Goal: Task Accomplishment & Management: Manage account settings

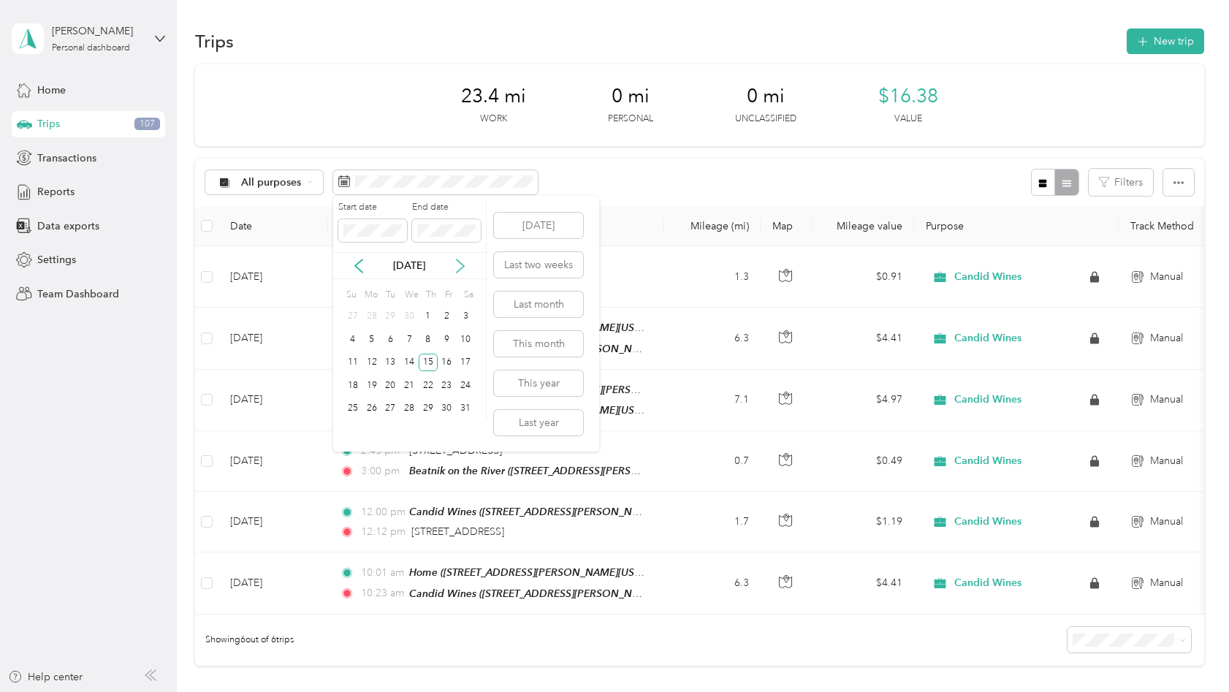
click at [459, 268] on icon at bounding box center [460, 266] width 15 height 15
click at [413, 359] on div "17" at bounding box center [409, 363] width 19 height 18
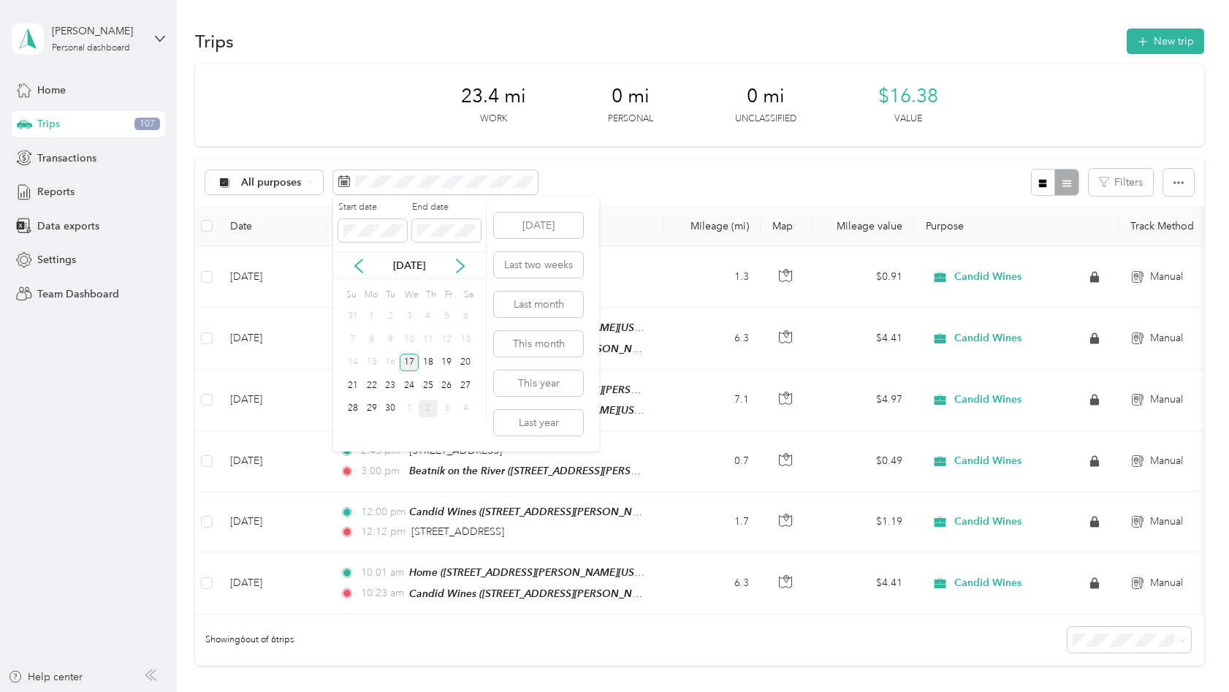
click at [408, 356] on div "17" at bounding box center [409, 363] width 19 height 18
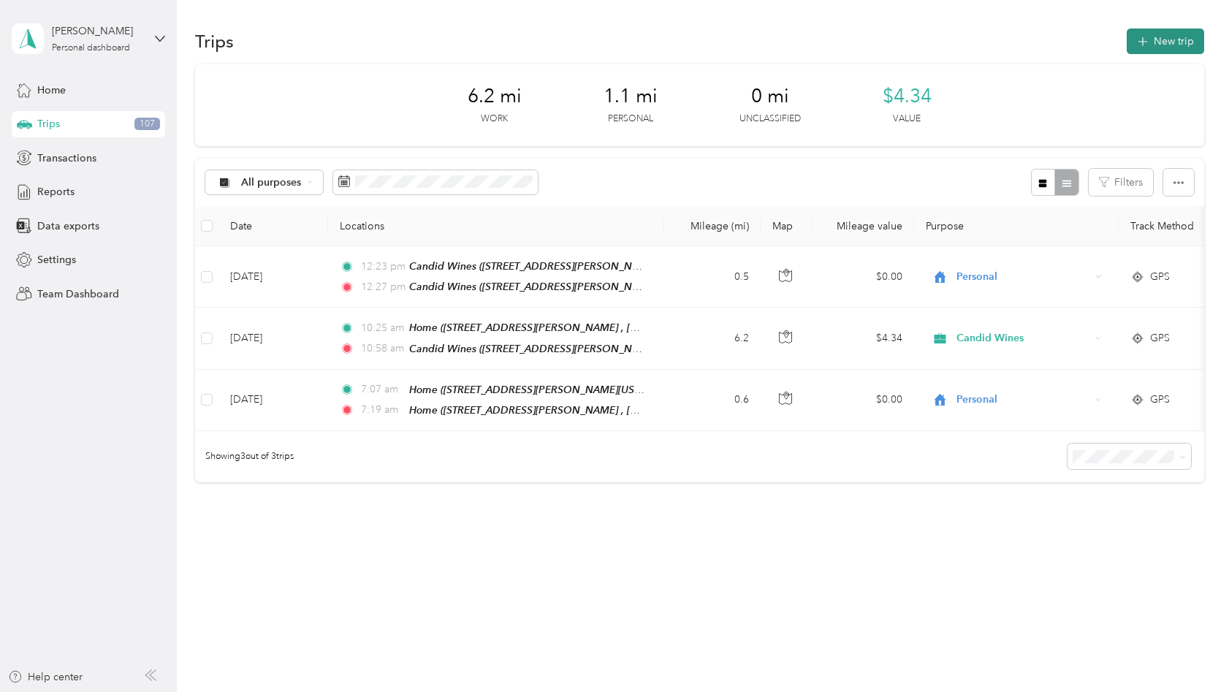
click at [1162, 47] on button "New trip" at bounding box center [1164, 41] width 77 height 26
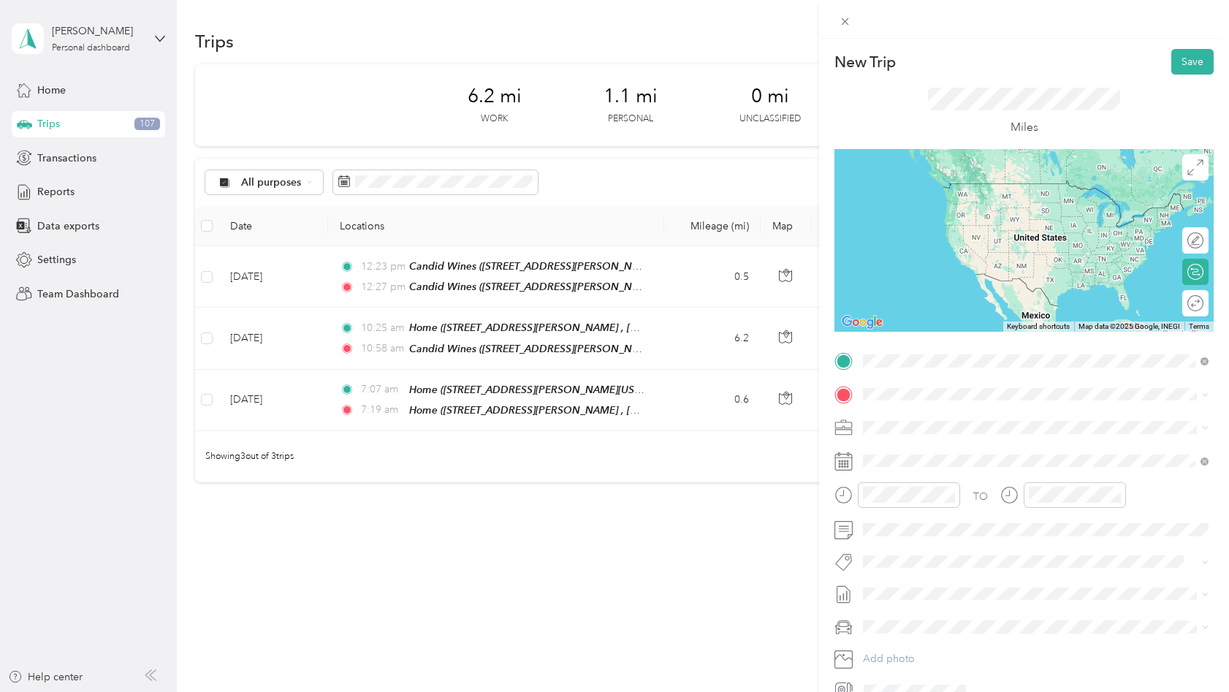
click at [946, 422] on strong "Candid Wines" at bounding box center [974, 421] width 67 height 13
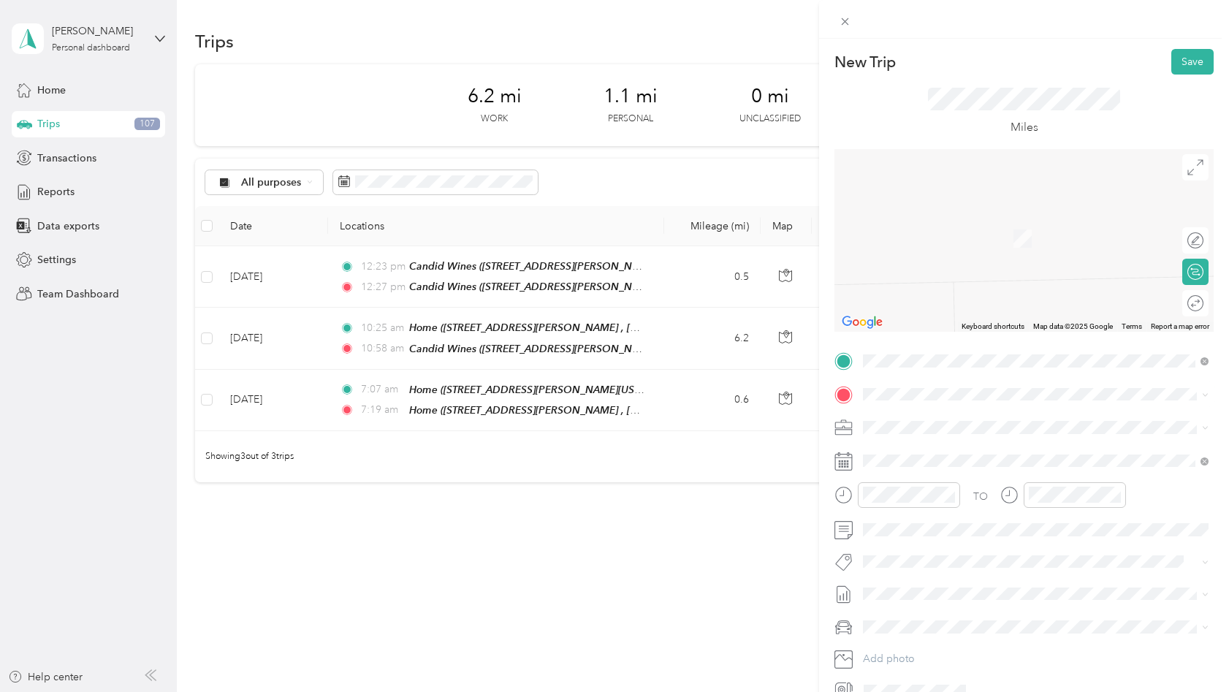
click at [938, 446] on span "[STREET_ADDRESS][US_STATE]" at bounding box center [963, 444] width 146 height 13
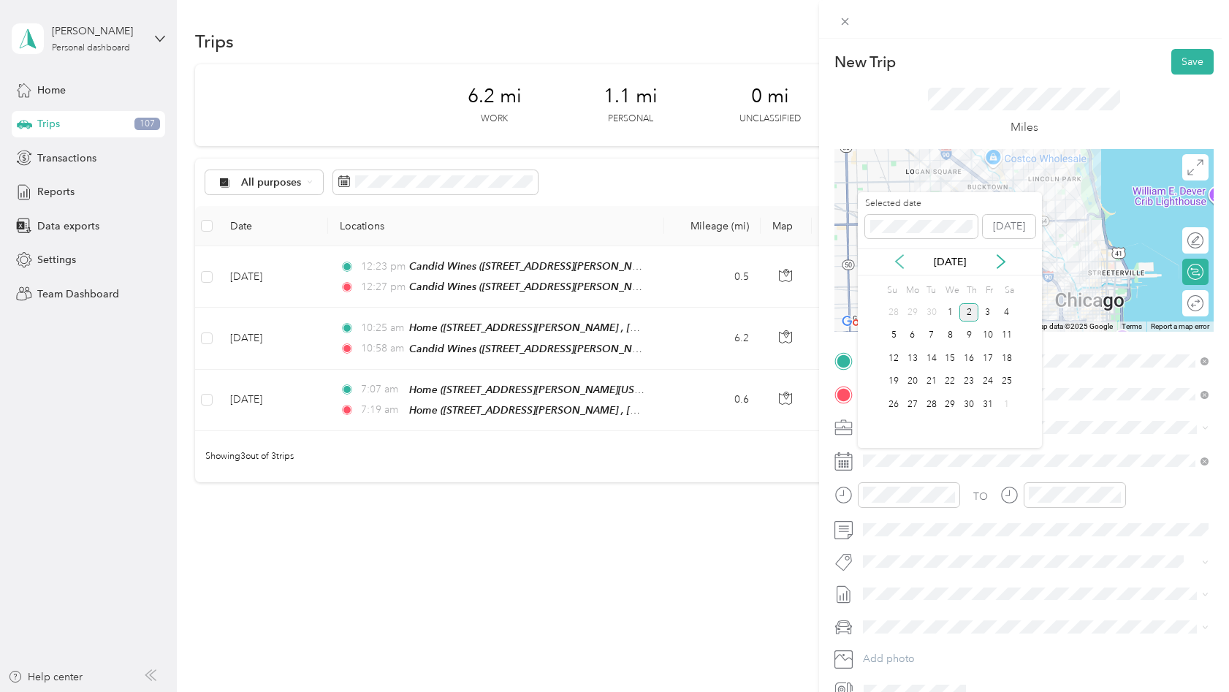
click at [902, 264] on icon at bounding box center [899, 261] width 15 height 15
click at [948, 354] on div "17" at bounding box center [949, 358] width 19 height 18
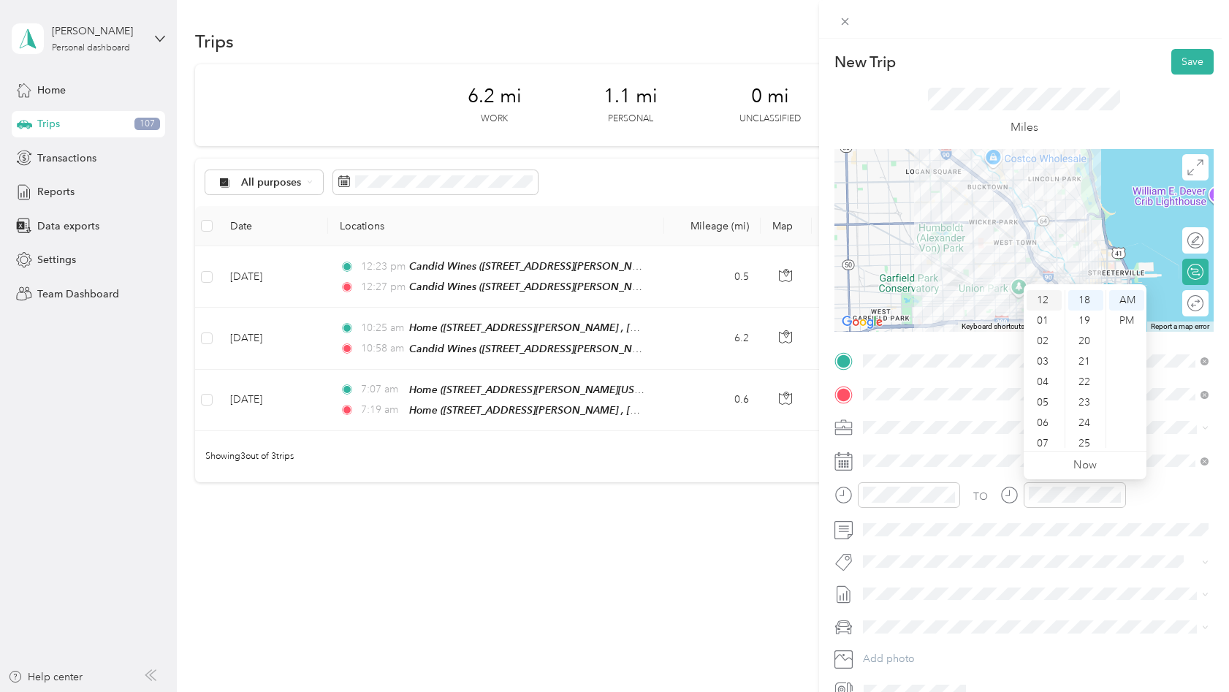
click at [1045, 296] on div "12" at bounding box center [1043, 300] width 35 height 20
click at [1125, 323] on div "PM" at bounding box center [1126, 320] width 35 height 20
click at [1085, 427] on div "56" at bounding box center [1085, 423] width 35 height 20
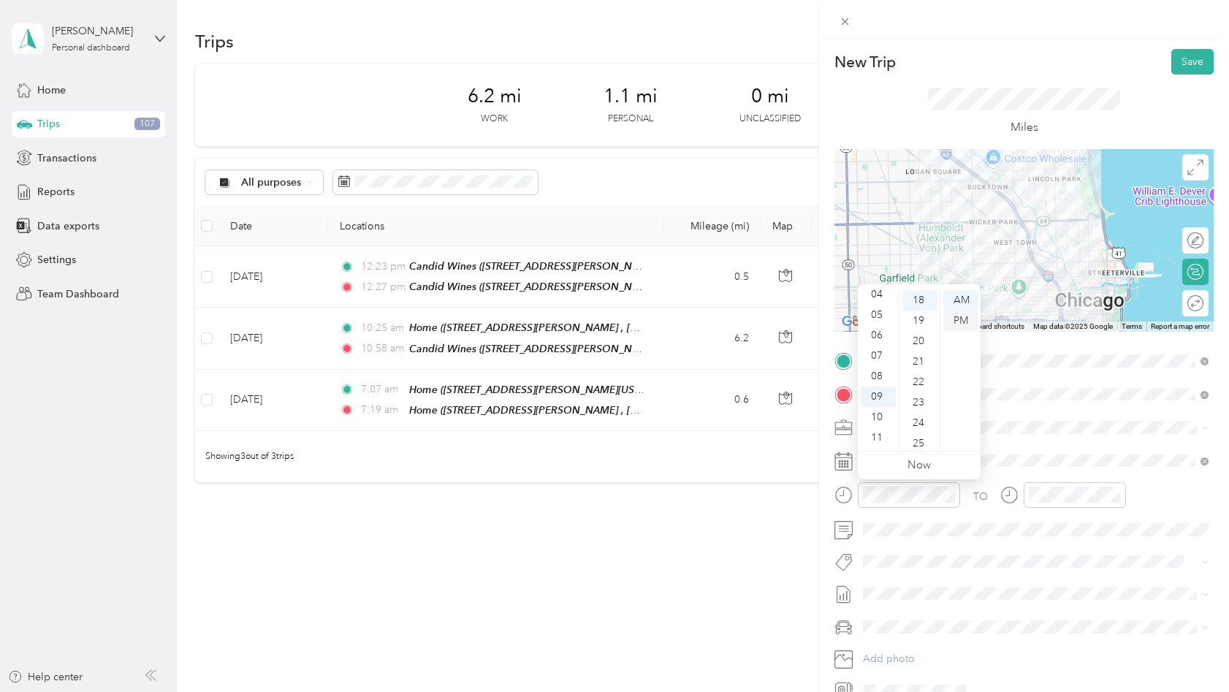
click at [957, 323] on div "PM" at bounding box center [960, 320] width 35 height 20
click at [876, 297] on div "12" at bounding box center [877, 300] width 35 height 20
click at [920, 400] on div "23" at bounding box center [919, 402] width 35 height 20
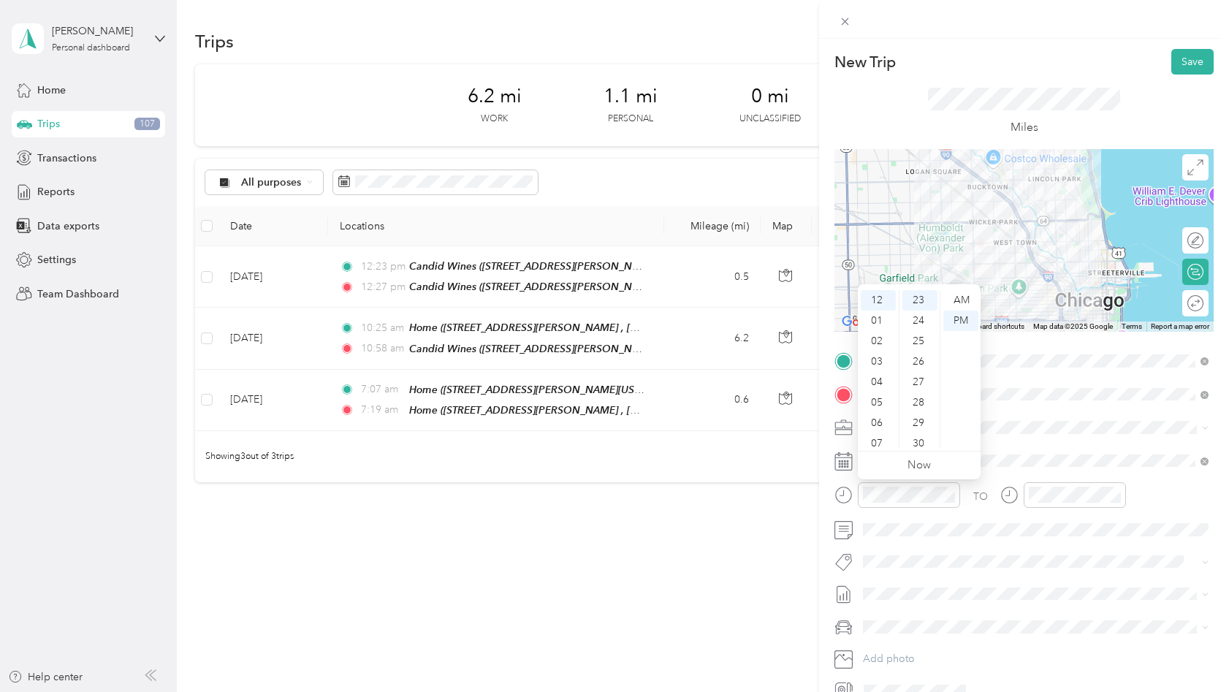
click at [1161, 508] on div "TO" at bounding box center [1023, 500] width 379 height 36
click at [913, 381] on div "27" at bounding box center [919, 382] width 35 height 20
click at [1195, 64] on button "Save" at bounding box center [1192, 62] width 42 height 26
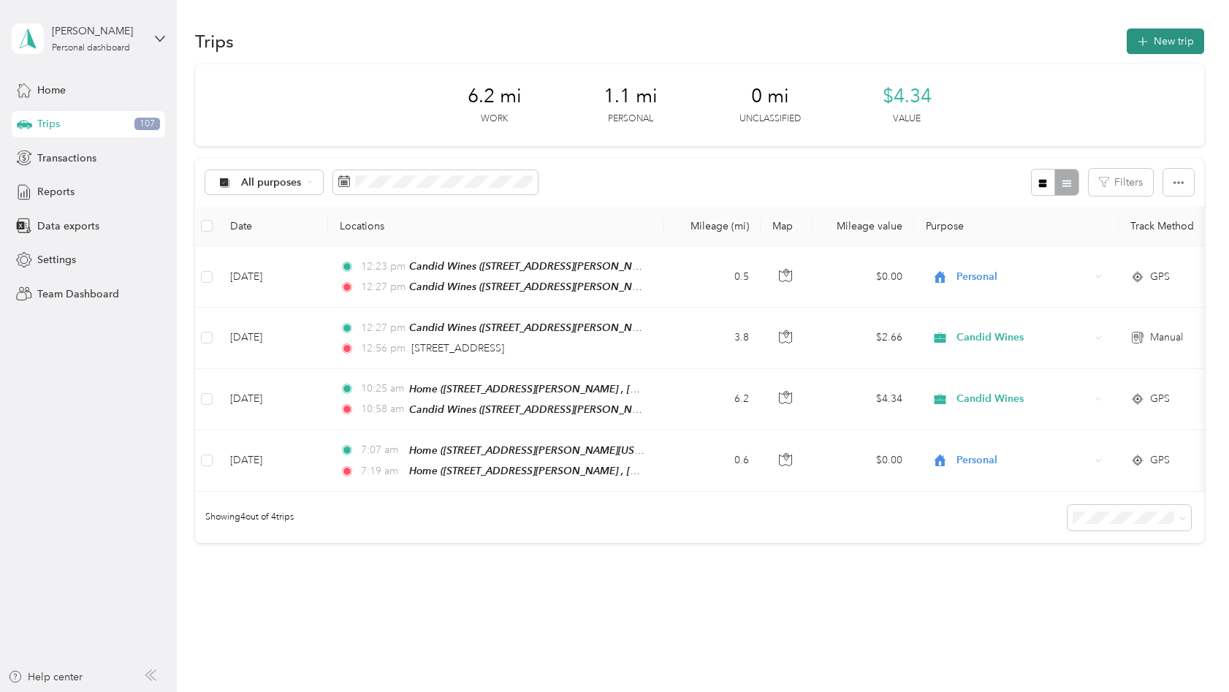
click at [1150, 42] on icon "button" at bounding box center [1142, 42] width 17 height 17
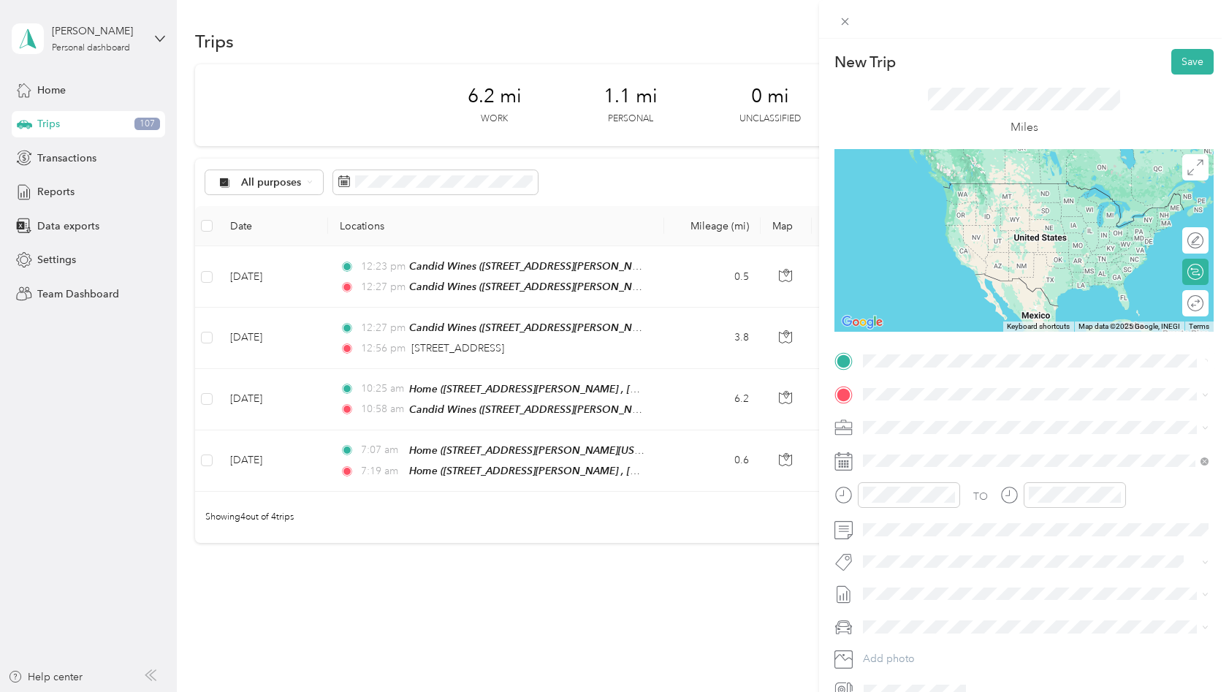
click at [969, 416] on span "[STREET_ADDRESS][US_STATE]" at bounding box center [963, 408] width 146 height 13
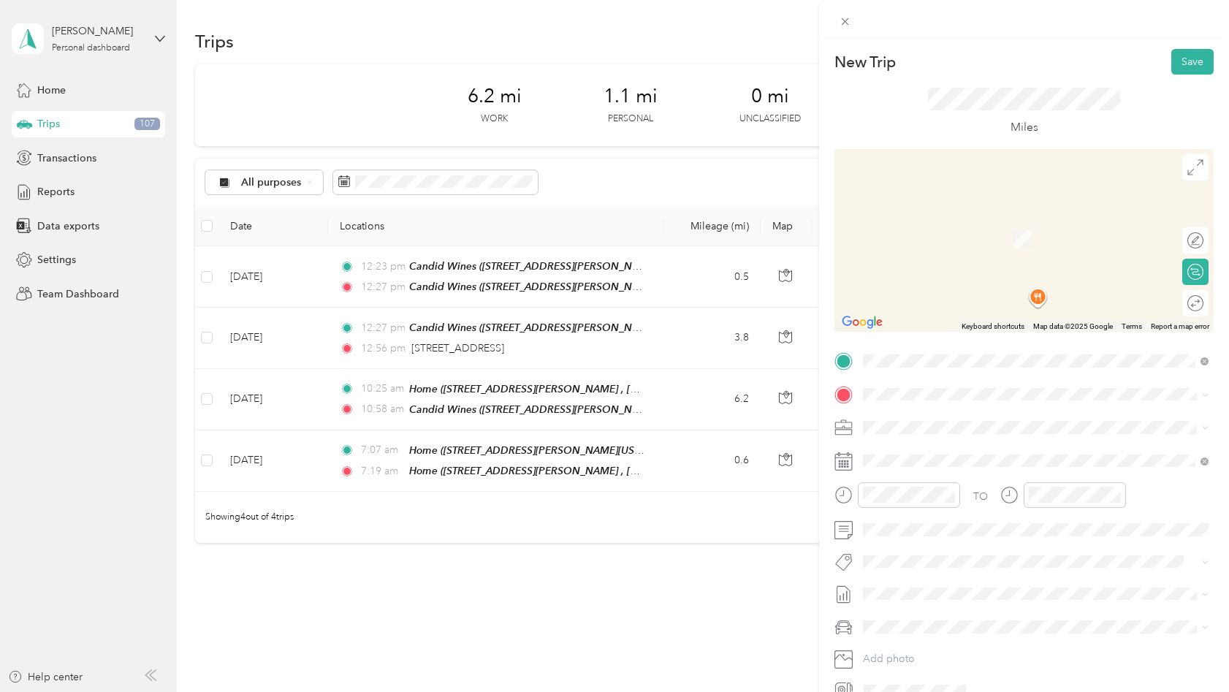
click at [939, 443] on span "[STREET_ADDRESS][PERSON_NAME][US_STATE]" at bounding box center [1003, 444] width 227 height 13
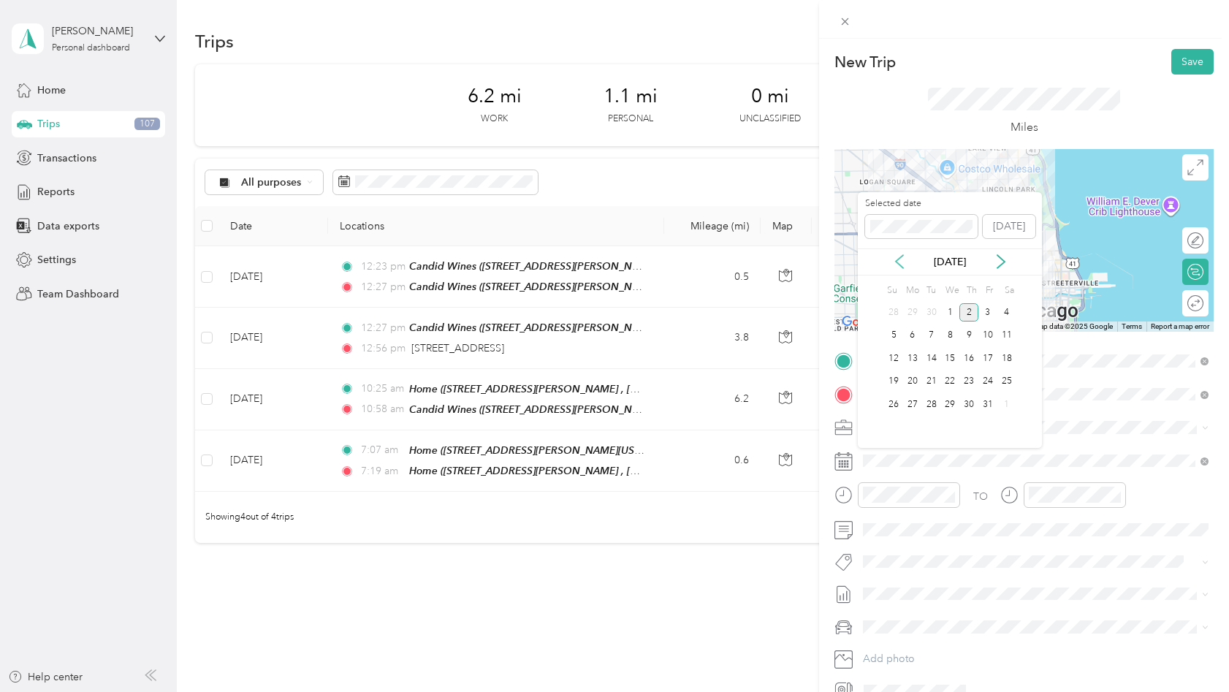
click at [900, 260] on icon at bounding box center [899, 261] width 15 height 15
click at [954, 359] on div "17" at bounding box center [949, 358] width 19 height 18
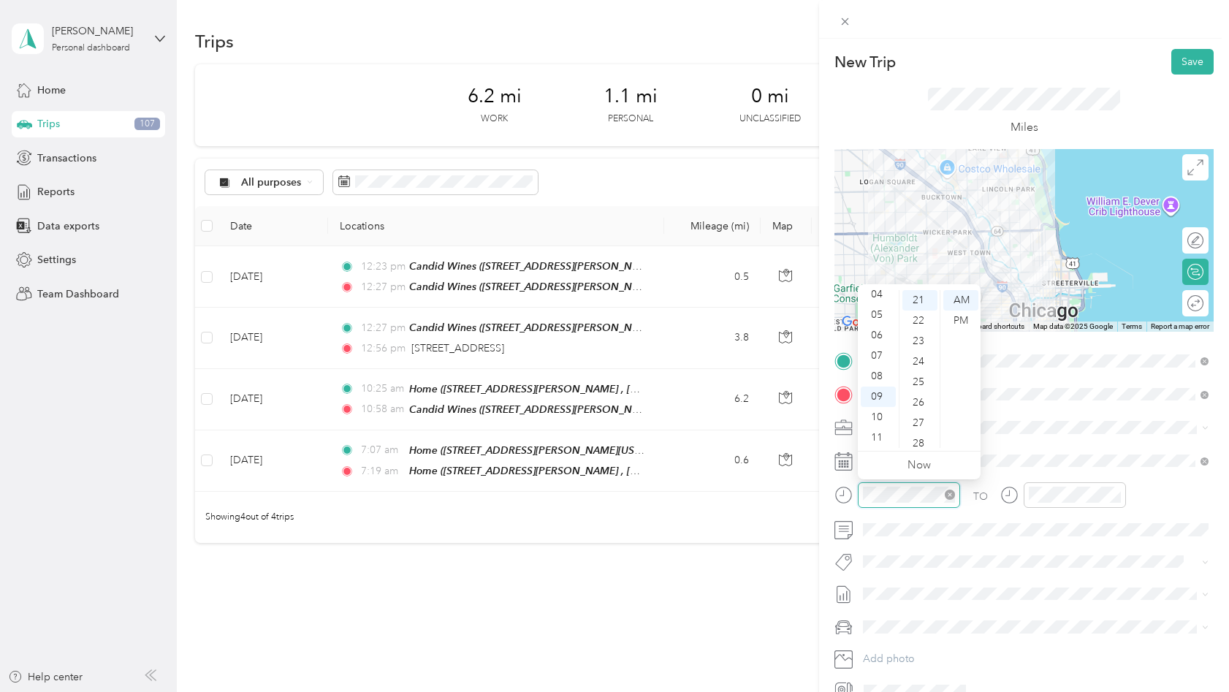
scroll to position [429, 0]
click at [962, 321] on div "PM" at bounding box center [960, 320] width 35 height 20
click at [879, 320] on div "01" at bounding box center [877, 320] width 35 height 20
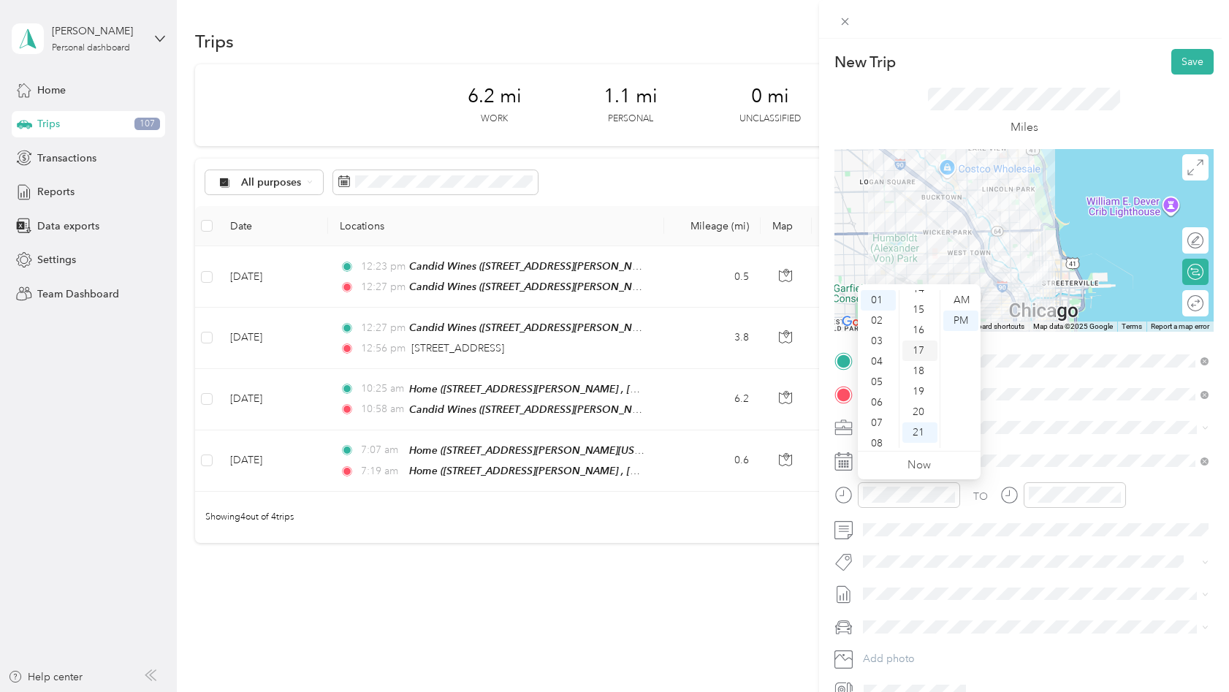
click at [922, 345] on div "17" at bounding box center [919, 350] width 35 height 20
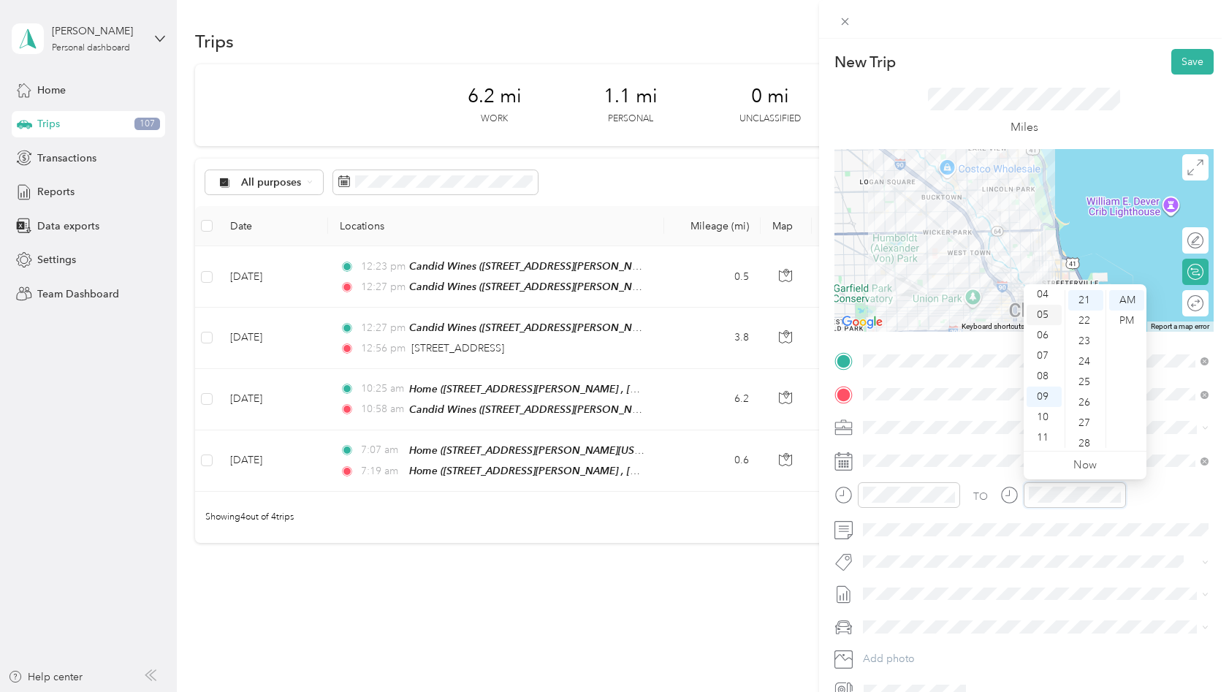
scroll to position [0, 0]
click at [1044, 319] on div "01" at bounding box center [1043, 320] width 35 height 20
click at [1123, 326] on div "PM" at bounding box center [1126, 320] width 35 height 20
click at [1084, 417] on div "35" at bounding box center [1085, 421] width 35 height 20
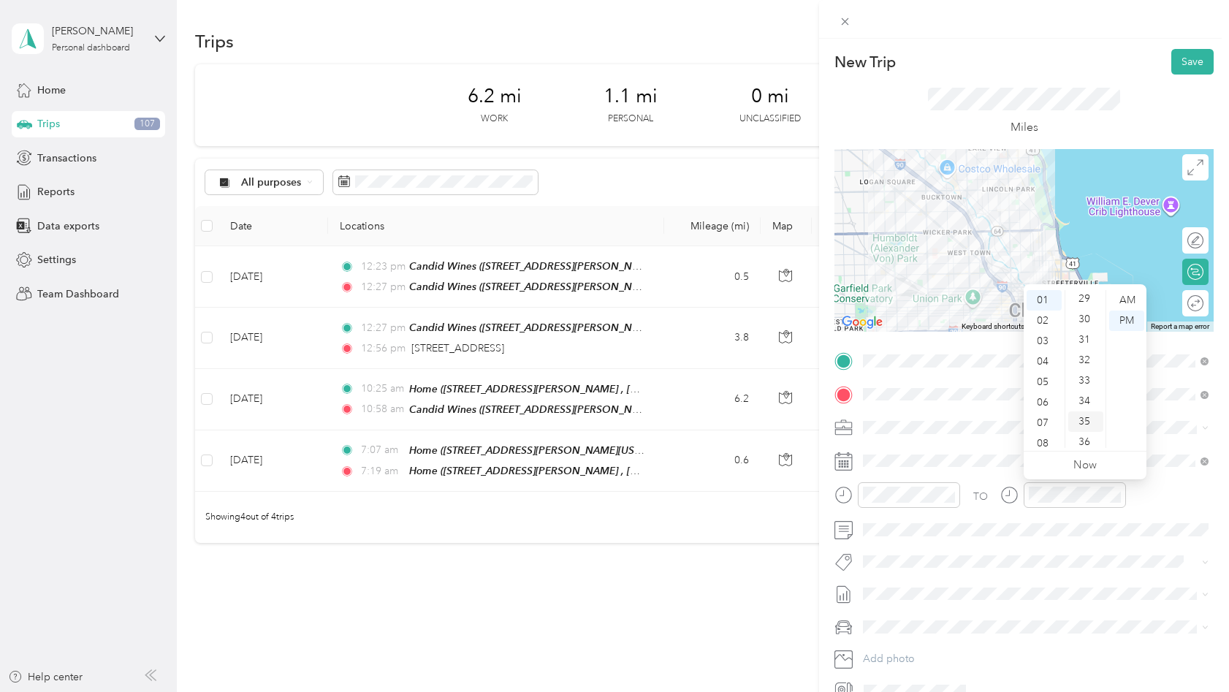
scroll to position [716, 0]
click at [1086, 382] on div "39" at bounding box center [1085, 382] width 35 height 20
click at [1190, 63] on button "Save" at bounding box center [1192, 62] width 42 height 26
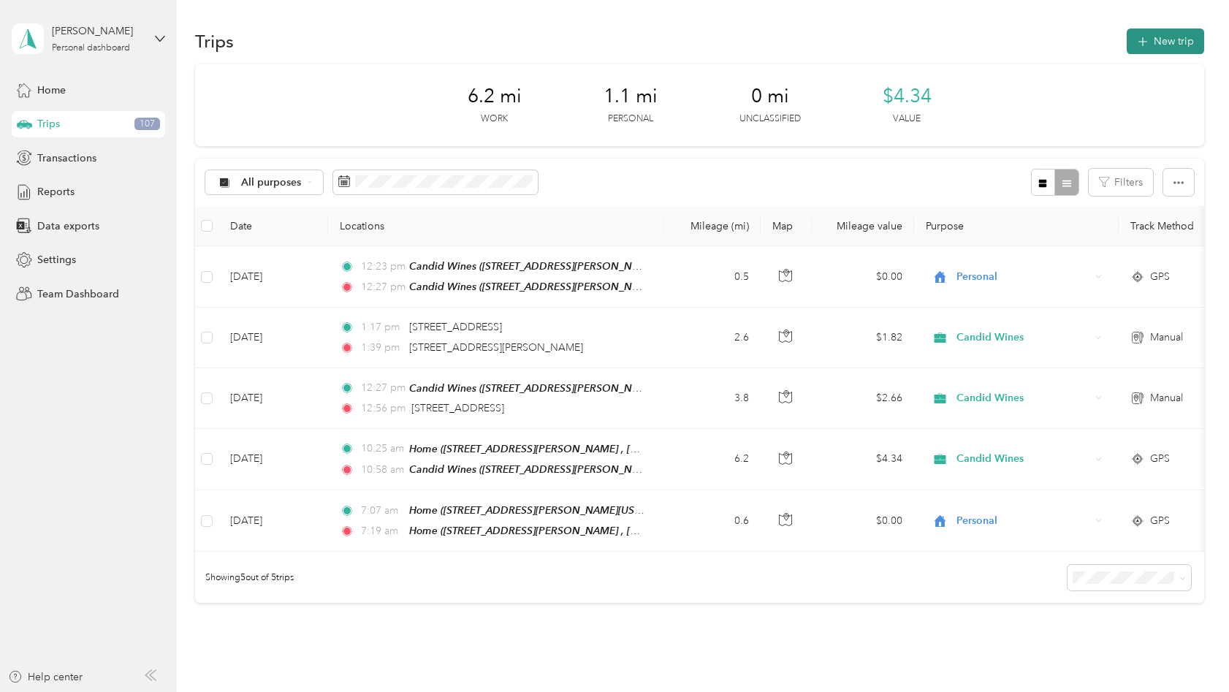
click at [1163, 43] on button "New trip" at bounding box center [1164, 41] width 77 height 26
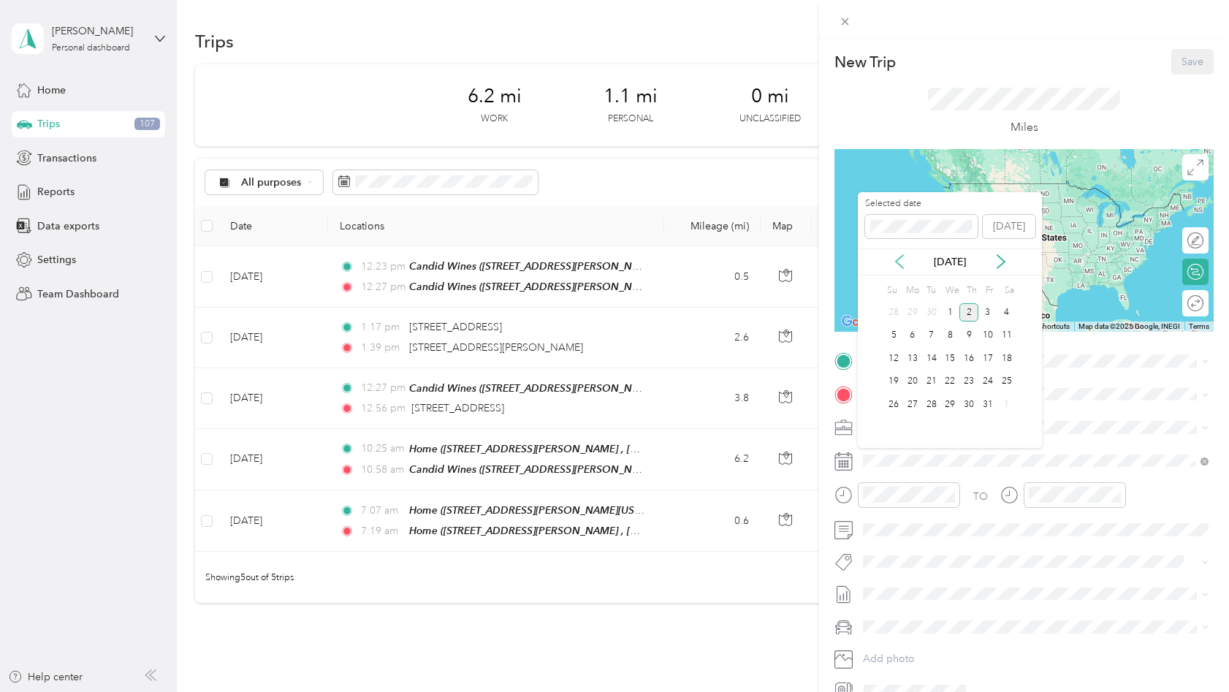
click at [902, 265] on icon at bounding box center [899, 261] width 15 height 15
click at [952, 354] on div "17" at bounding box center [949, 358] width 19 height 18
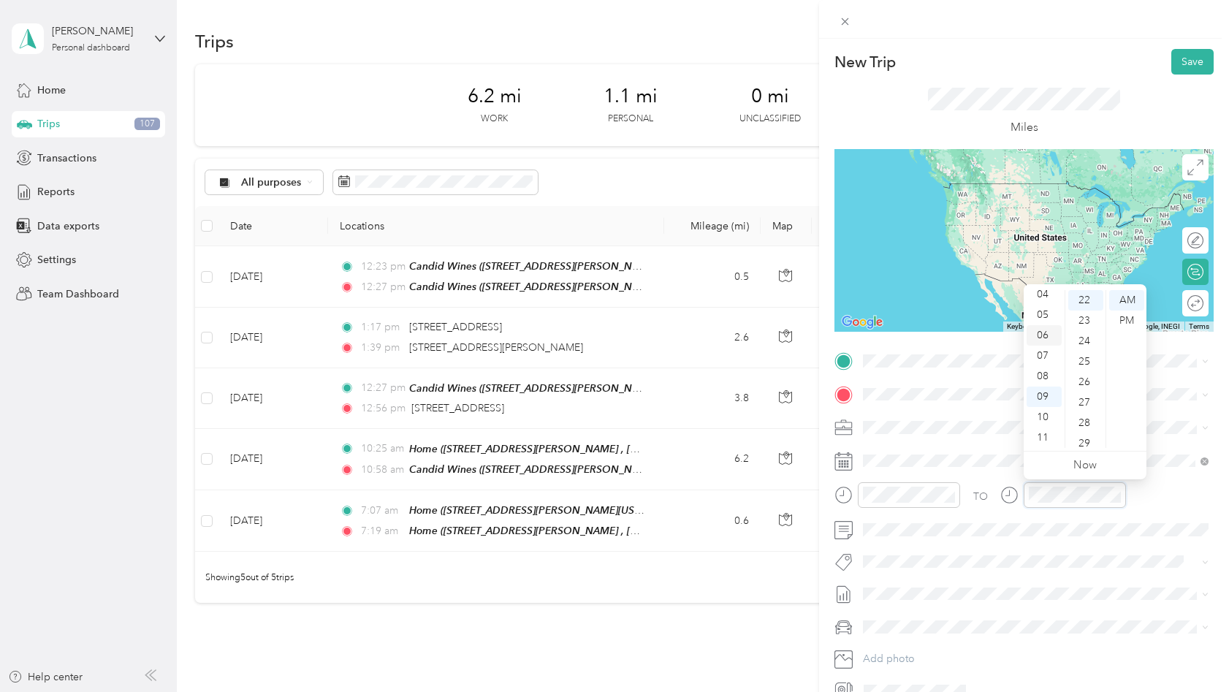
scroll to position [0, 0]
click at [1042, 339] on div "02" at bounding box center [1043, 341] width 35 height 20
click at [1082, 352] on div "31" at bounding box center [1085, 349] width 35 height 20
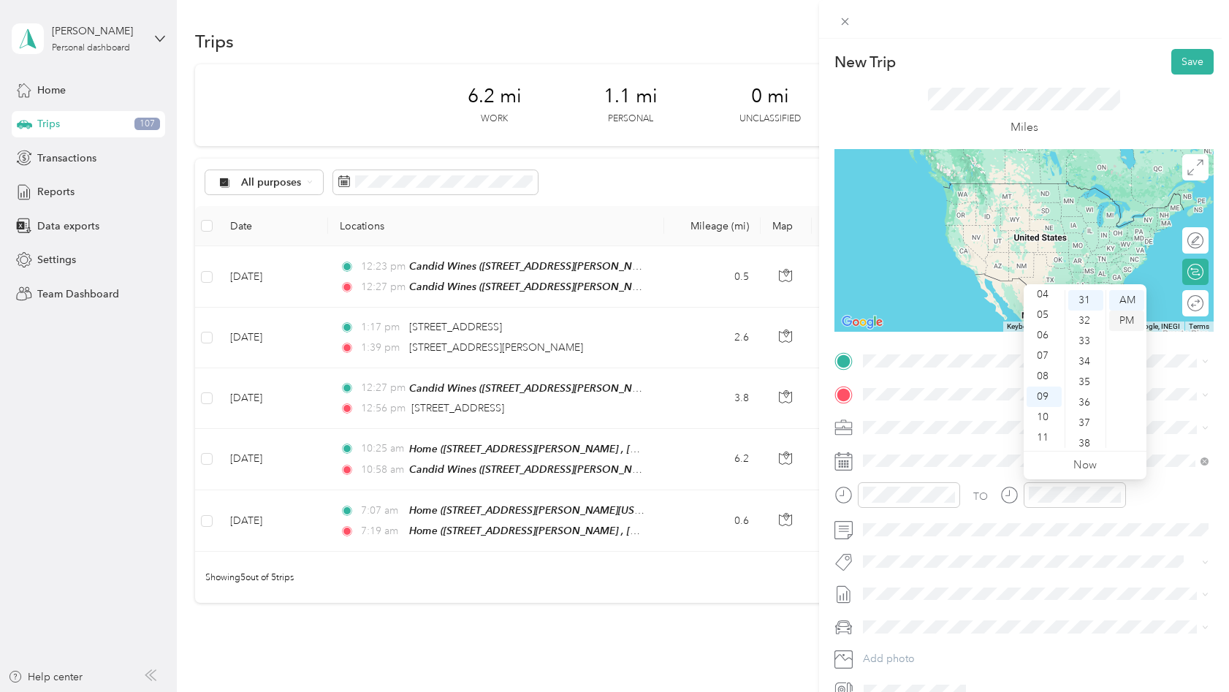
click at [1124, 318] on div "PM" at bounding box center [1126, 320] width 35 height 20
click at [1047, 343] on div "02" at bounding box center [1043, 341] width 35 height 20
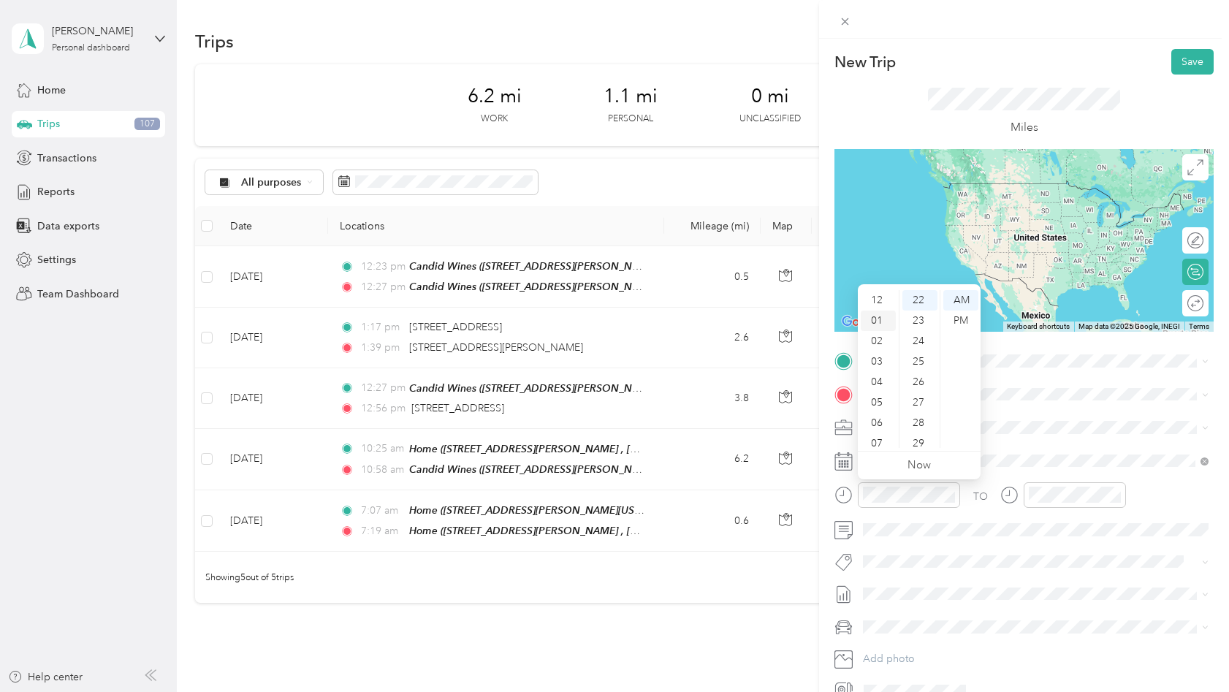
click at [879, 316] on div "01" at bounding box center [877, 320] width 35 height 20
click at [919, 388] on div "51" at bounding box center [919, 387] width 35 height 20
click at [958, 324] on div "PM" at bounding box center [960, 320] width 35 height 20
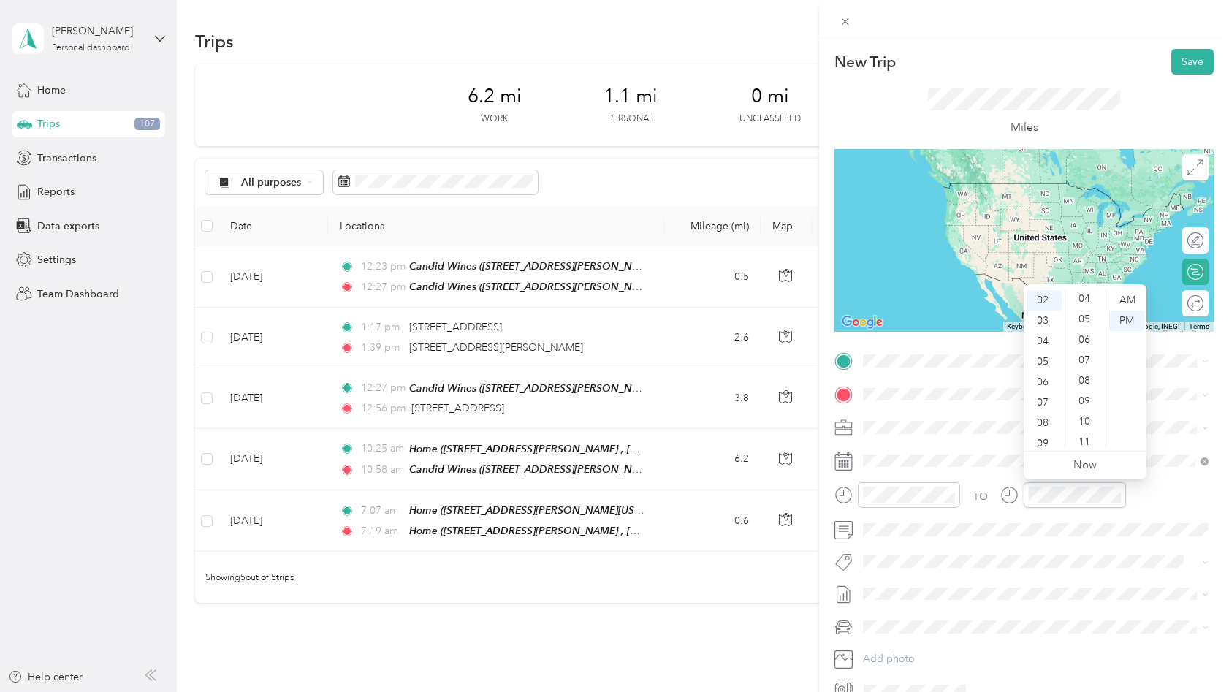
scroll to position [70, 0]
click at [1082, 291] on div "03" at bounding box center [1085, 291] width 35 height 20
click at [922, 418] on span "[STREET_ADDRESS][PERSON_NAME][US_STATE]" at bounding box center [1003, 411] width 227 height 13
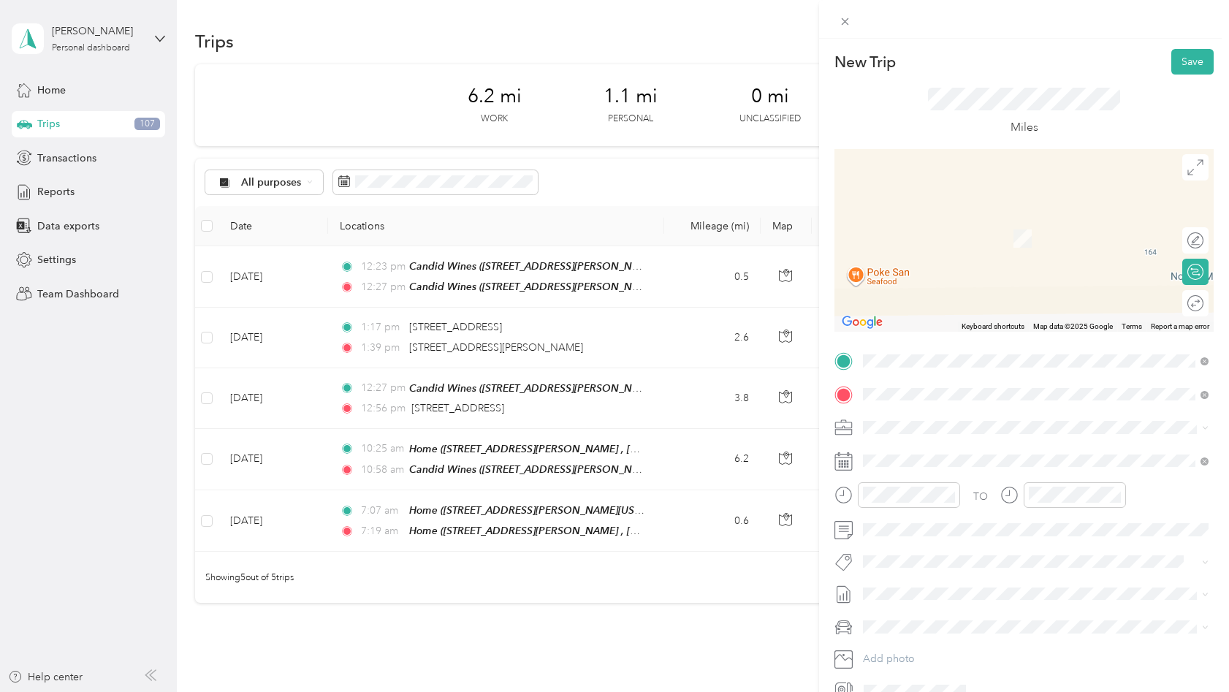
click at [936, 453] on span "[STREET_ADDRESS][PERSON_NAME][US_STATE]" at bounding box center [1003, 446] width 227 height 13
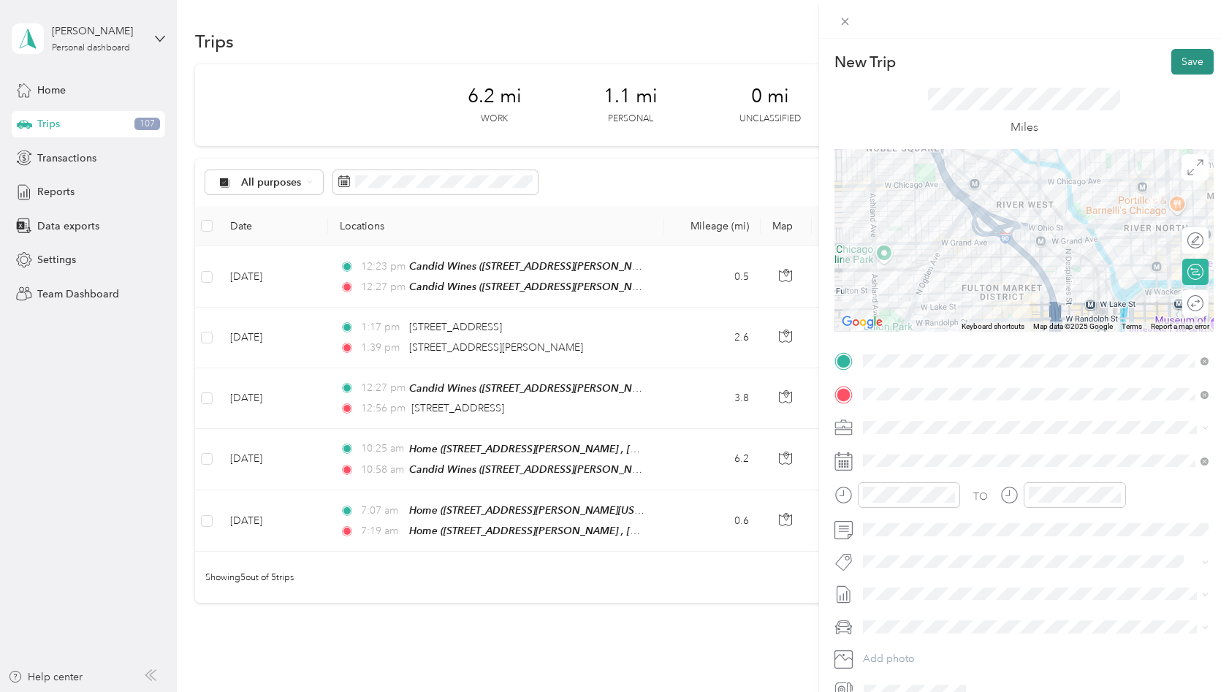
click at [1195, 61] on button "Save" at bounding box center [1192, 62] width 42 height 26
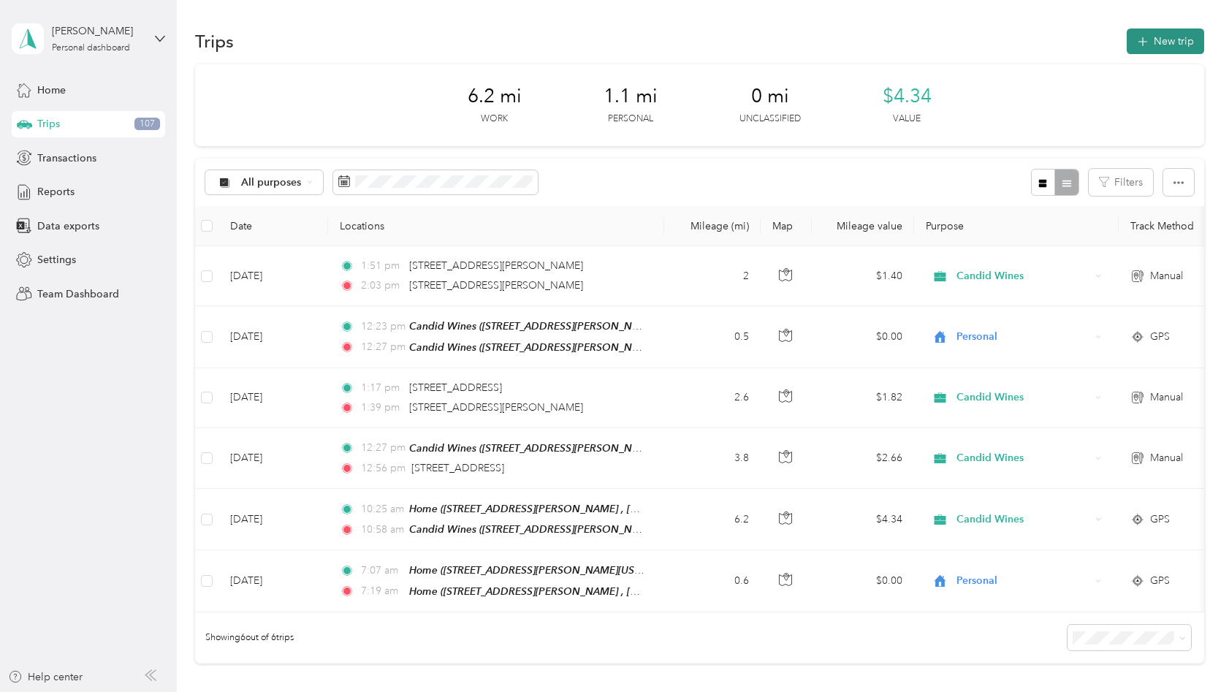
click at [1157, 50] on button "New trip" at bounding box center [1164, 41] width 77 height 26
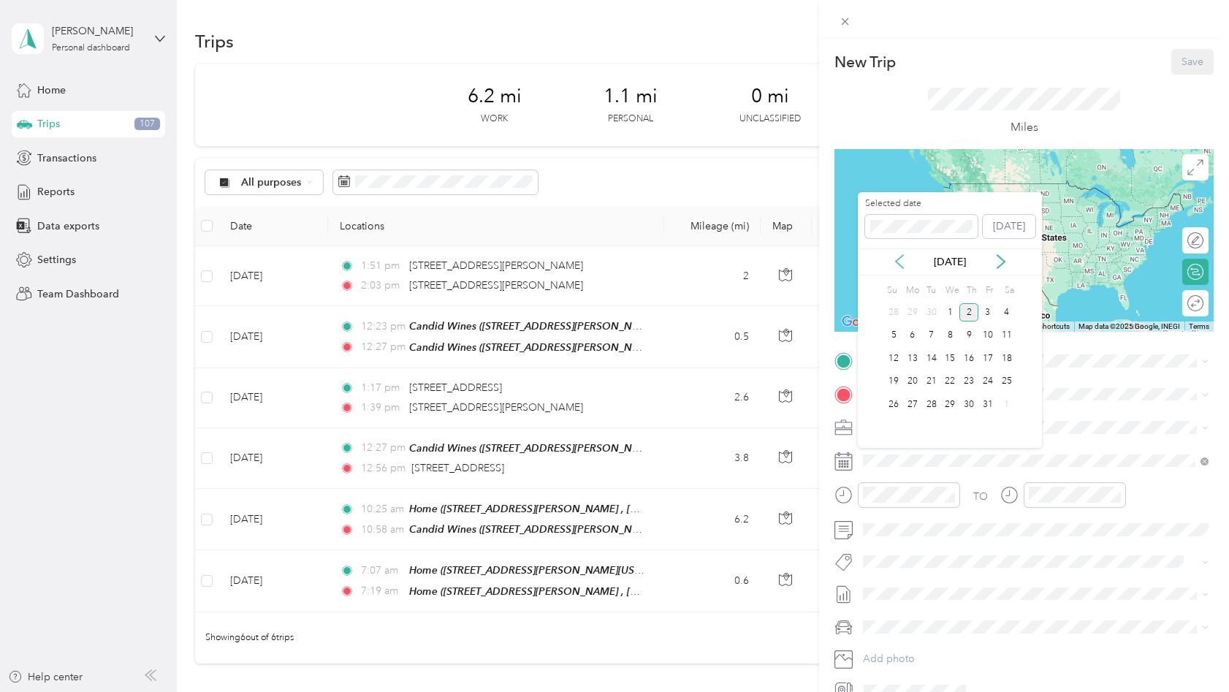
click at [900, 263] on icon at bounding box center [899, 261] width 15 height 15
click at [953, 355] on div "17" at bounding box center [949, 358] width 19 height 18
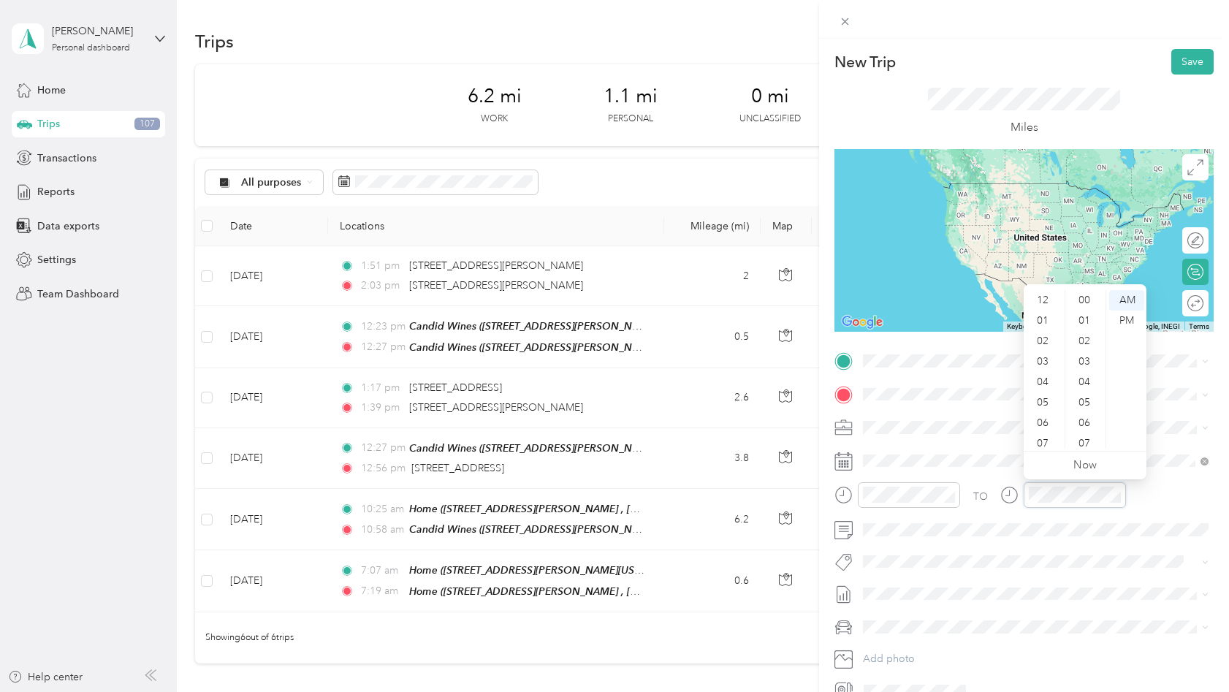
scroll to position [88, 0]
click at [1045, 320] on div "03" at bounding box center [1043, 317] width 35 height 20
click at [1122, 322] on div "PM" at bounding box center [1126, 320] width 35 height 20
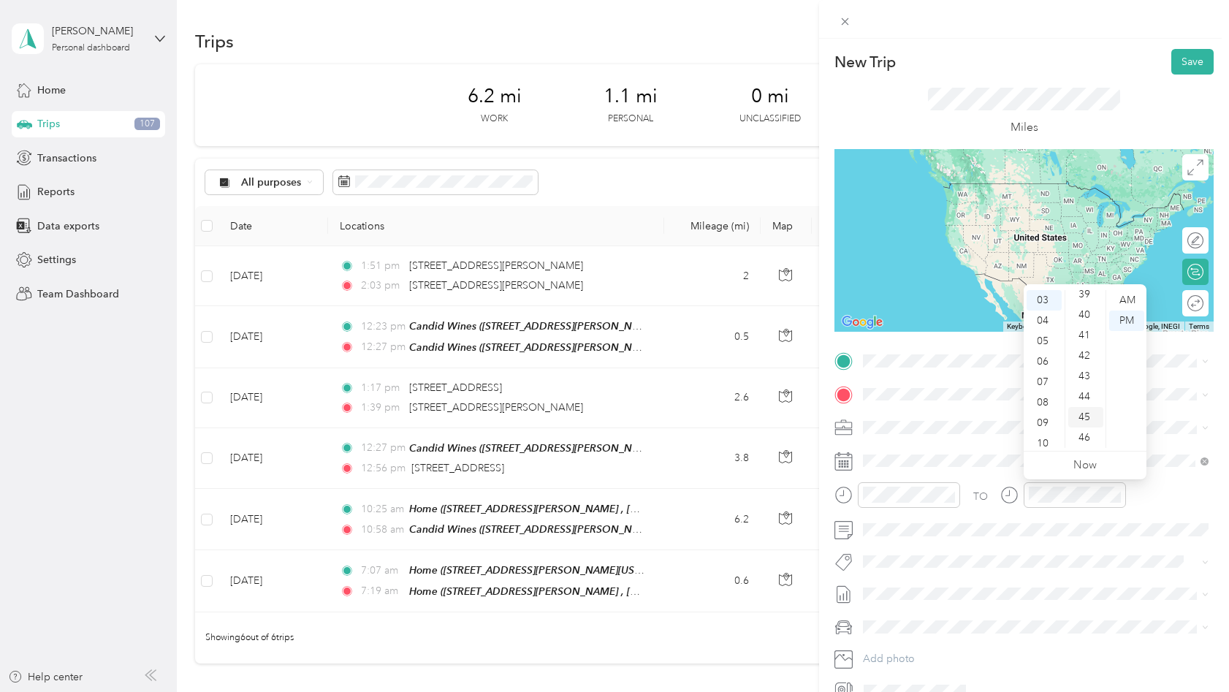
click at [1085, 418] on div "45" at bounding box center [1085, 417] width 35 height 20
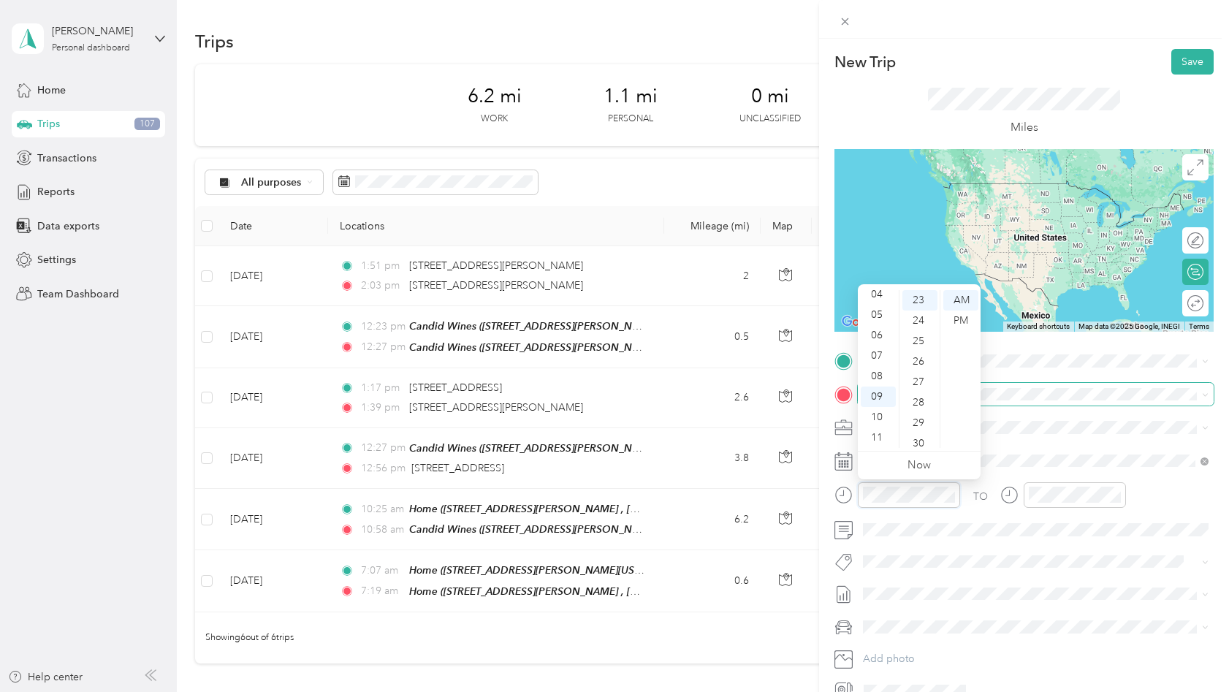
scroll to position [470, 0]
click at [957, 322] on div "PM" at bounding box center [960, 320] width 35 height 20
click at [923, 324] on div "11" at bounding box center [919, 331] width 35 height 20
click at [879, 330] on div "03" at bounding box center [877, 328] width 35 height 20
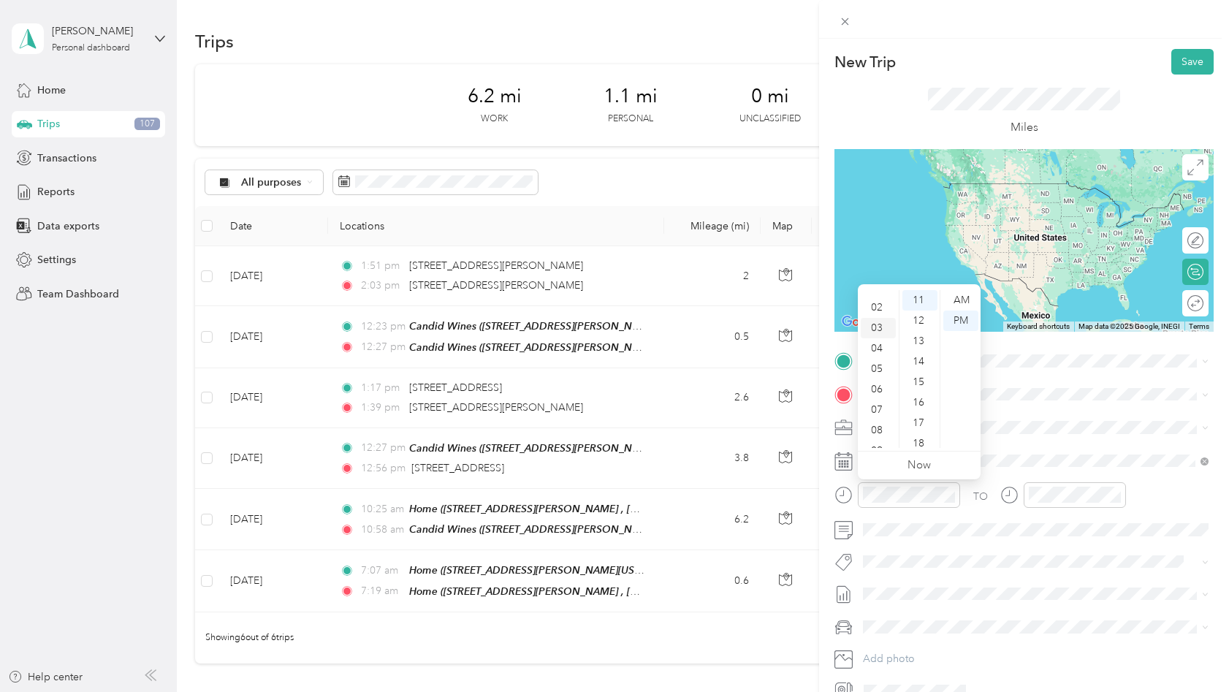
scroll to position [61, 0]
click at [1029, 373] on div "TO Add photo" at bounding box center [1023, 525] width 379 height 353
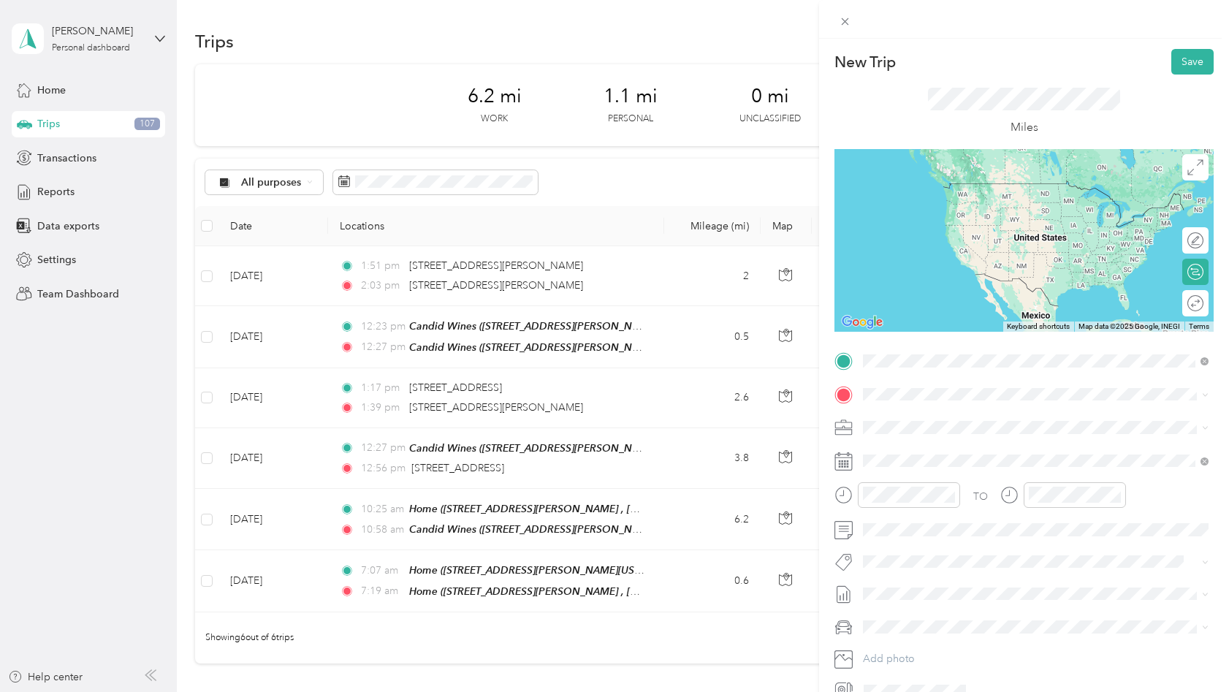
click at [979, 410] on span "[STREET_ADDRESS][PERSON_NAME][US_STATE]" at bounding box center [1003, 413] width 227 height 13
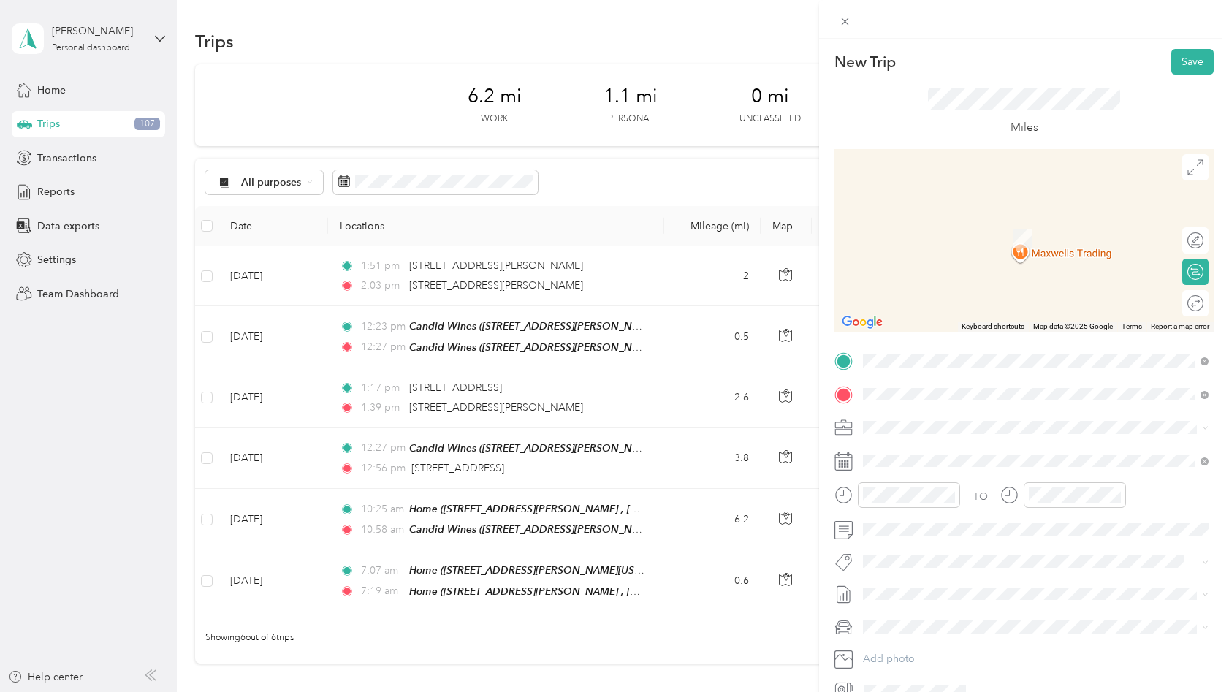
click at [950, 568] on div "Home [STREET_ADDRESS][PERSON_NAME][US_STATE]" at bounding box center [1003, 553] width 227 height 31
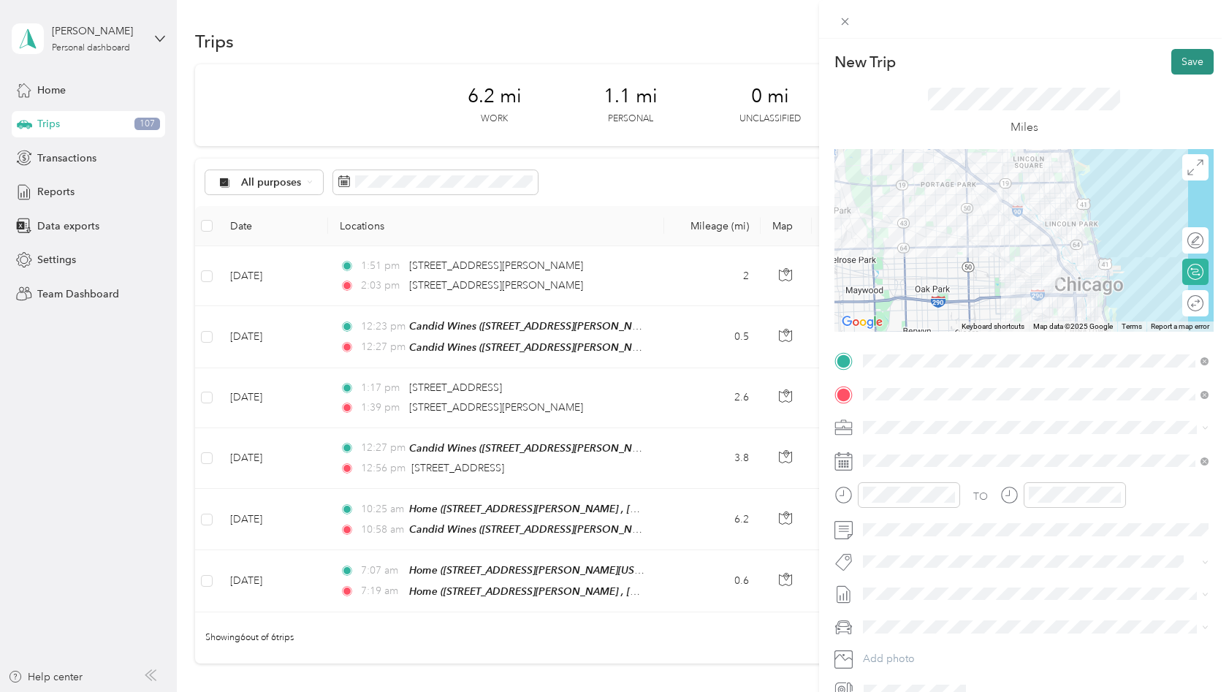
click at [1195, 65] on button "Save" at bounding box center [1192, 62] width 42 height 26
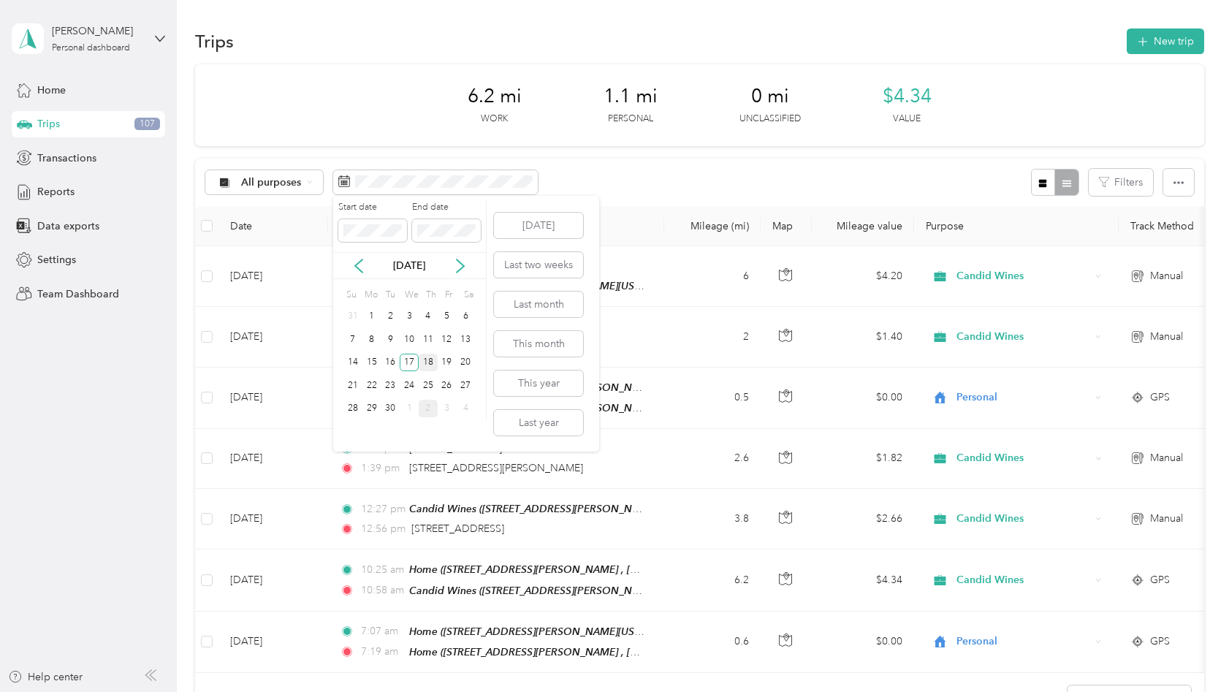
click at [429, 360] on div "18" at bounding box center [428, 363] width 19 height 18
click at [429, 364] on div "18" at bounding box center [428, 363] width 19 height 18
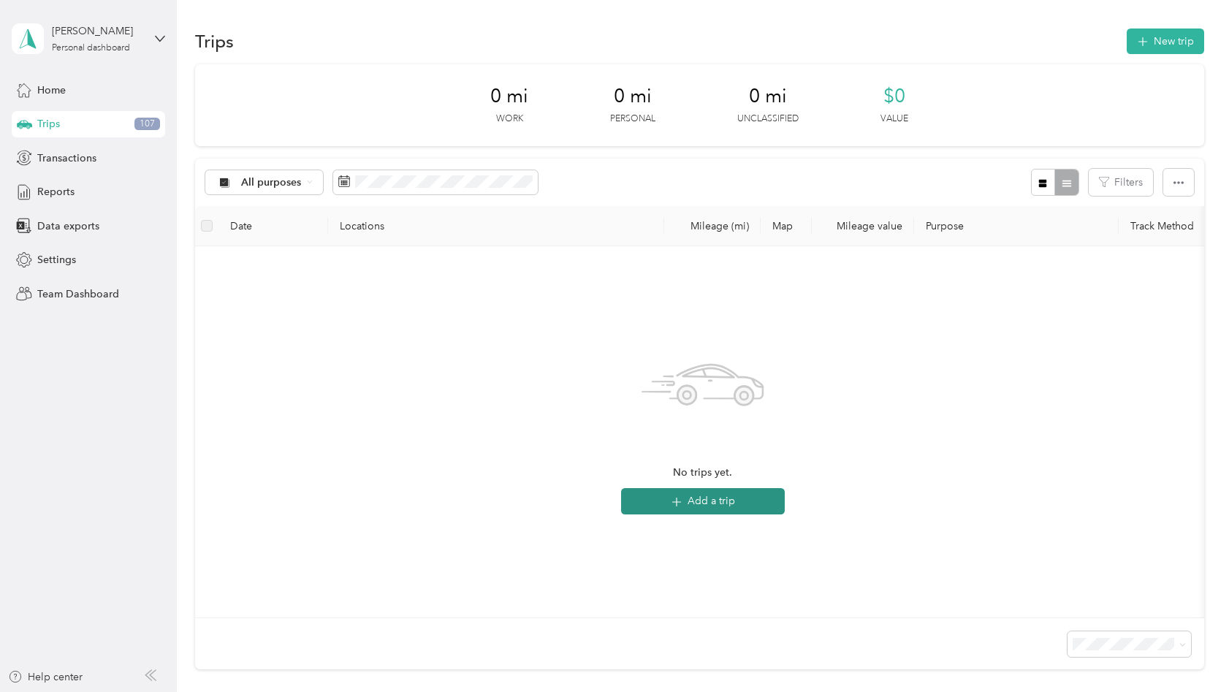
click at [711, 501] on button "Add a trip" at bounding box center [703, 501] width 164 height 26
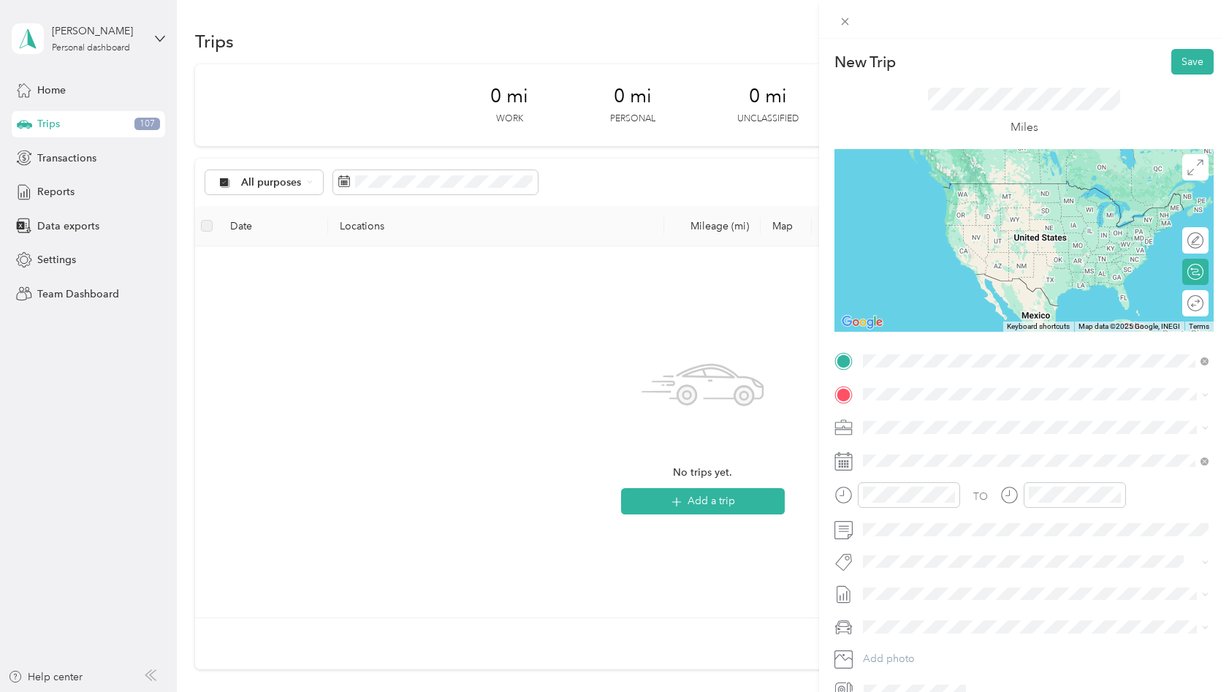
click at [905, 535] on div "Home [STREET_ADDRESS][PERSON_NAME][US_STATE]" at bounding box center [1003, 519] width 227 height 31
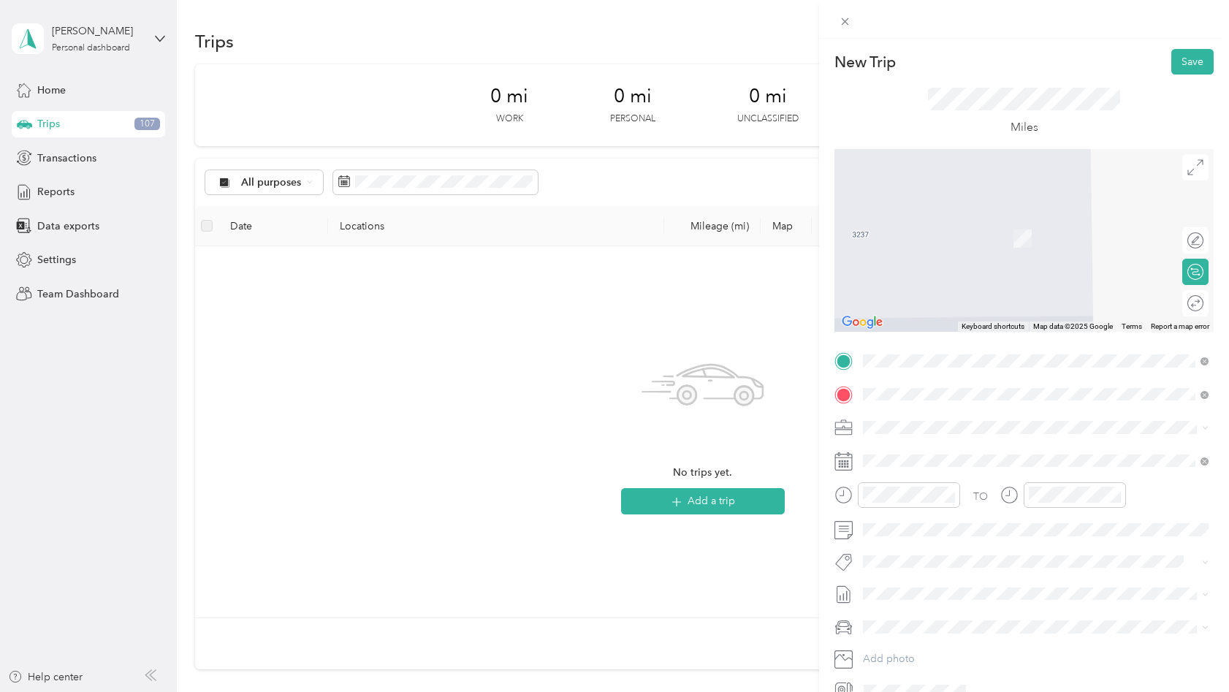
click at [959, 454] on strong "Candid Wines" at bounding box center [974, 454] width 67 height 13
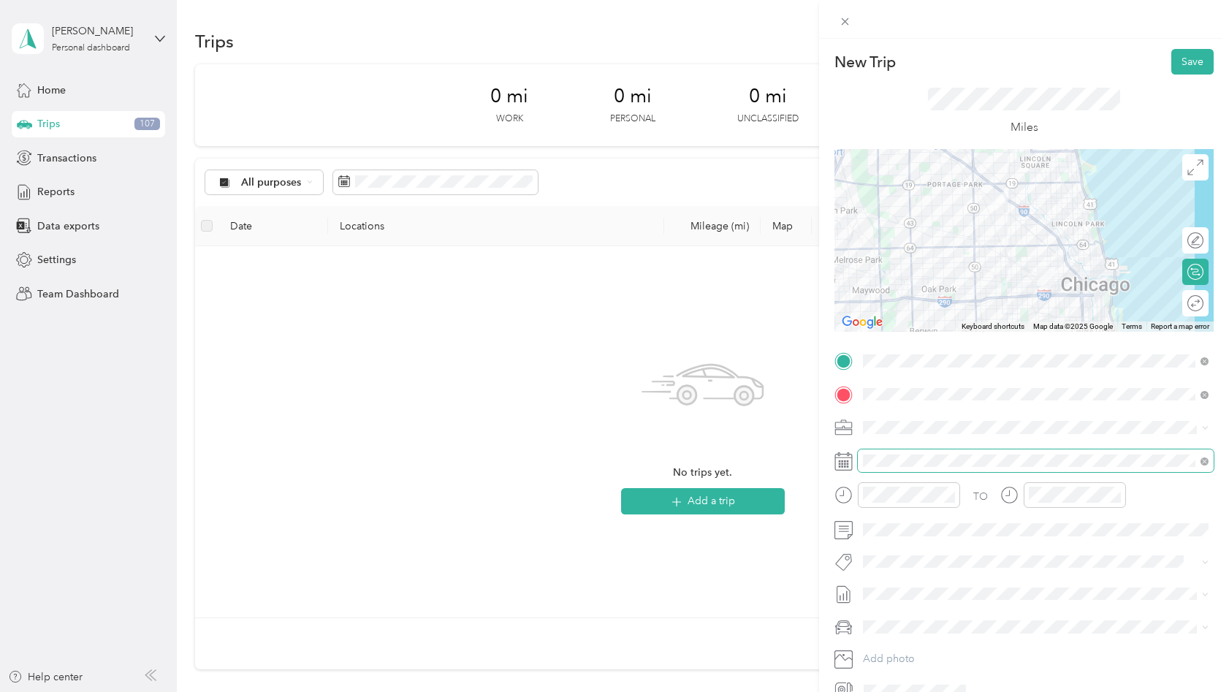
click at [910, 451] on span at bounding box center [1035, 460] width 356 height 23
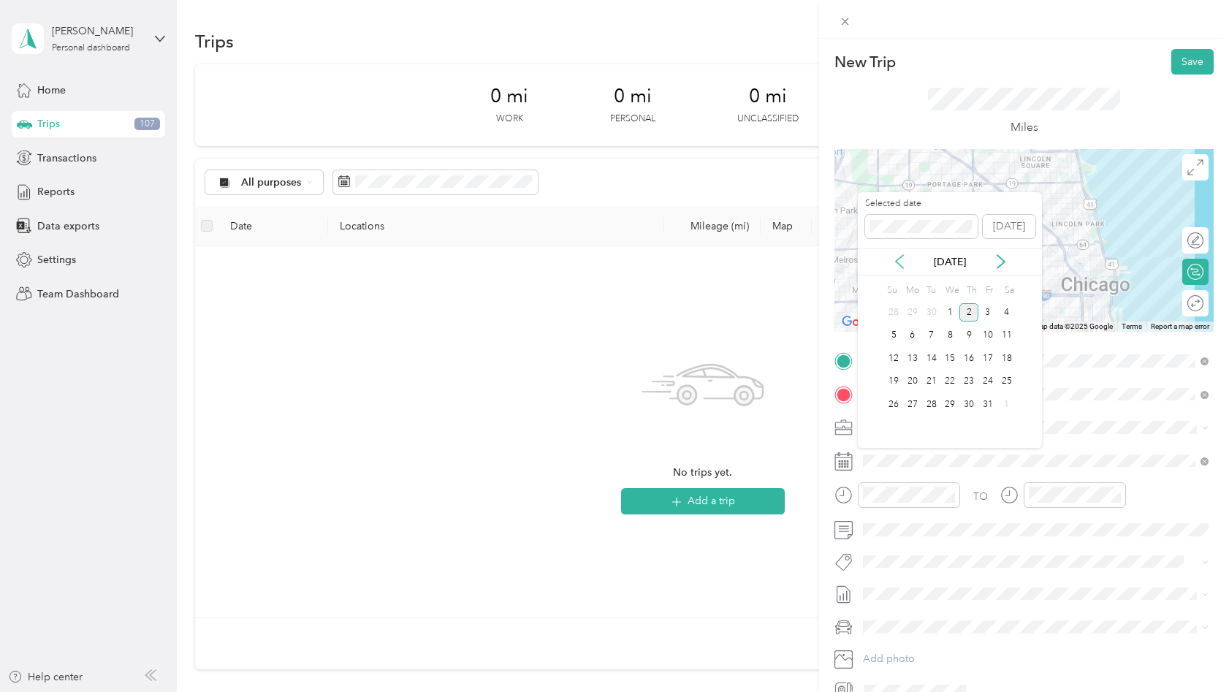
click at [897, 261] on icon at bounding box center [899, 261] width 15 height 15
click at [971, 359] on div "18" at bounding box center [968, 358] width 19 height 18
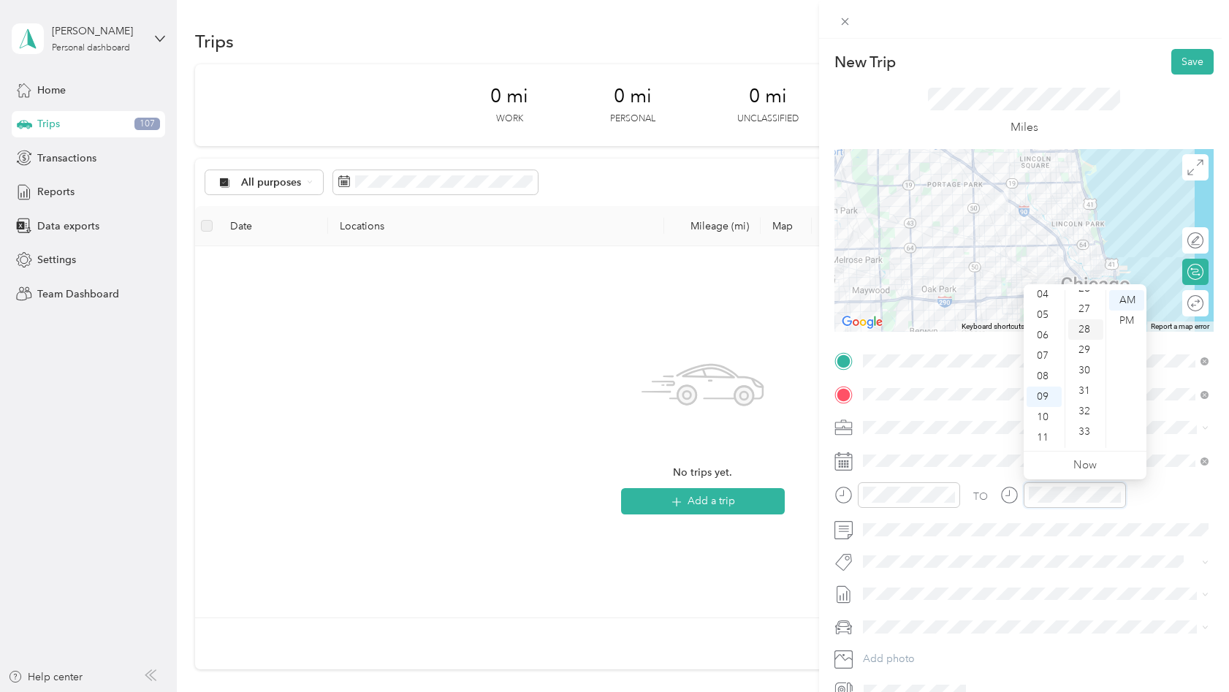
scroll to position [547, 0]
click at [1082, 427] on div "33" at bounding box center [1085, 428] width 35 height 20
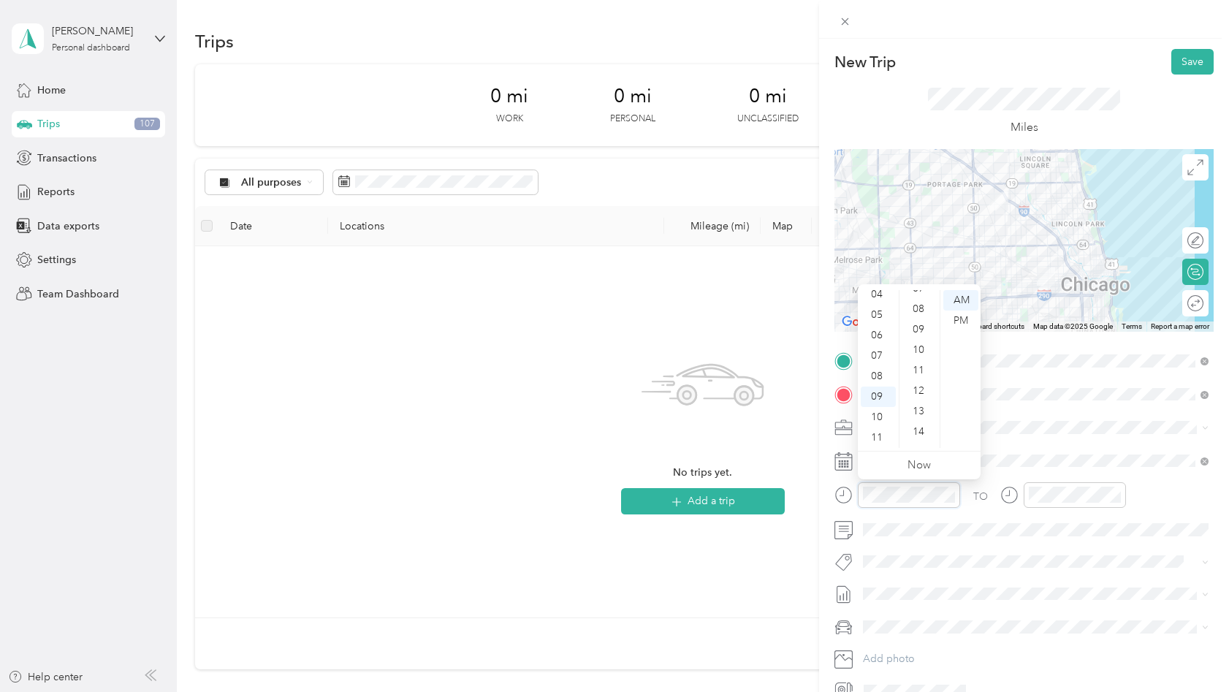
scroll to position [109, 0]
click at [920, 317] on div "04" at bounding box center [919, 315] width 35 height 20
click at [1195, 67] on button "Save" at bounding box center [1192, 62] width 42 height 26
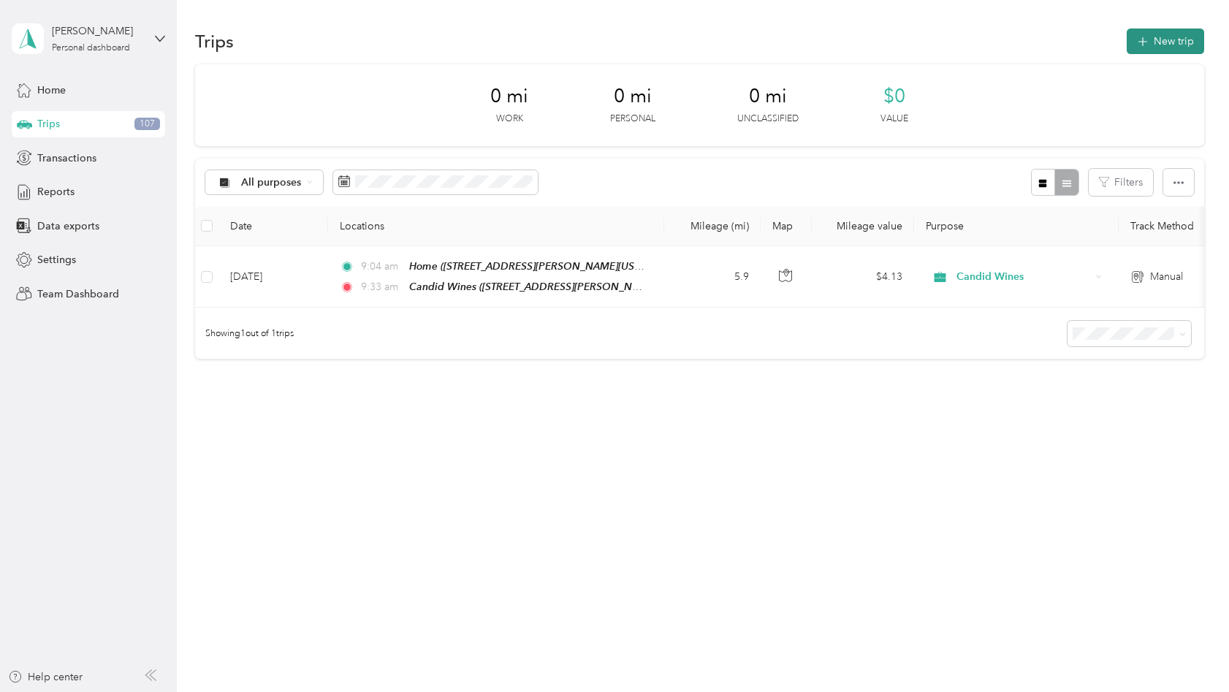
click at [1177, 50] on button "New trip" at bounding box center [1164, 41] width 77 height 26
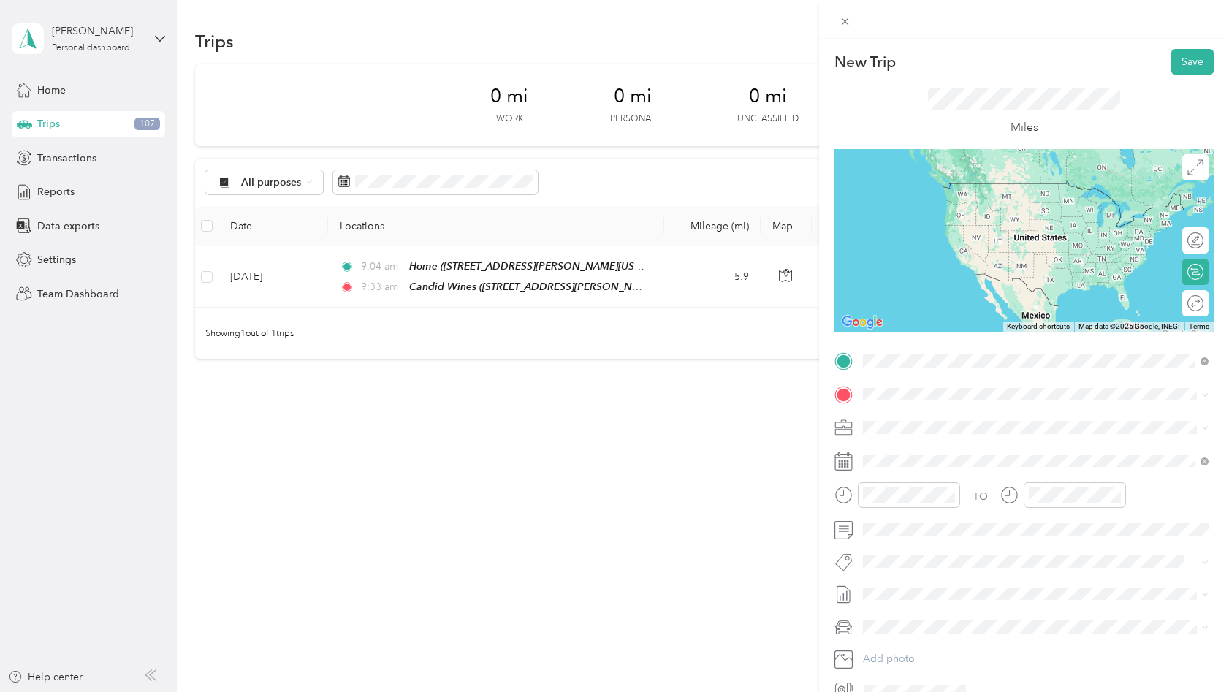
click at [961, 435] on span "[STREET_ADDRESS][PERSON_NAME]" at bounding box center [977, 440] width 174 height 12
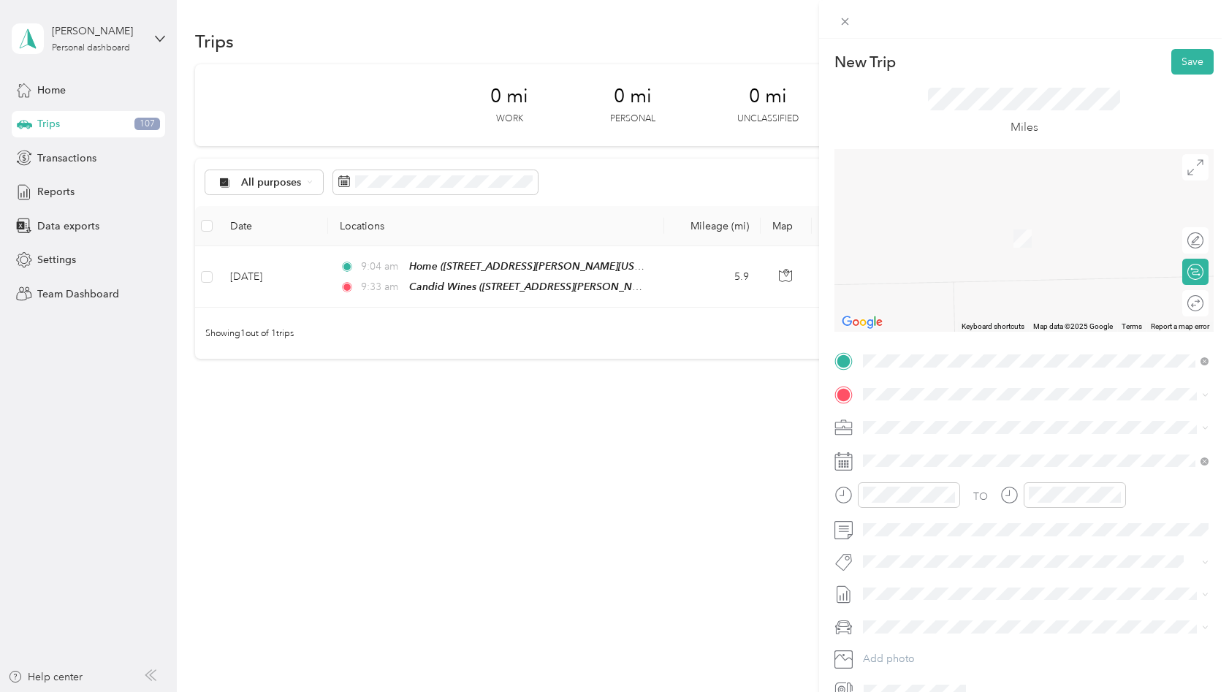
click at [949, 451] on span "[STREET_ADDRESS][US_STATE]" at bounding box center [963, 444] width 146 height 13
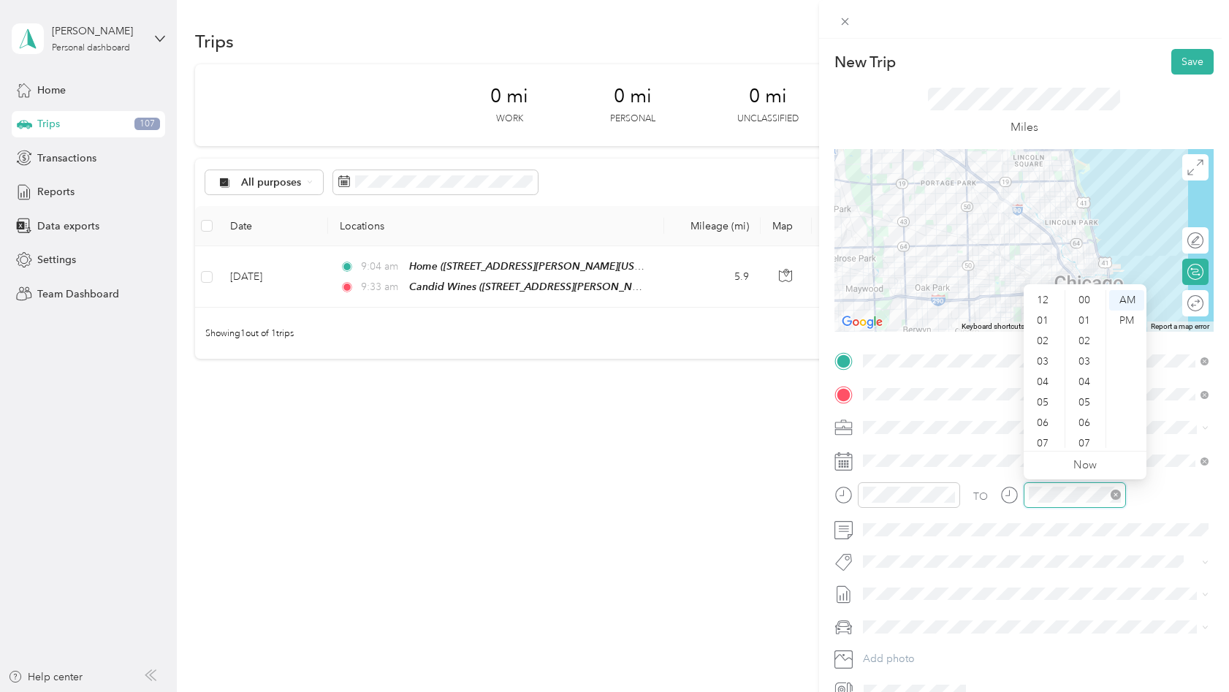
scroll to position [88, 0]
click at [1131, 320] on div "PM" at bounding box center [1126, 320] width 35 height 20
click at [1042, 302] on div "12" at bounding box center [1043, 300] width 35 height 20
click at [1080, 391] on div "41" at bounding box center [1085, 394] width 35 height 20
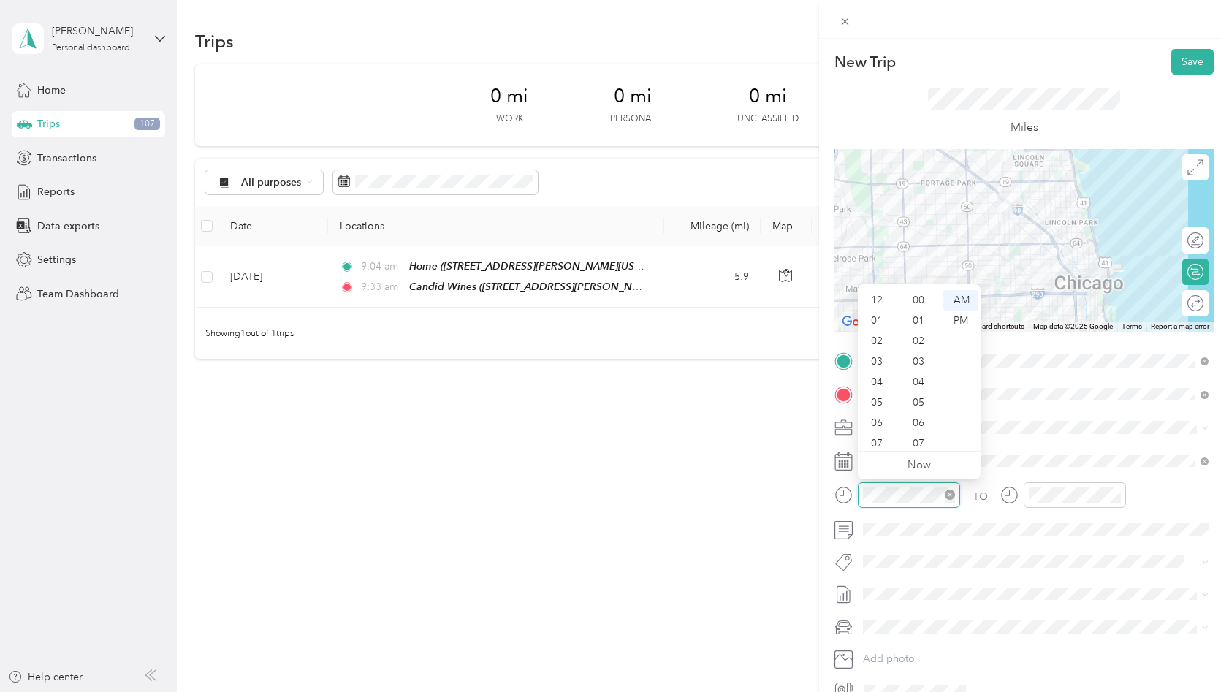
scroll to position [88, 0]
click at [882, 421] on div "10" at bounding box center [877, 417] width 35 height 20
click at [918, 429] on div "52" at bounding box center [919, 431] width 35 height 20
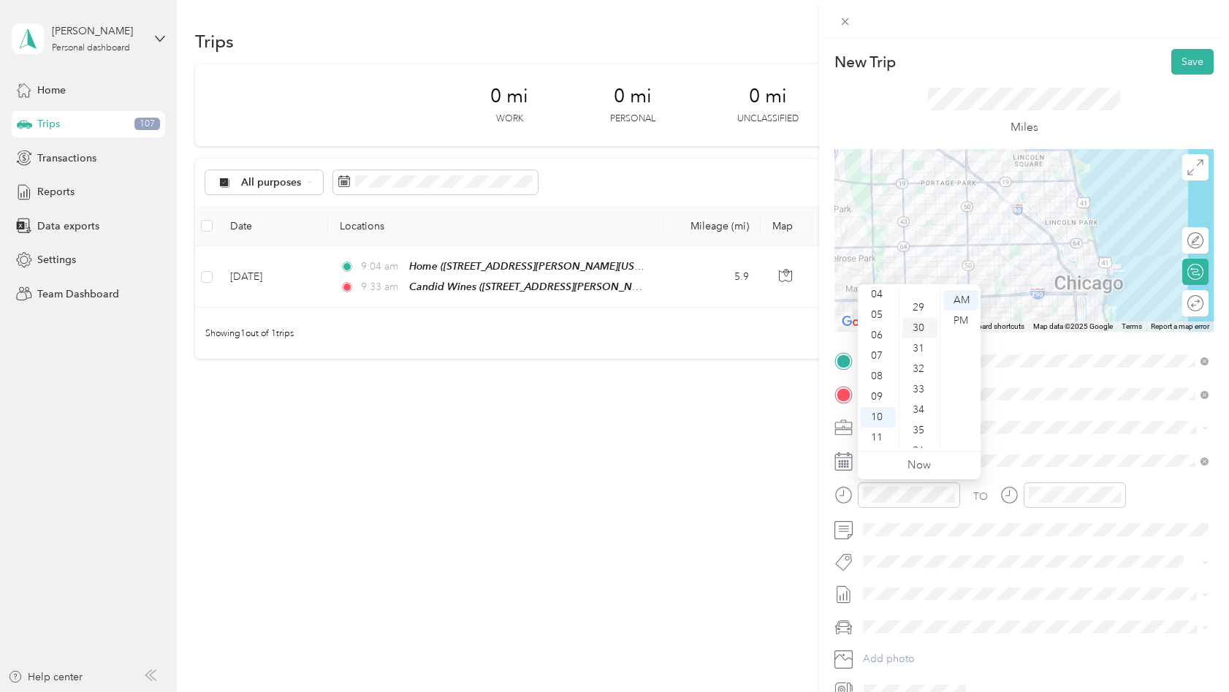
click at [916, 321] on div "30" at bounding box center [919, 328] width 35 height 20
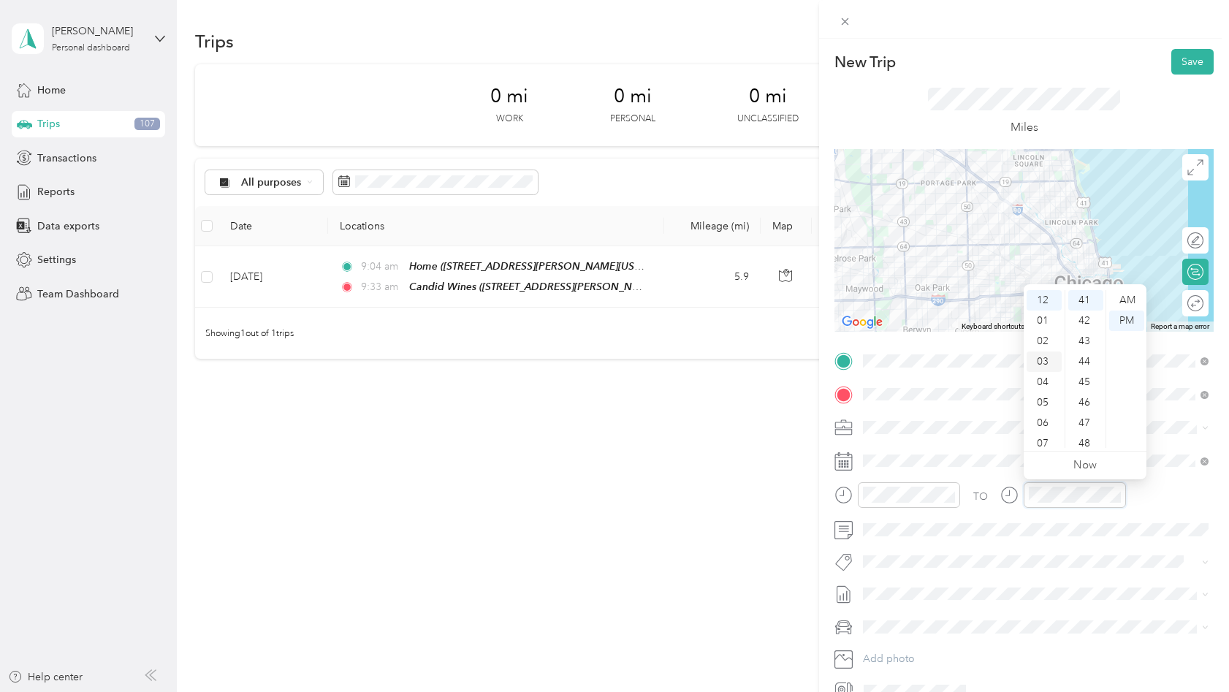
scroll to position [88, 0]
click at [1048, 415] on div "10" at bounding box center [1043, 417] width 35 height 20
click at [1090, 413] on div "52" at bounding box center [1085, 414] width 35 height 20
click at [1122, 302] on div "AM" at bounding box center [1126, 300] width 35 height 20
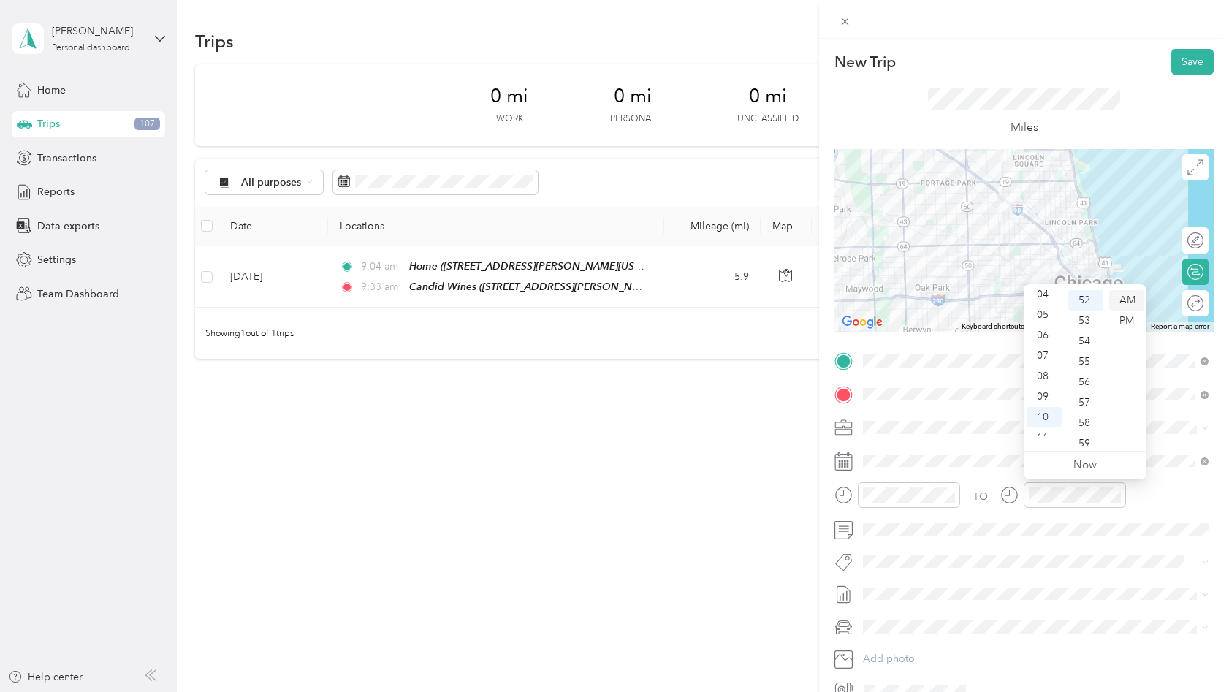
click at [1125, 299] on div "AM" at bounding box center [1126, 300] width 35 height 20
click at [1160, 516] on div "TO" at bounding box center [1023, 500] width 379 height 36
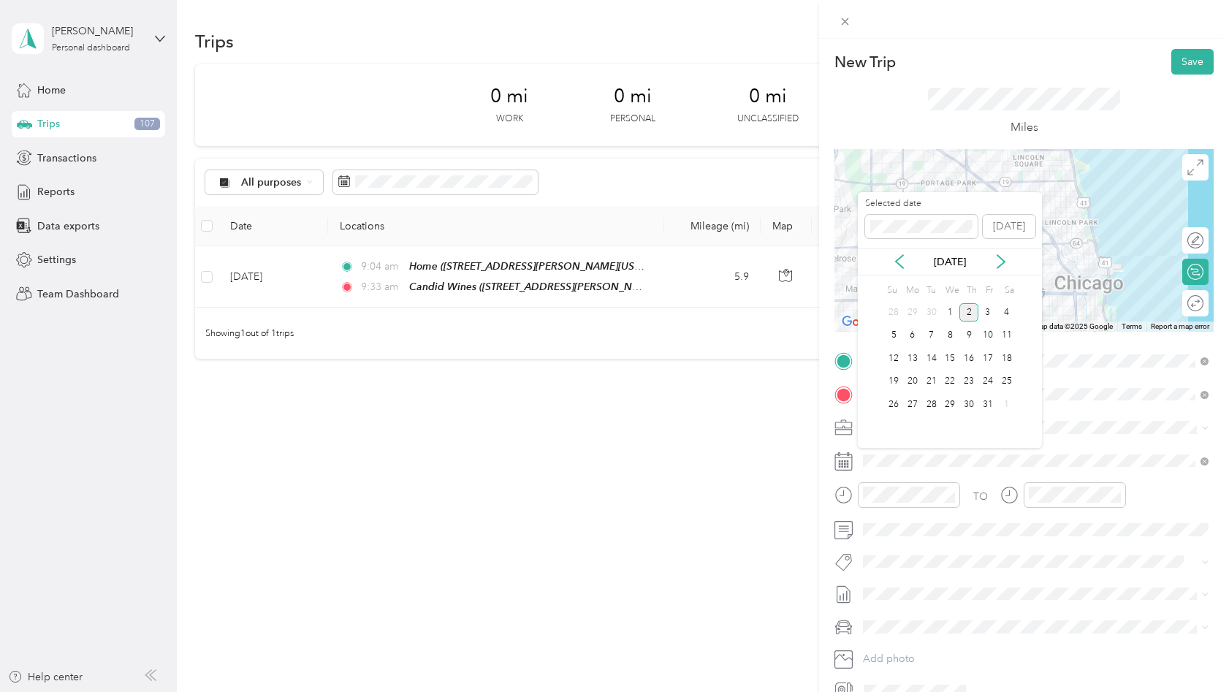
click at [898, 270] on div "[DATE]" at bounding box center [949, 261] width 184 height 27
click at [898, 263] on icon at bounding box center [899, 261] width 15 height 15
click at [972, 358] on div "18" at bounding box center [968, 358] width 19 height 18
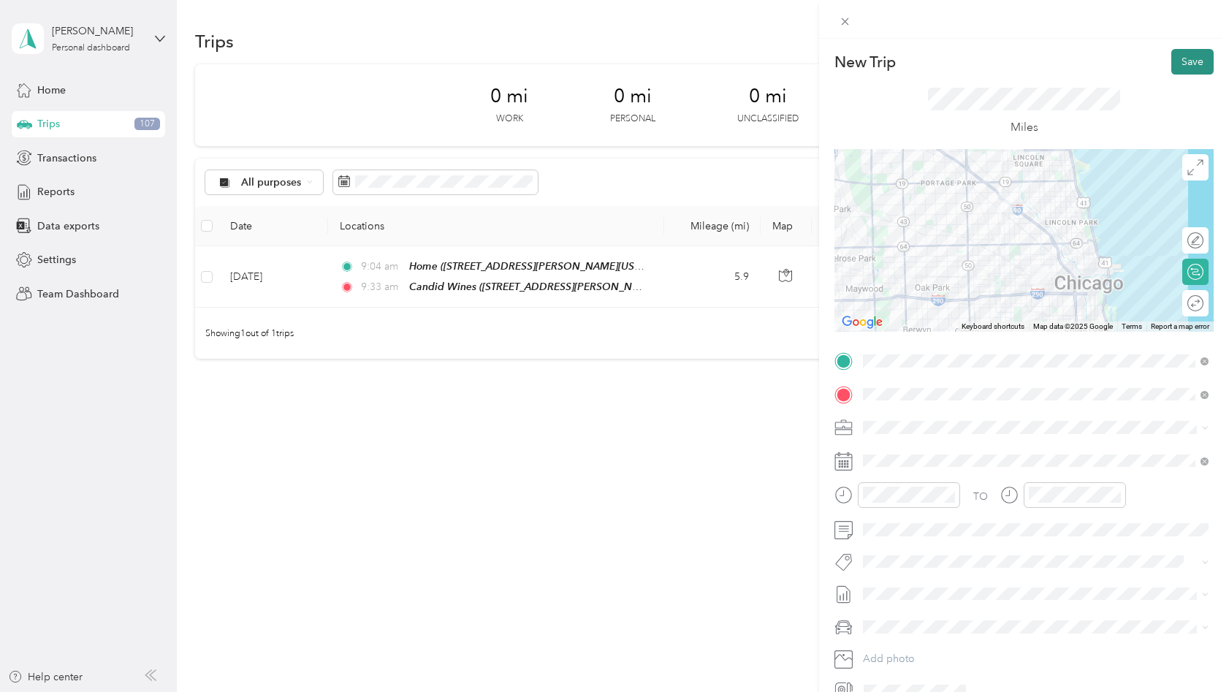
click at [1188, 59] on button "Save" at bounding box center [1192, 62] width 42 height 26
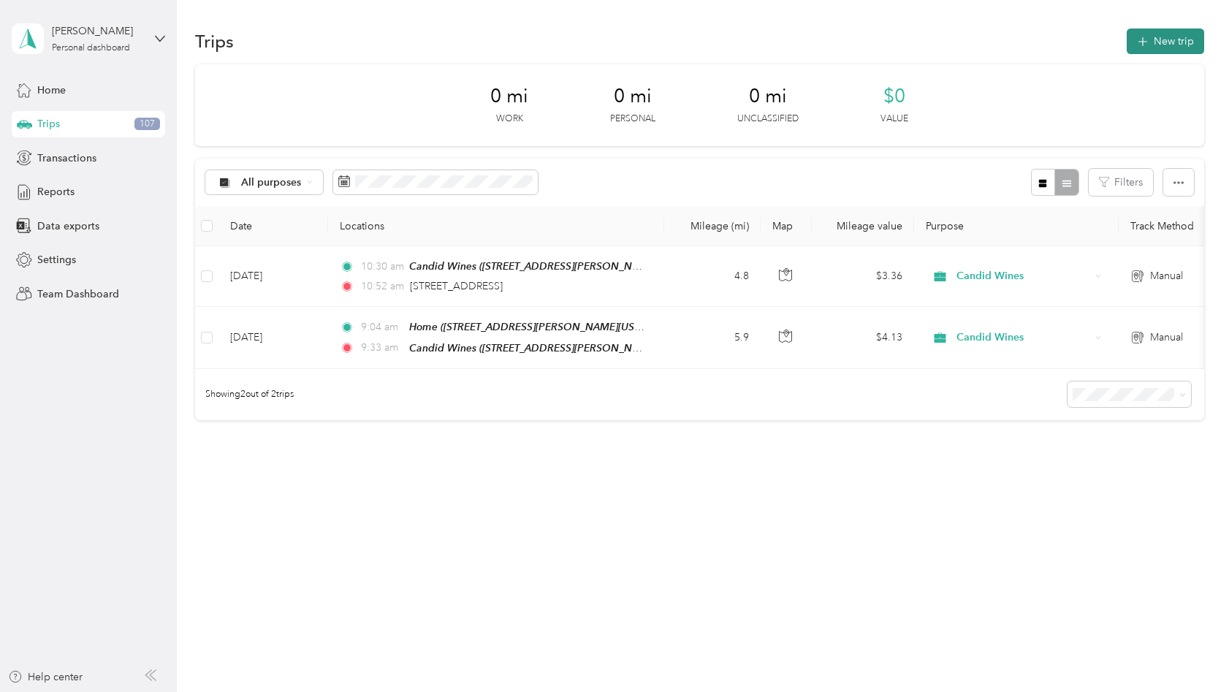
click at [1176, 42] on button "New trip" at bounding box center [1164, 41] width 77 height 26
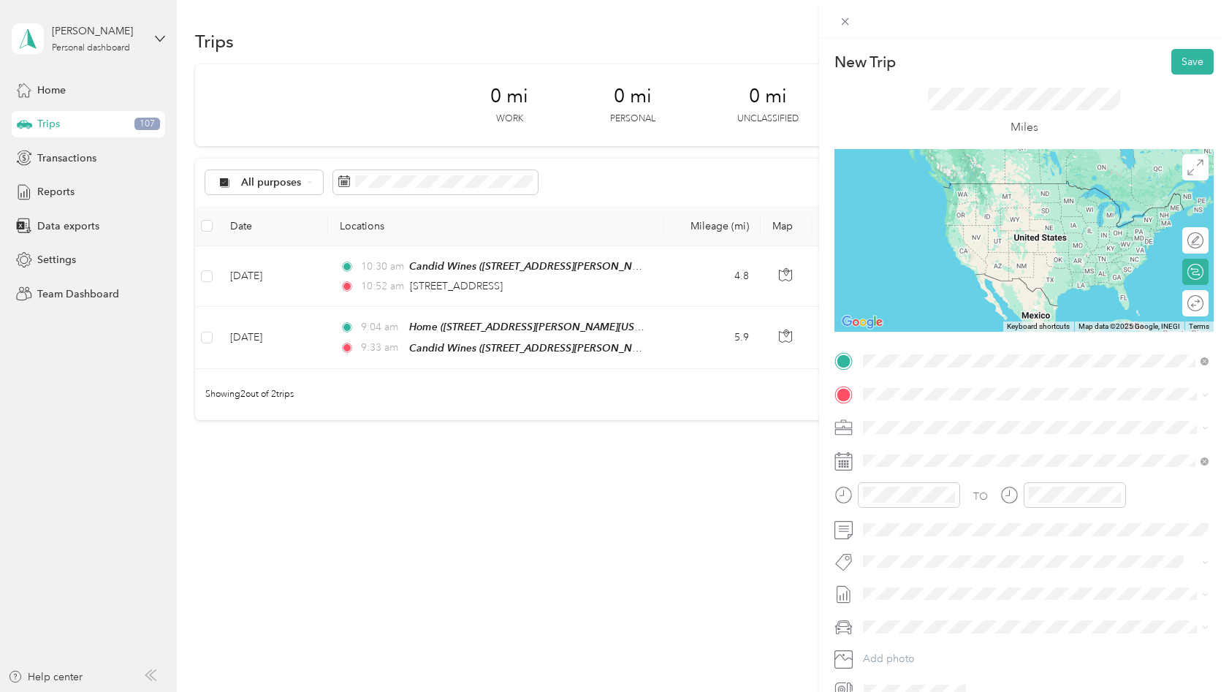
click at [939, 415] on span "[STREET_ADDRESS][US_STATE]" at bounding box center [963, 413] width 146 height 13
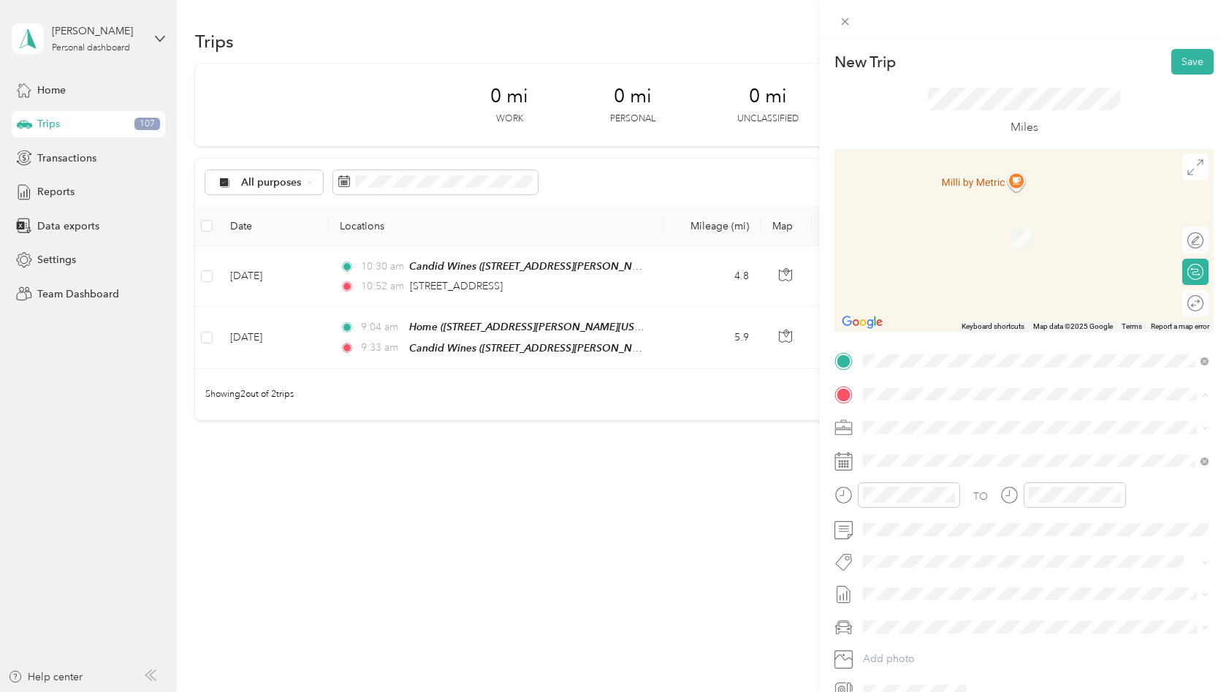
click at [925, 568] on div "Home [STREET_ADDRESS][PERSON_NAME][US_STATE]" at bounding box center [1003, 553] width 227 height 31
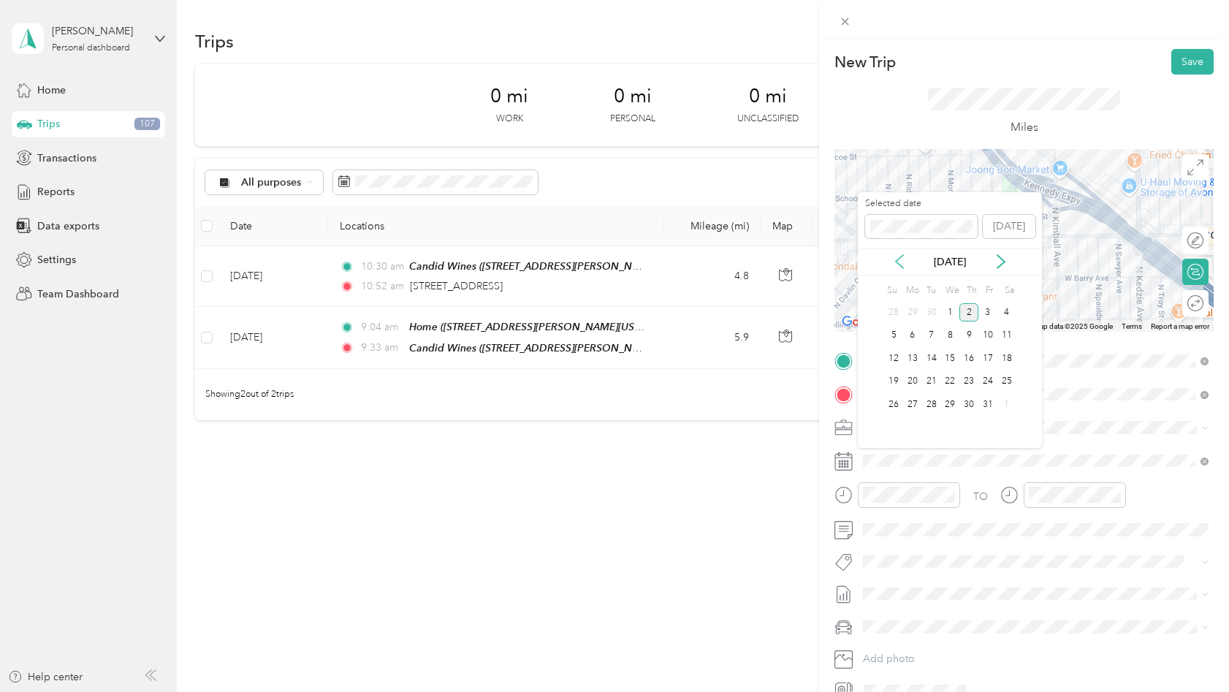
click at [902, 258] on icon at bounding box center [899, 261] width 15 height 15
click at [973, 364] on div "18" at bounding box center [968, 358] width 19 height 18
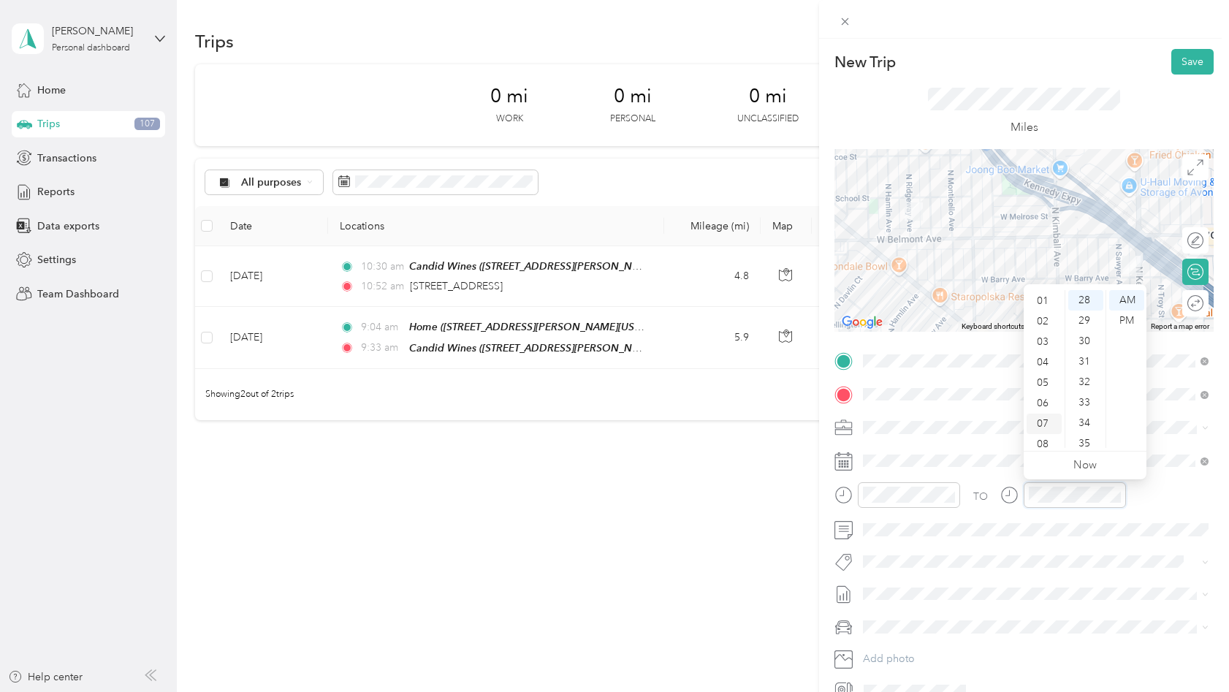
scroll to position [0, 0]
click at [1044, 295] on div "12" at bounding box center [1043, 300] width 35 height 20
click at [1123, 316] on div "PM" at bounding box center [1126, 320] width 35 height 20
click at [1087, 401] on div "54" at bounding box center [1085, 397] width 35 height 20
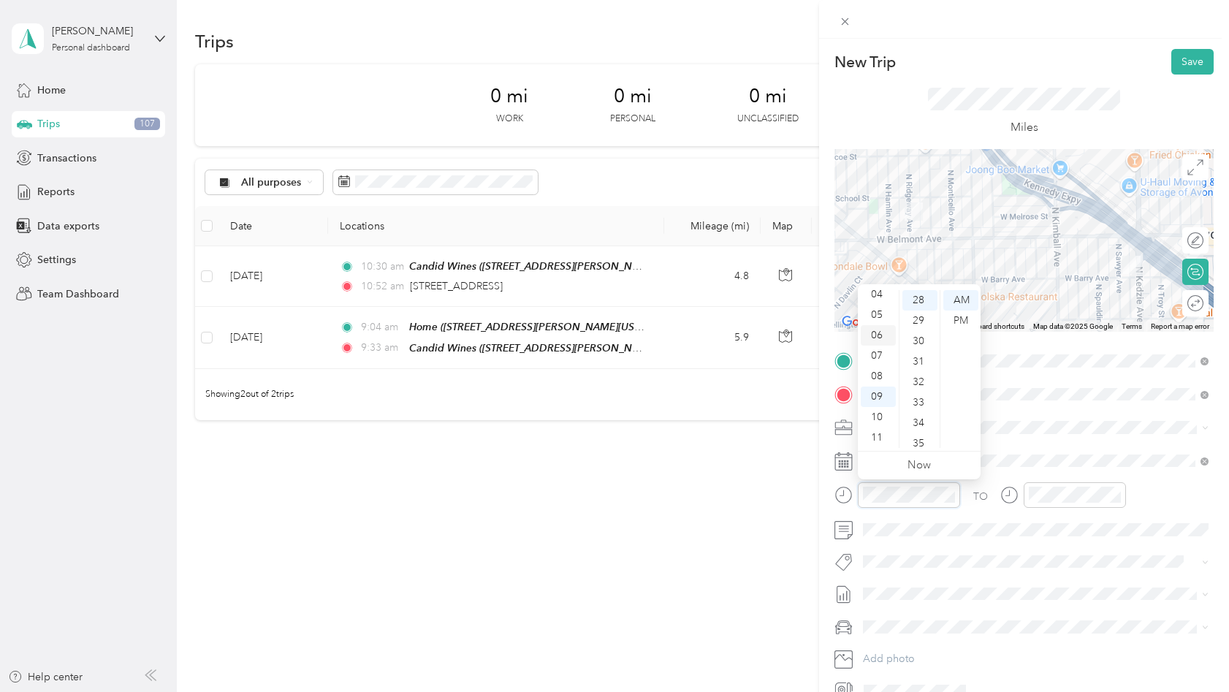
scroll to position [0, 0]
click at [876, 302] on div "12" at bounding box center [877, 300] width 35 height 20
click at [966, 320] on div "PM" at bounding box center [960, 320] width 35 height 20
click at [918, 416] on div "41" at bounding box center [919, 415] width 35 height 20
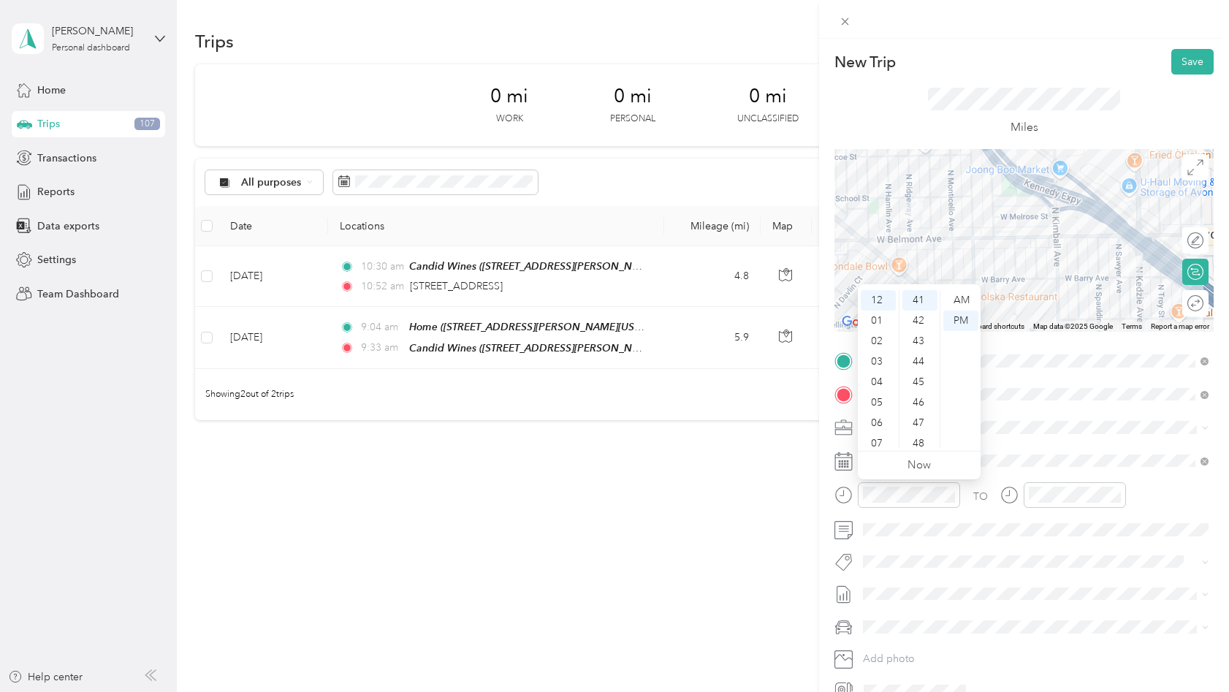
click at [1044, 446] on div "TO Add photo" at bounding box center [1023, 525] width 379 height 353
click at [1194, 64] on button "Save" at bounding box center [1192, 62] width 42 height 26
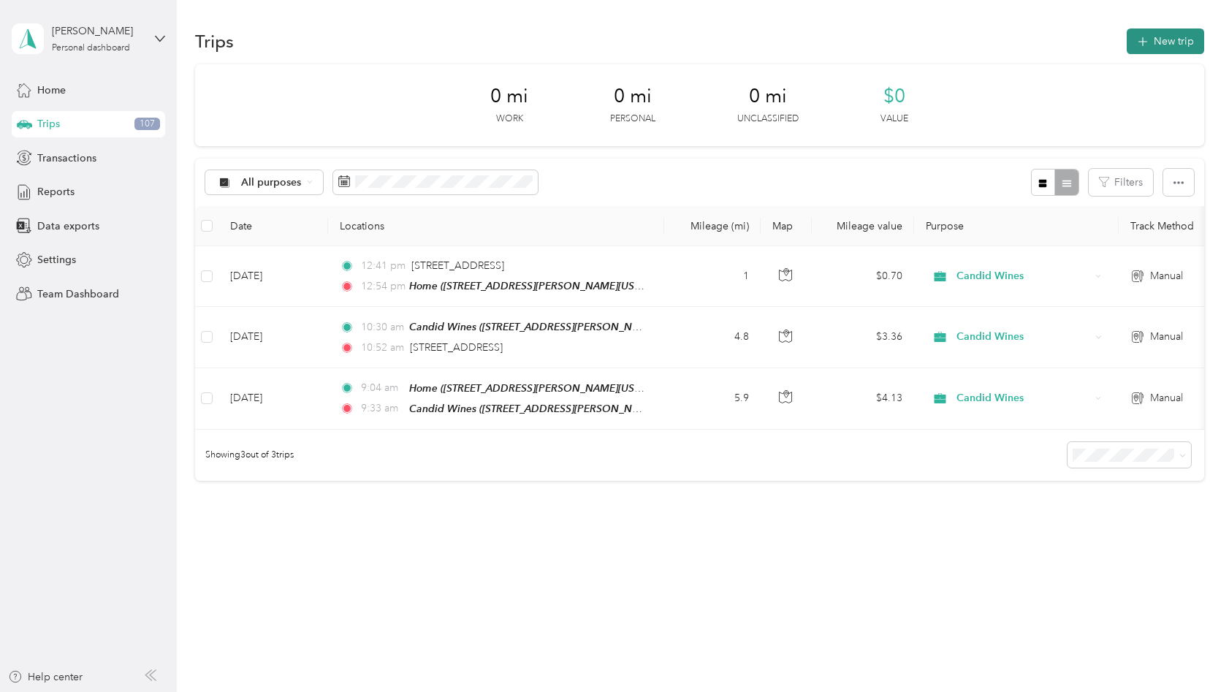
click at [1161, 39] on button "New trip" at bounding box center [1164, 41] width 77 height 26
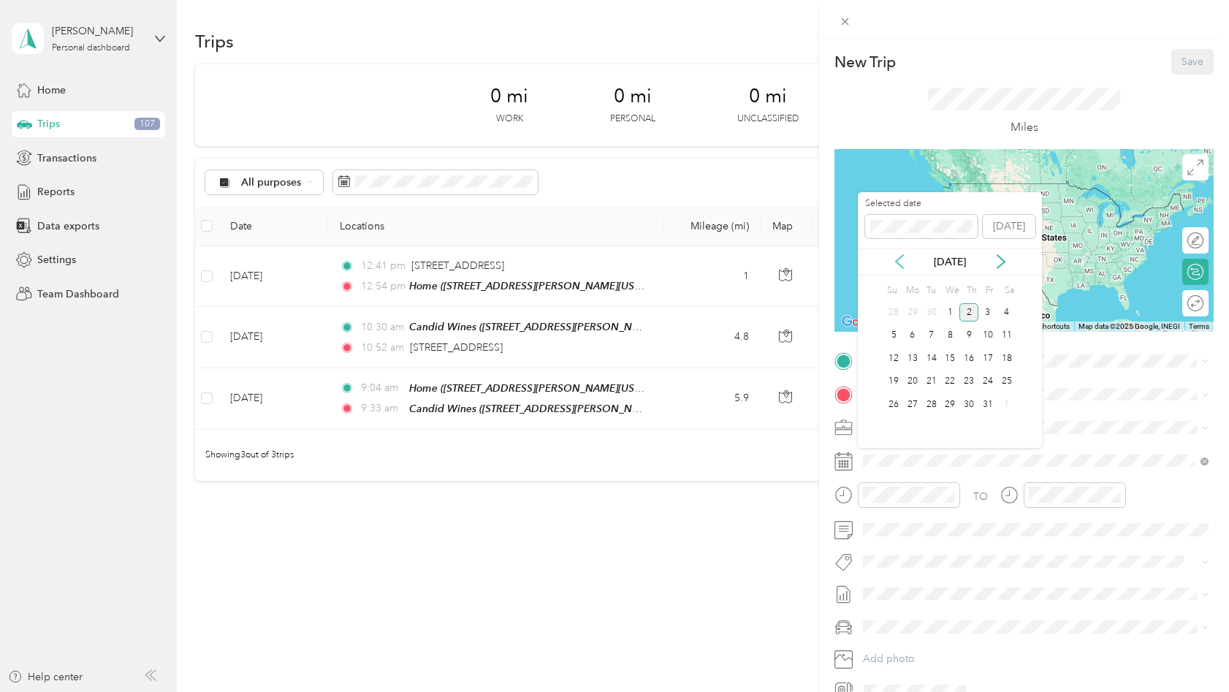
click at [904, 265] on icon at bounding box center [899, 261] width 15 height 15
click at [930, 314] on div "2" at bounding box center [931, 312] width 19 height 18
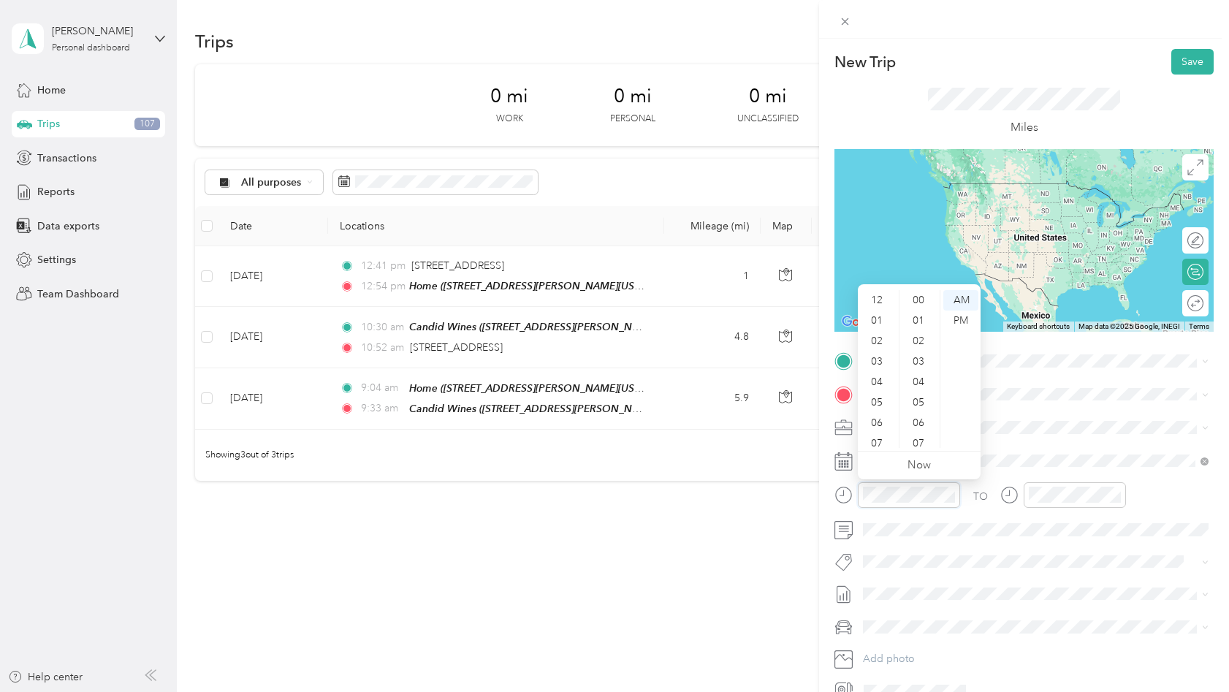
scroll to position [88, 0]
click at [959, 320] on div "PM" at bounding box center [960, 320] width 35 height 20
click at [879, 317] on div "01" at bounding box center [877, 320] width 35 height 20
click at [917, 318] on div "01" at bounding box center [919, 320] width 35 height 20
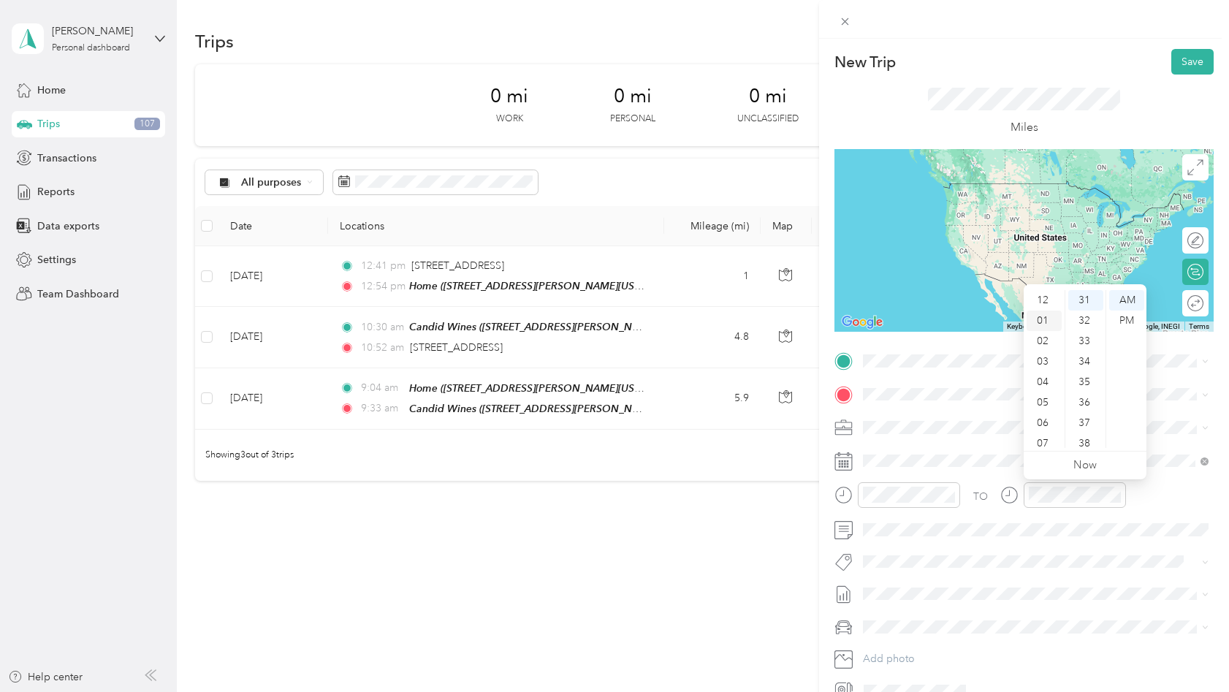
click at [1046, 321] on div "01" at bounding box center [1043, 320] width 35 height 20
click at [1085, 306] on div "25" at bounding box center [1085, 307] width 35 height 20
click at [1121, 323] on div "PM" at bounding box center [1126, 320] width 35 height 20
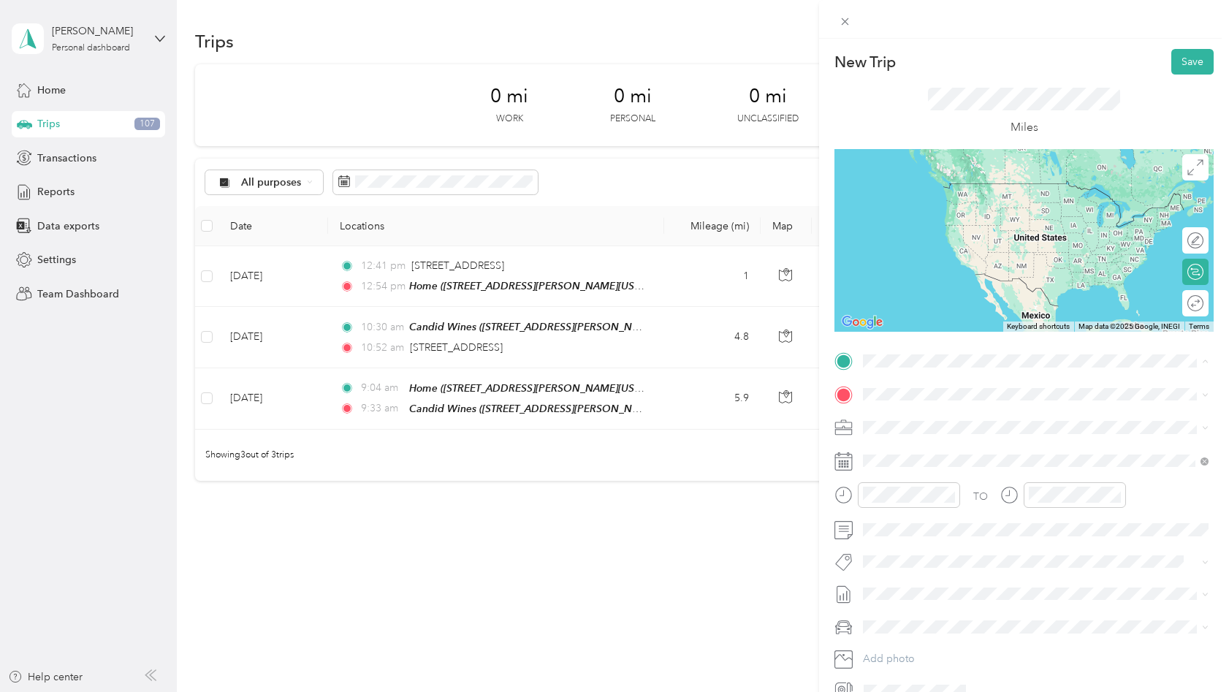
click at [923, 533] on span "[STREET_ADDRESS][PERSON_NAME][US_STATE]" at bounding box center [1003, 527] width 227 height 12
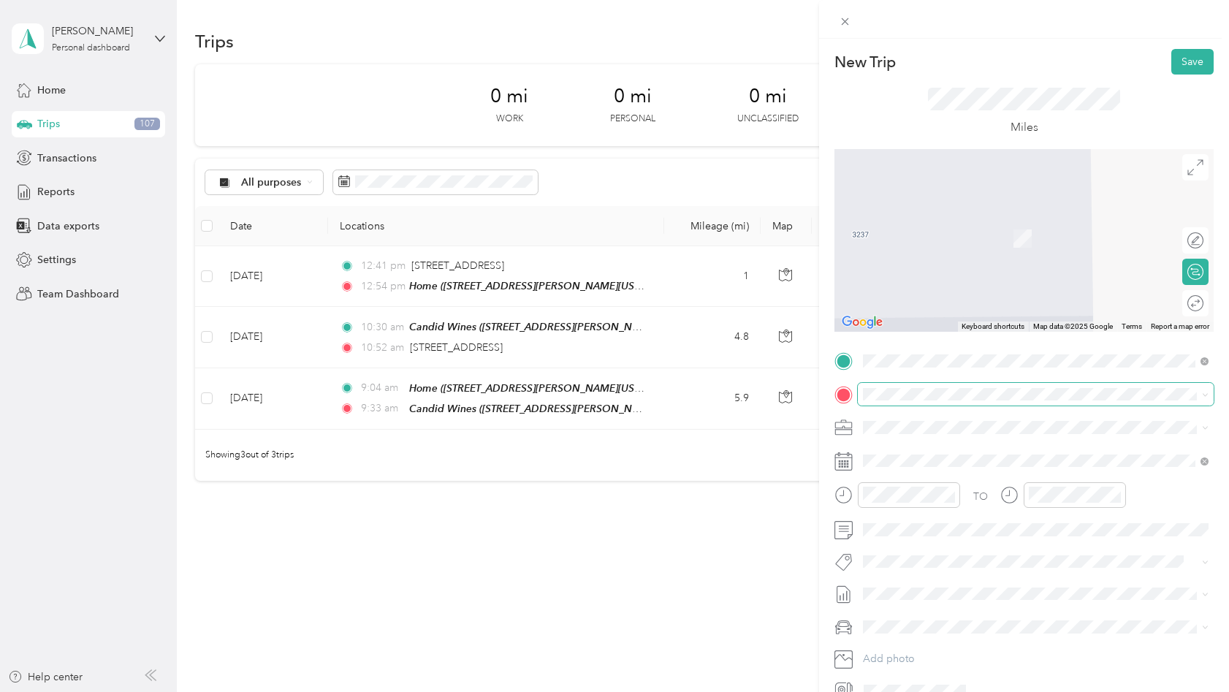
click at [904, 386] on span at bounding box center [1035, 394] width 356 height 23
click at [960, 458] on div "TEAM Candid Wines" at bounding box center [977, 455] width 174 height 18
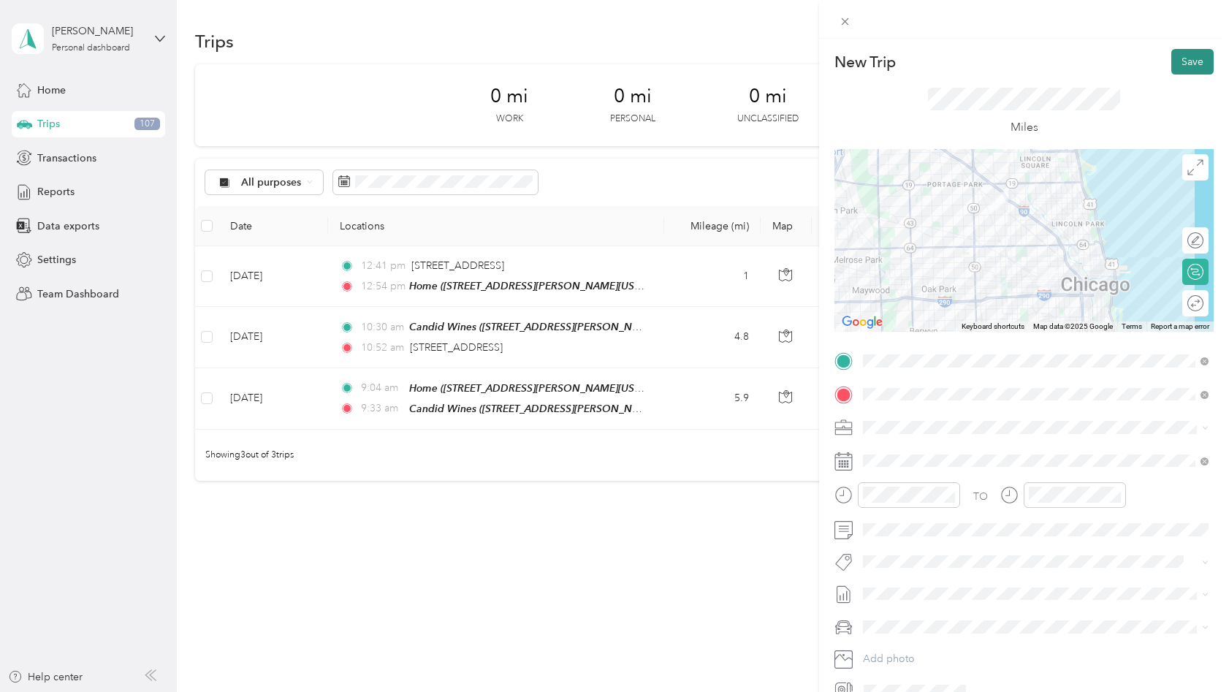
click at [1199, 67] on button "Save" at bounding box center [1192, 62] width 42 height 26
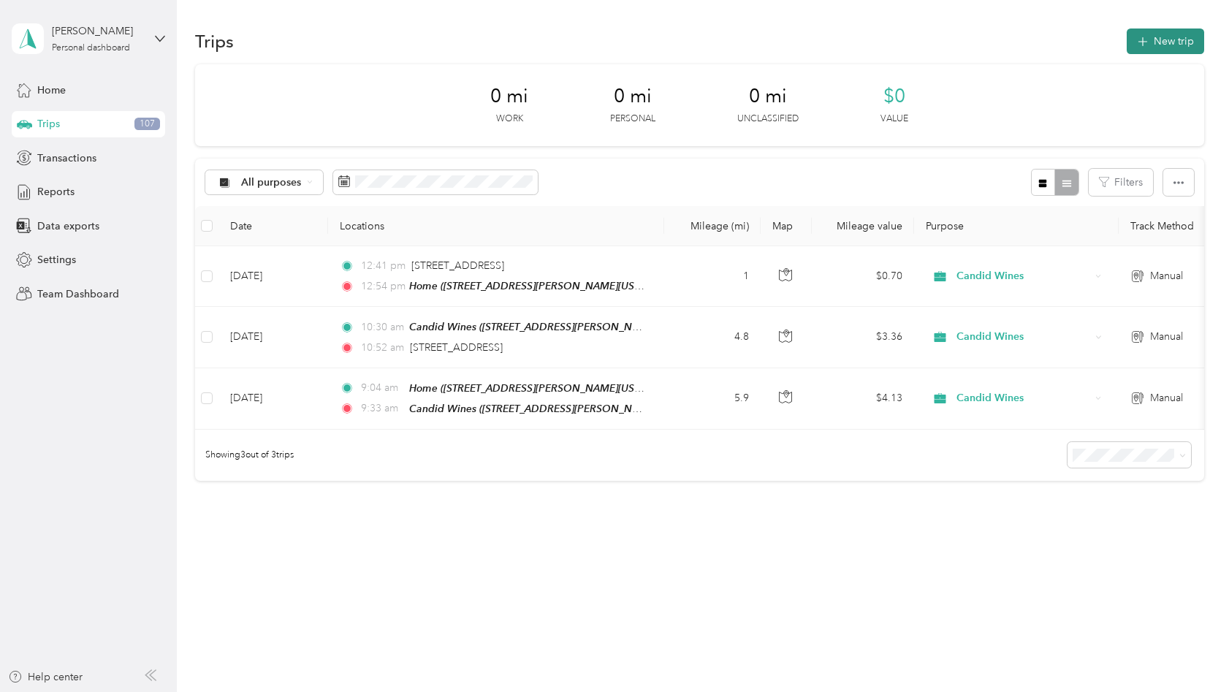
click at [1158, 47] on button "New trip" at bounding box center [1164, 41] width 77 height 26
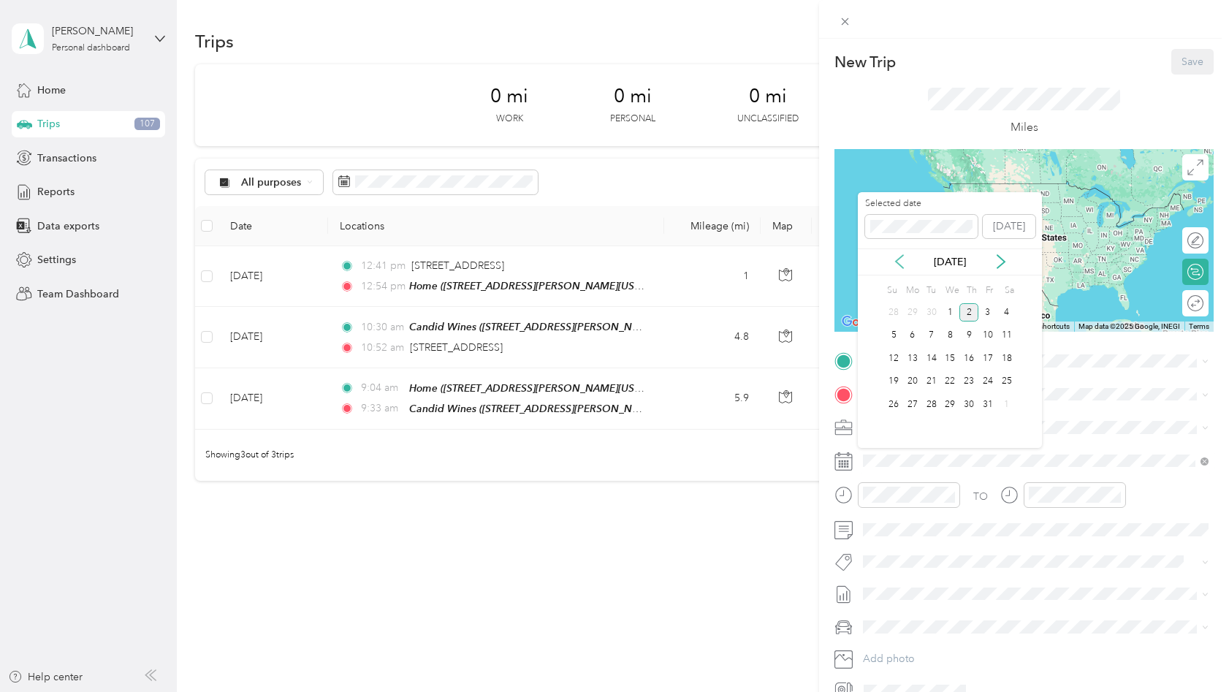
click at [899, 263] on icon at bounding box center [899, 261] width 15 height 15
click at [933, 310] on div "2" at bounding box center [931, 312] width 19 height 18
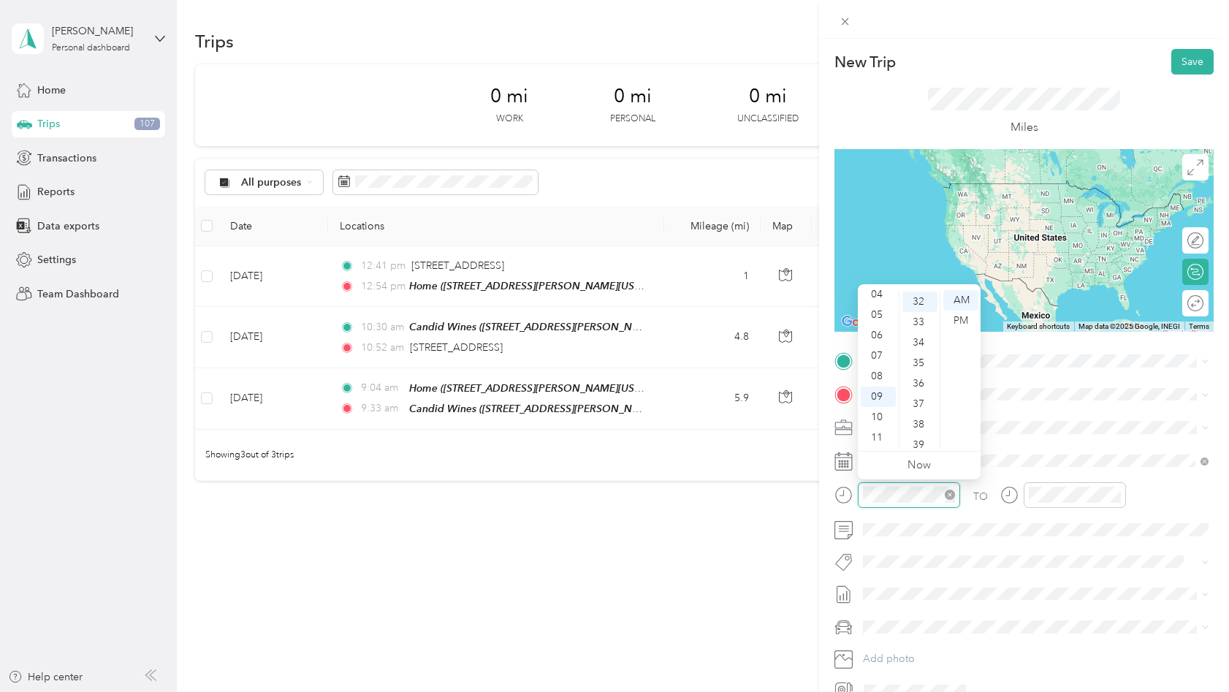
scroll to position [654, 0]
click at [960, 322] on div "PM" at bounding box center [960, 320] width 35 height 20
click at [915, 440] on div "43" at bounding box center [919, 445] width 35 height 20
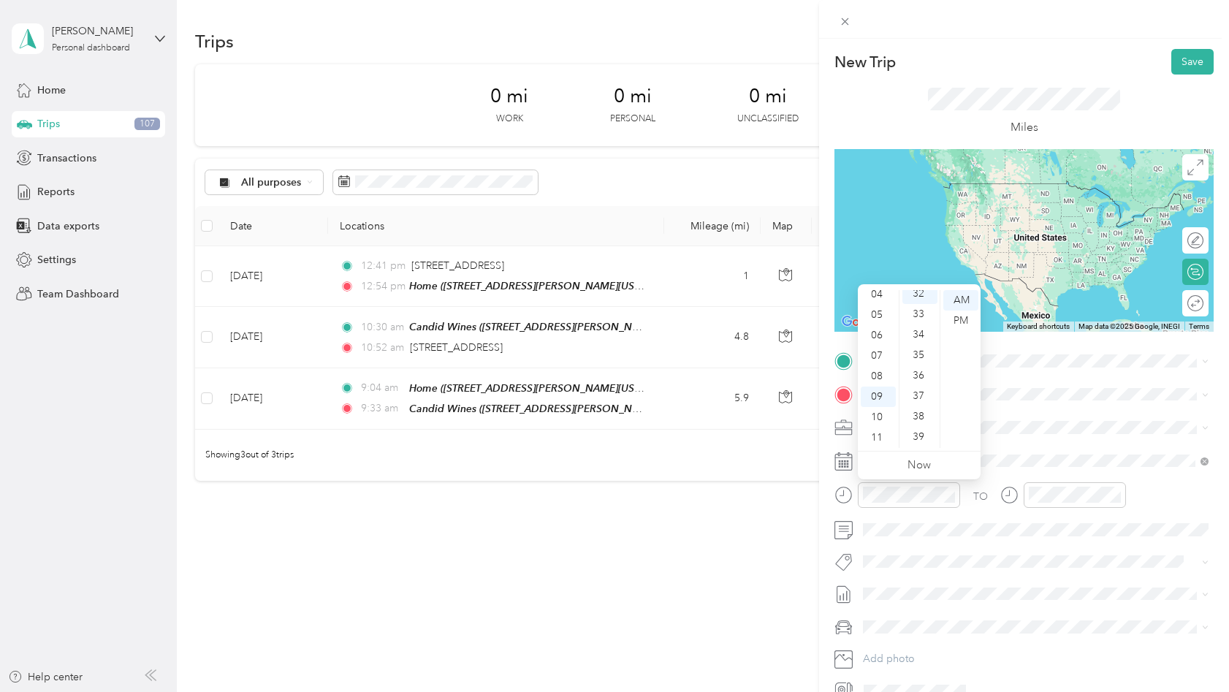
click at [874, 316] on div "05" at bounding box center [877, 315] width 35 height 20
click at [879, 321] on div "01" at bounding box center [877, 320] width 35 height 20
click at [920, 323] on div "43" at bounding box center [919, 323] width 35 height 20
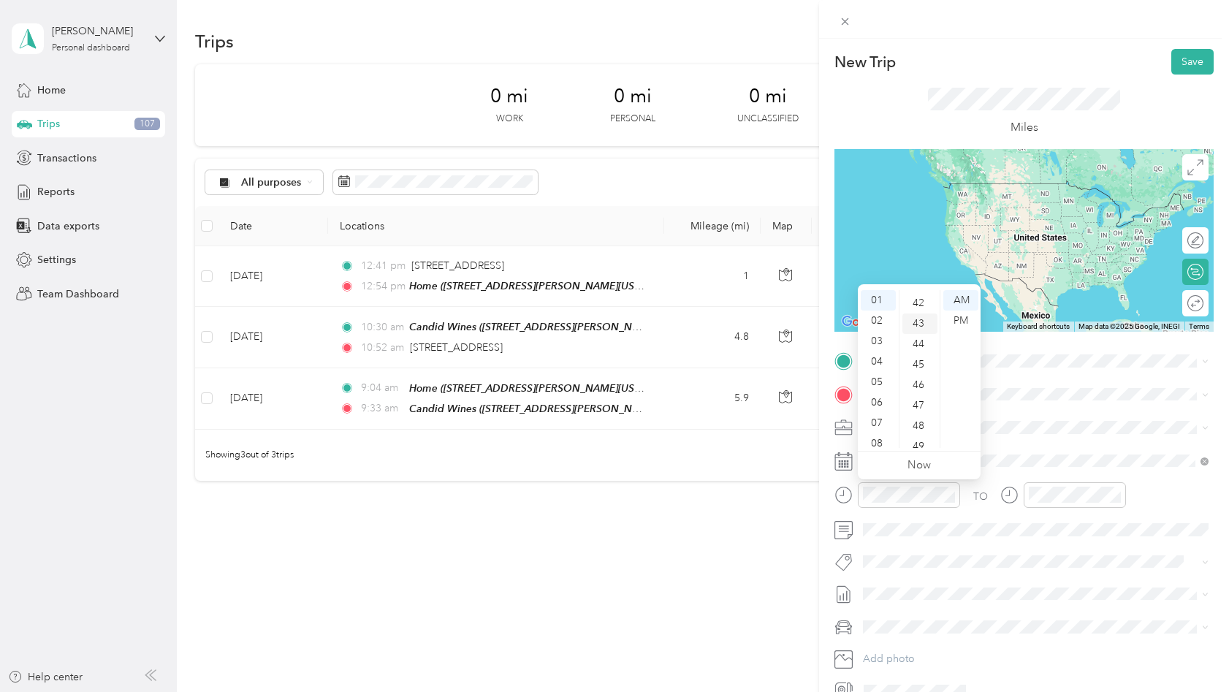
scroll to position [879, 0]
click at [961, 320] on div "PM" at bounding box center [960, 320] width 35 height 20
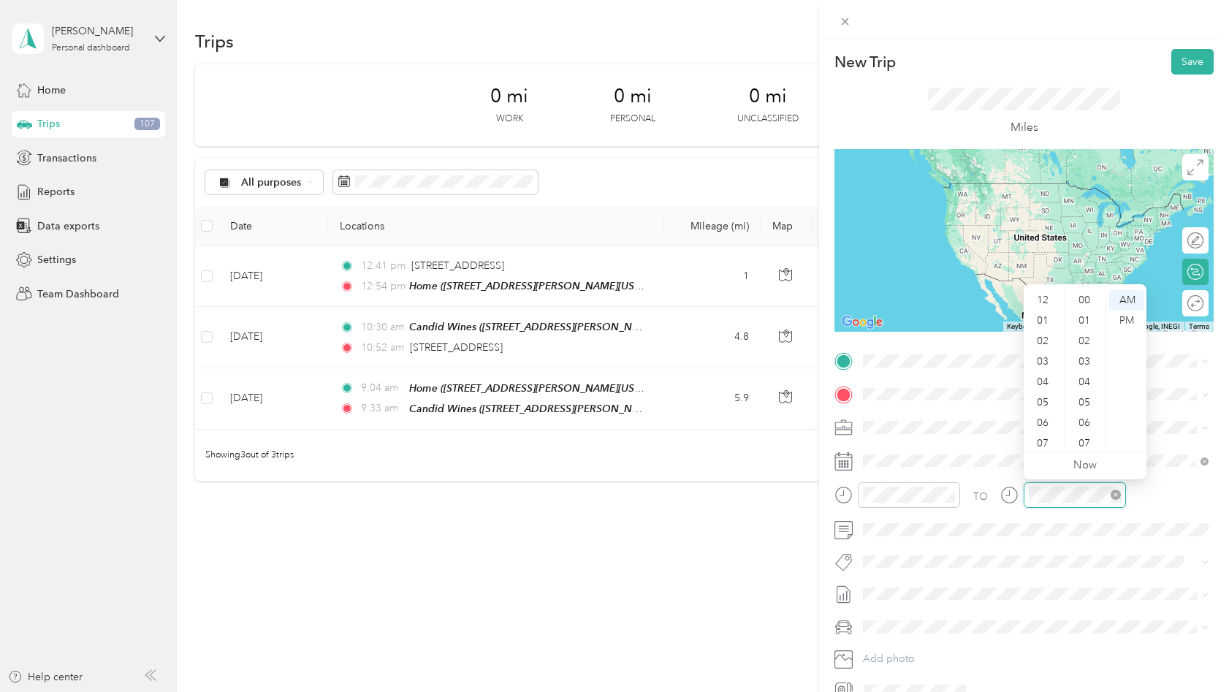
scroll to position [88, 0]
click at [1088, 422] on div "55" at bounding box center [1085, 423] width 35 height 20
click at [1041, 317] on div "01" at bounding box center [1043, 320] width 35 height 20
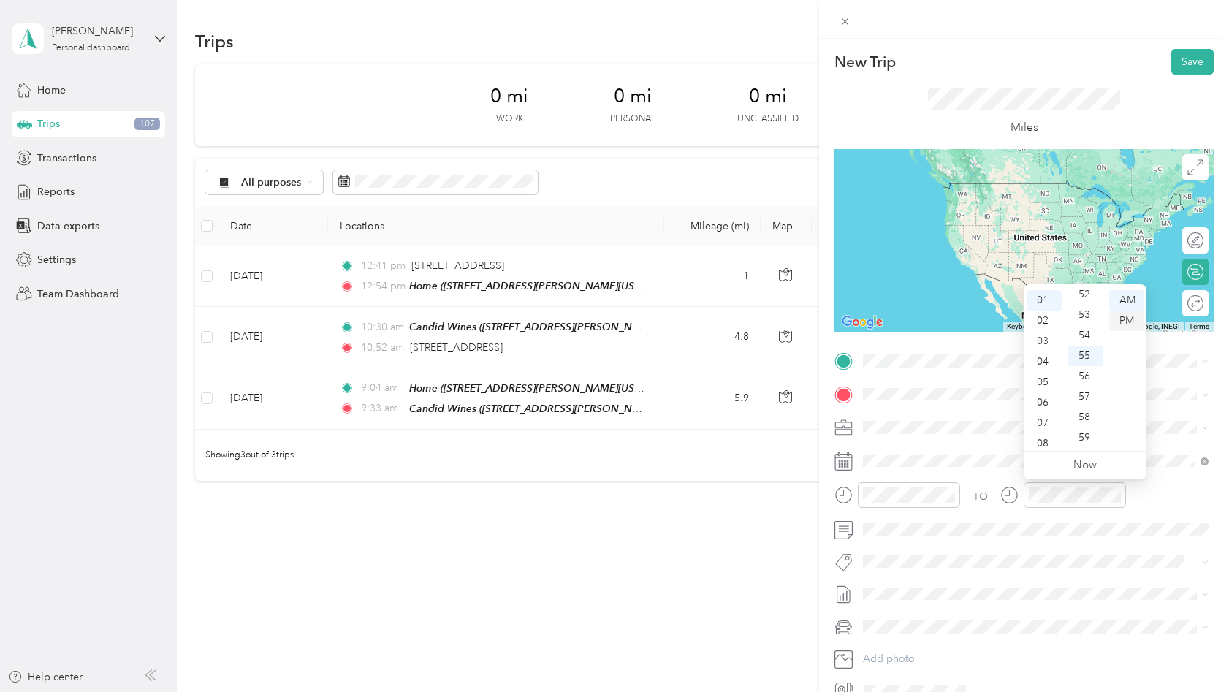
click at [1128, 318] on div "PM" at bounding box center [1126, 320] width 35 height 20
click at [953, 427] on div "TEAM Candid Wines" at bounding box center [977, 421] width 174 height 18
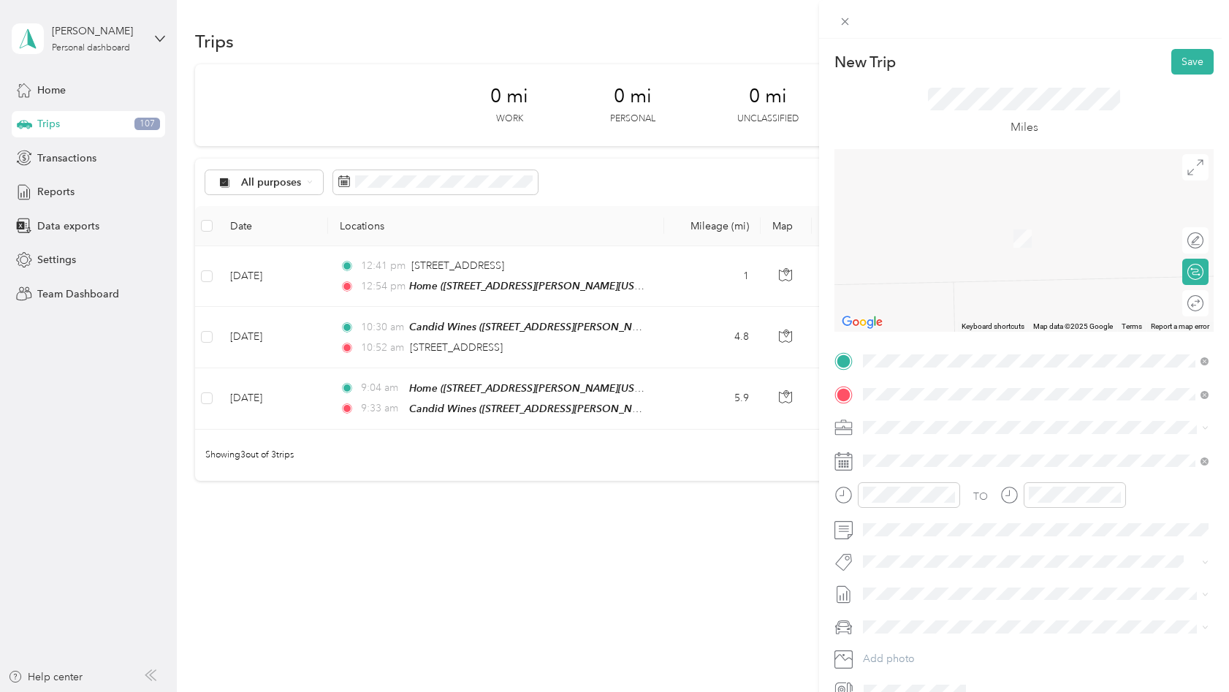
click at [921, 453] on span "[STREET_ADDRESS][US_STATE]" at bounding box center [963, 446] width 146 height 13
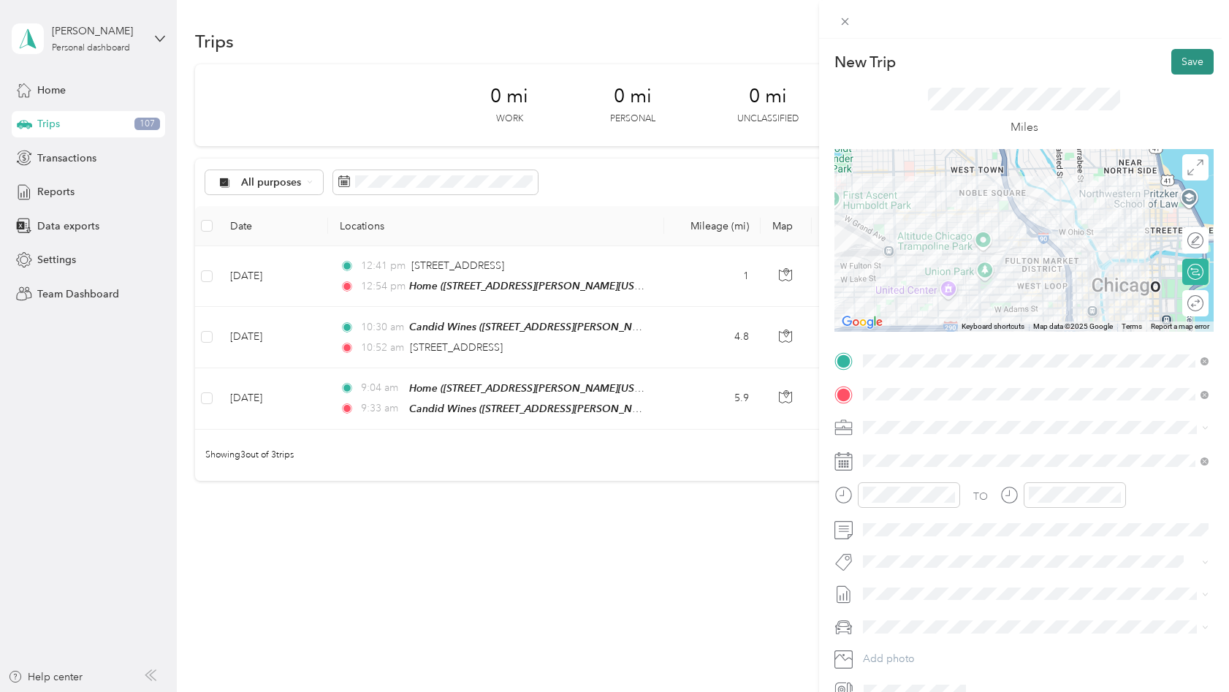
click at [1188, 63] on button "Save" at bounding box center [1192, 62] width 42 height 26
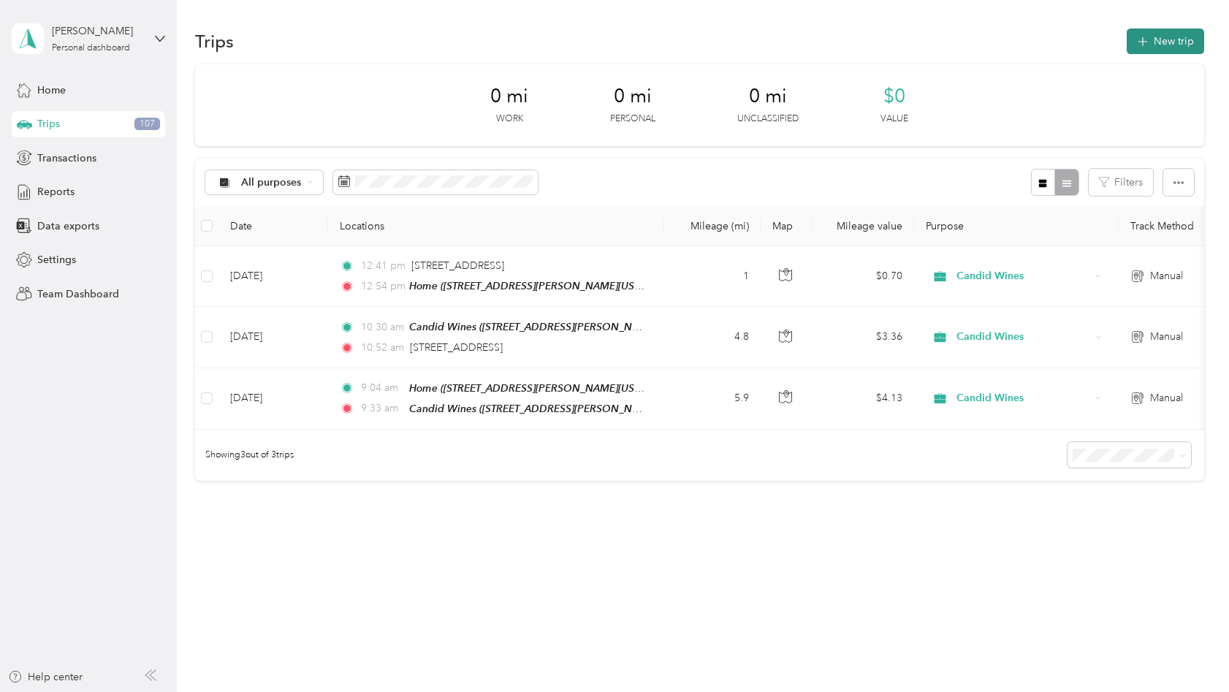
click at [1159, 49] on button "New trip" at bounding box center [1164, 41] width 77 height 26
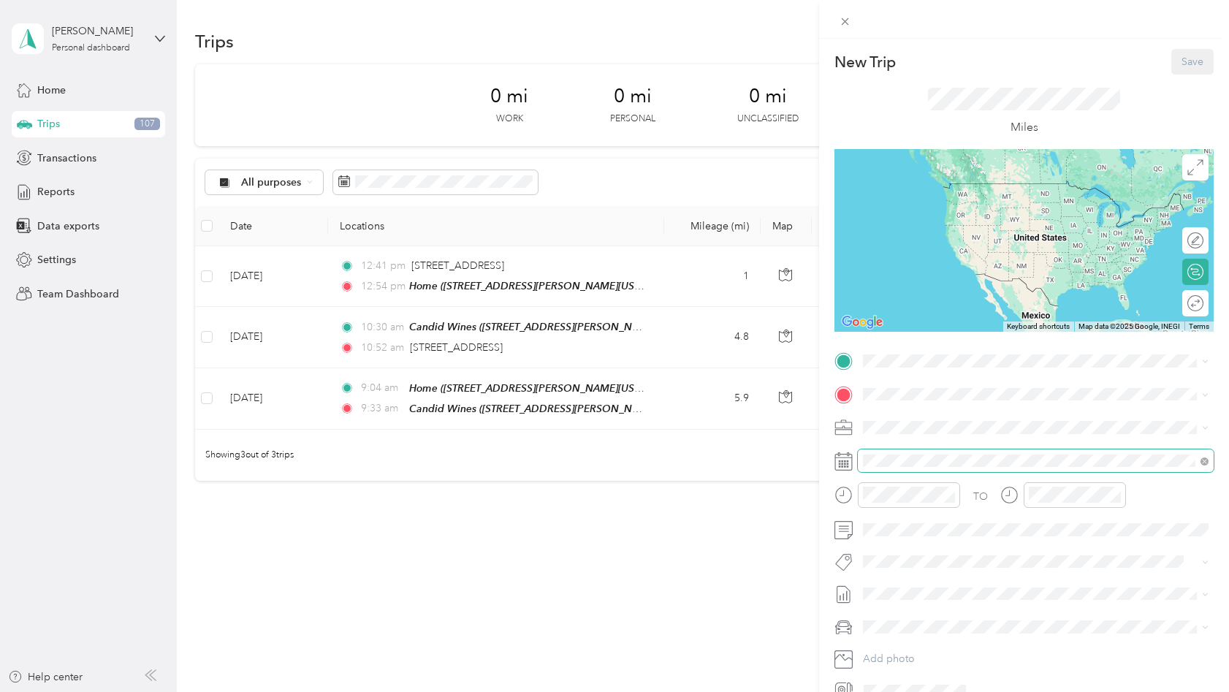
click at [892, 452] on span at bounding box center [1035, 460] width 356 height 23
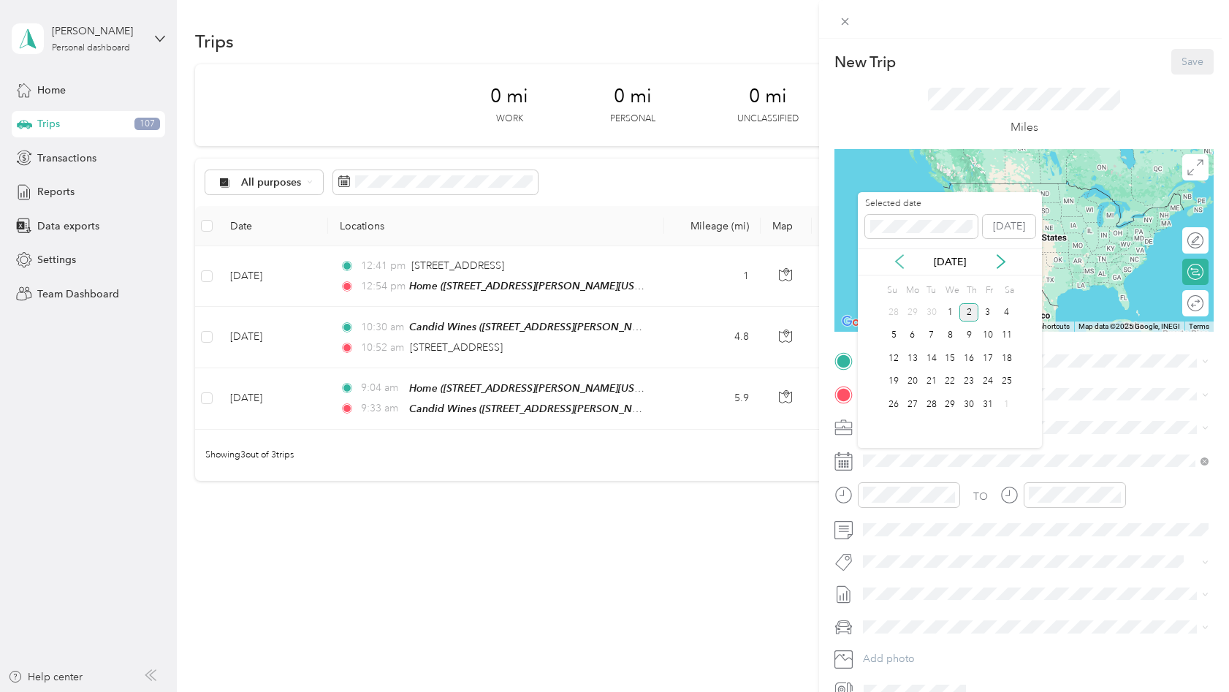
click at [902, 261] on icon at bounding box center [899, 261] width 15 height 15
click at [933, 306] on div "2" at bounding box center [931, 312] width 19 height 18
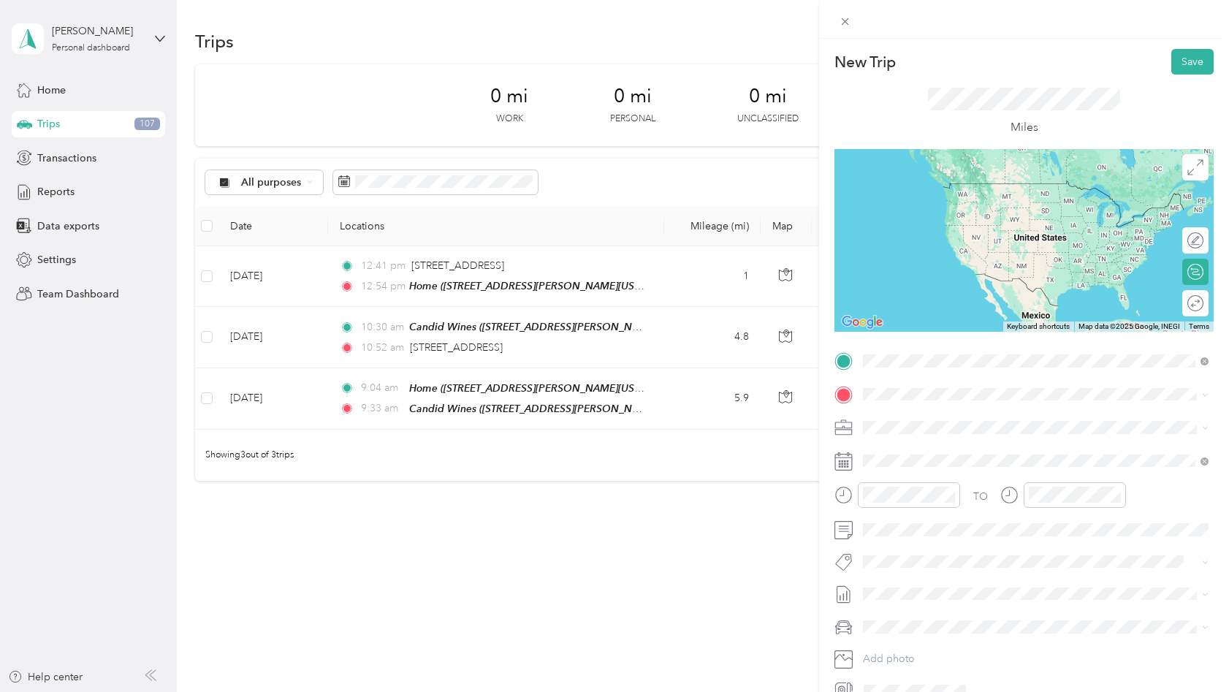
click at [920, 418] on span "[STREET_ADDRESS][US_STATE]" at bounding box center [963, 413] width 146 height 13
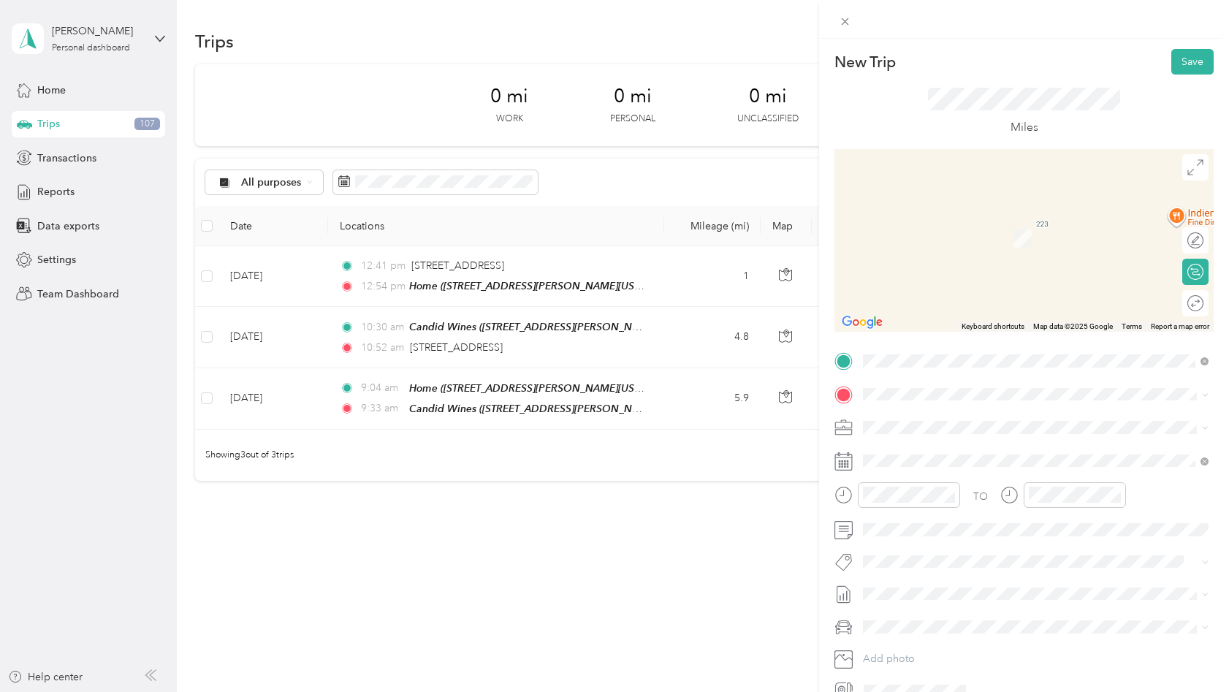
click at [925, 568] on div "Home [STREET_ADDRESS][PERSON_NAME][US_STATE]" at bounding box center [1003, 553] width 227 height 31
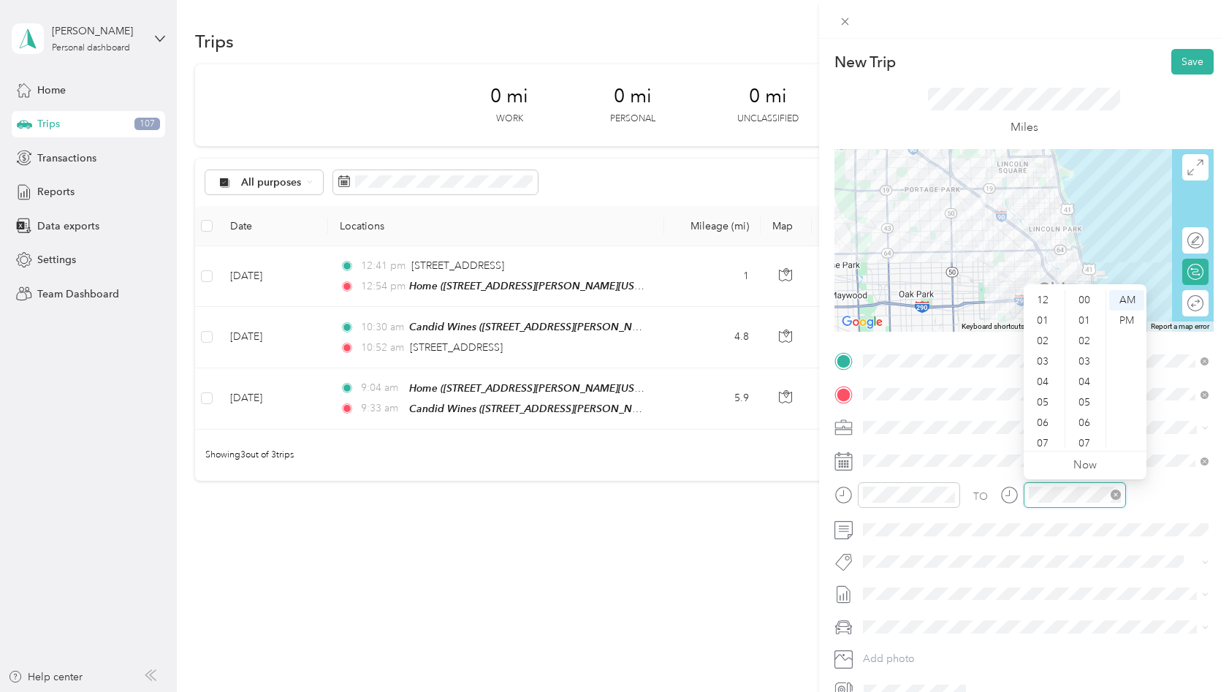
scroll to position [88, 0]
click at [1124, 321] on div "PM" at bounding box center [1126, 320] width 35 height 20
click at [1040, 313] on div "03" at bounding box center [1043, 310] width 35 height 20
click at [1086, 396] on div "42" at bounding box center [1085, 398] width 35 height 20
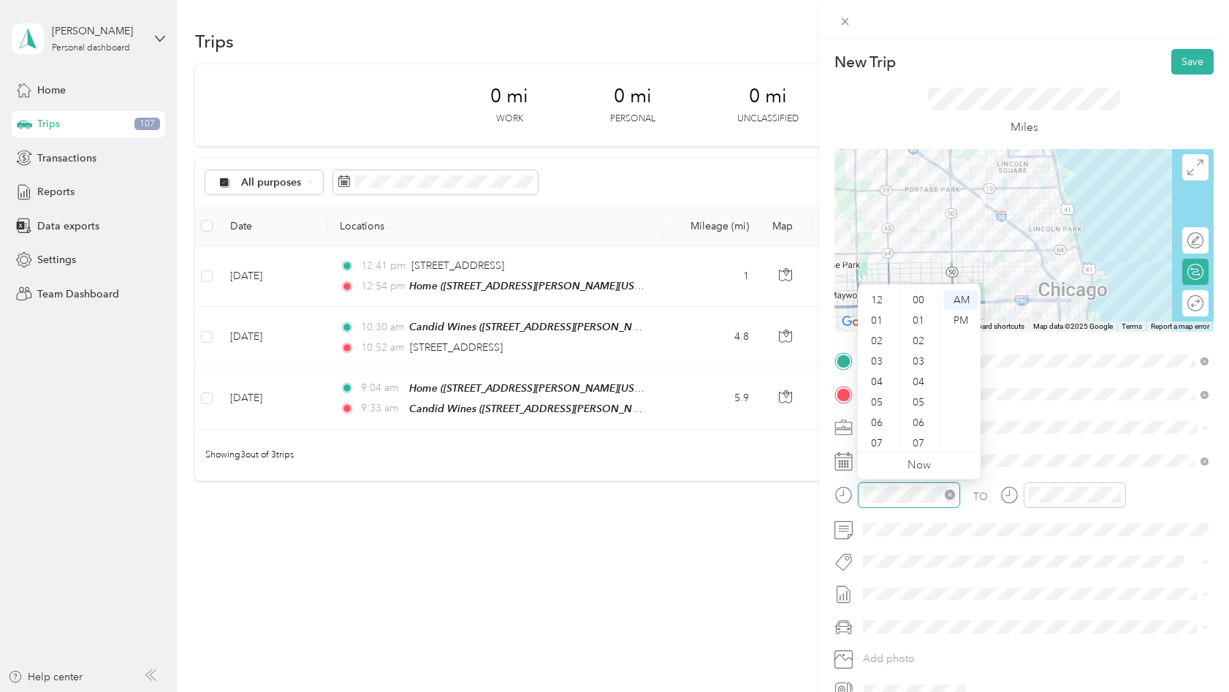
scroll to position [88, 0]
click at [966, 324] on div "PM" at bounding box center [960, 320] width 35 height 20
click at [880, 305] on div "03" at bounding box center [877, 307] width 35 height 20
click at [917, 328] on div "10" at bounding box center [919, 324] width 35 height 20
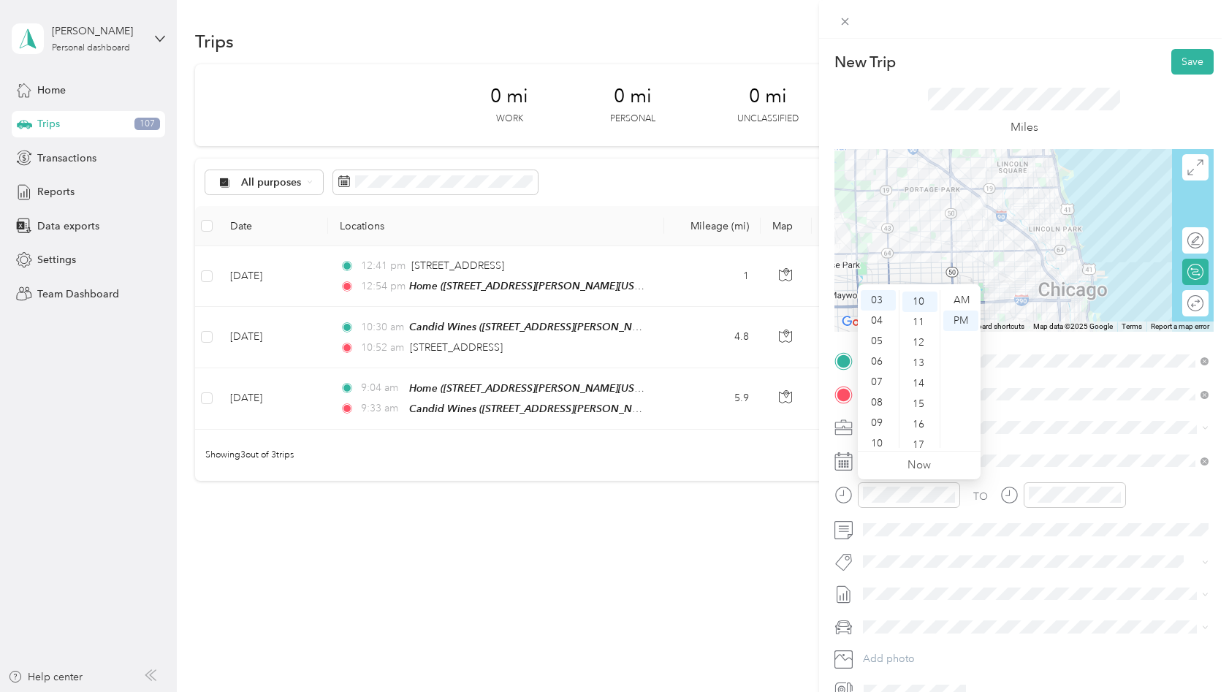
scroll to position [205, 0]
click at [1184, 505] on div "TO" at bounding box center [1023, 500] width 379 height 36
click at [1190, 68] on button "Save" at bounding box center [1192, 62] width 42 height 26
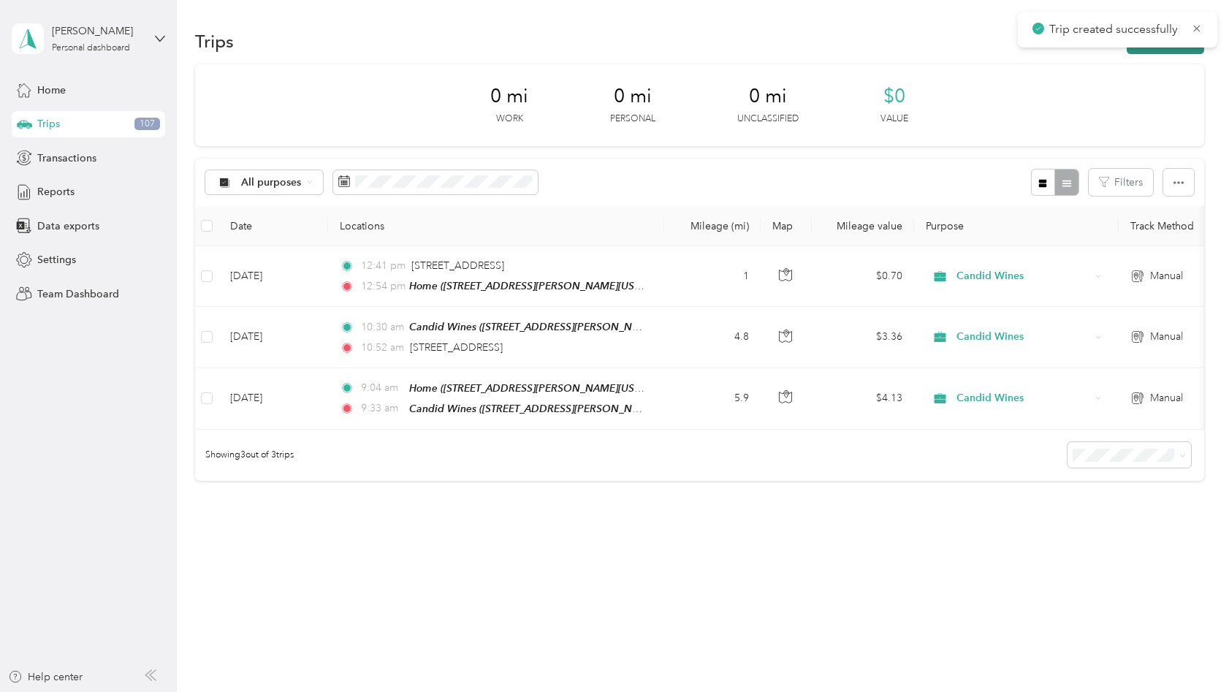
click at [1176, 50] on button "New trip" at bounding box center [1164, 41] width 77 height 26
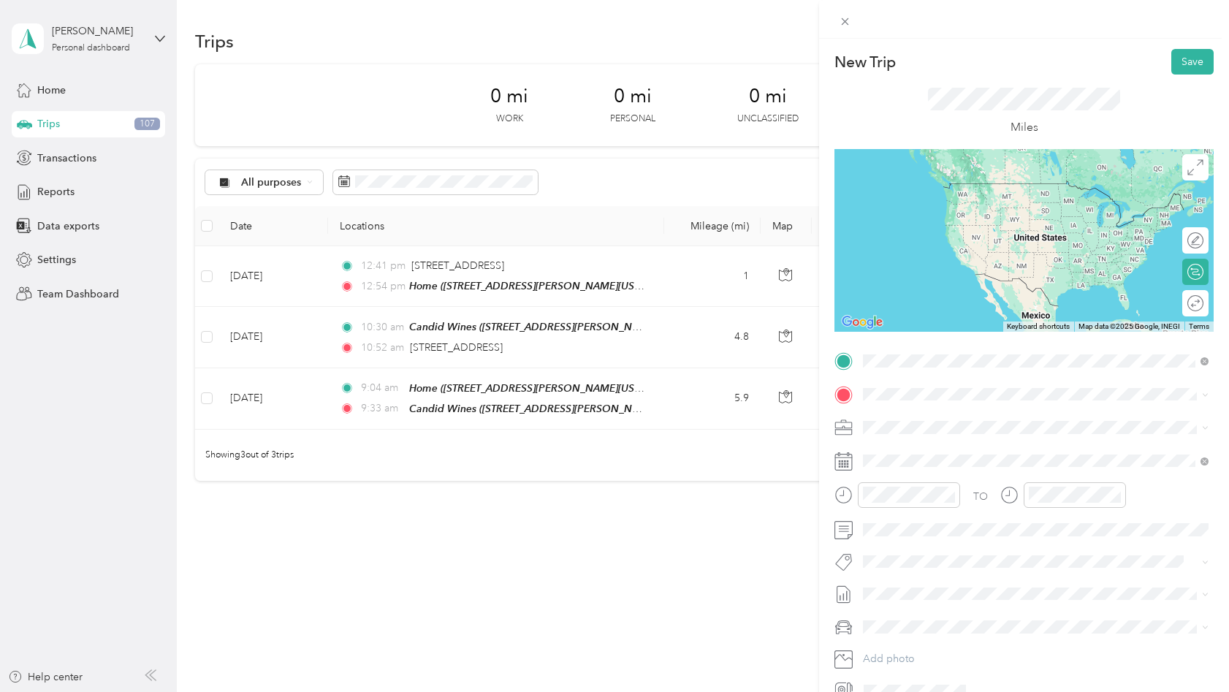
click at [906, 533] on span "[STREET_ADDRESS][PERSON_NAME][US_STATE]" at bounding box center [1003, 527] width 227 height 12
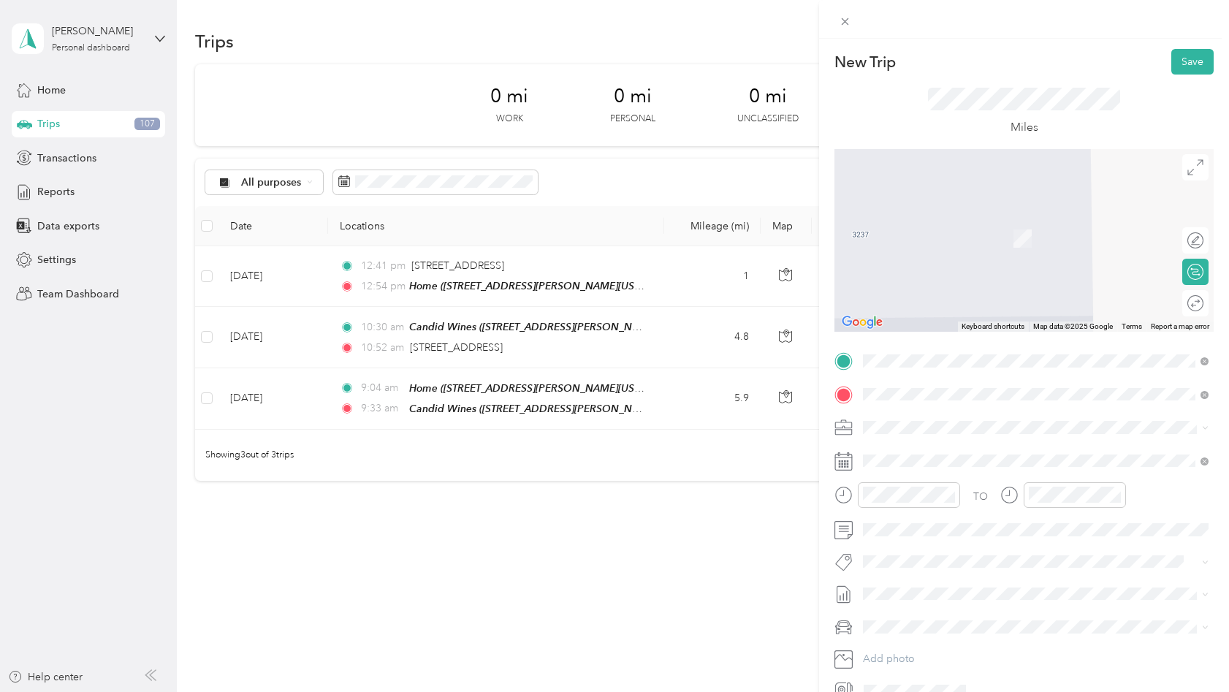
click at [970, 455] on strong "Table, Donkey and Stick" at bounding box center [999, 454] width 117 height 13
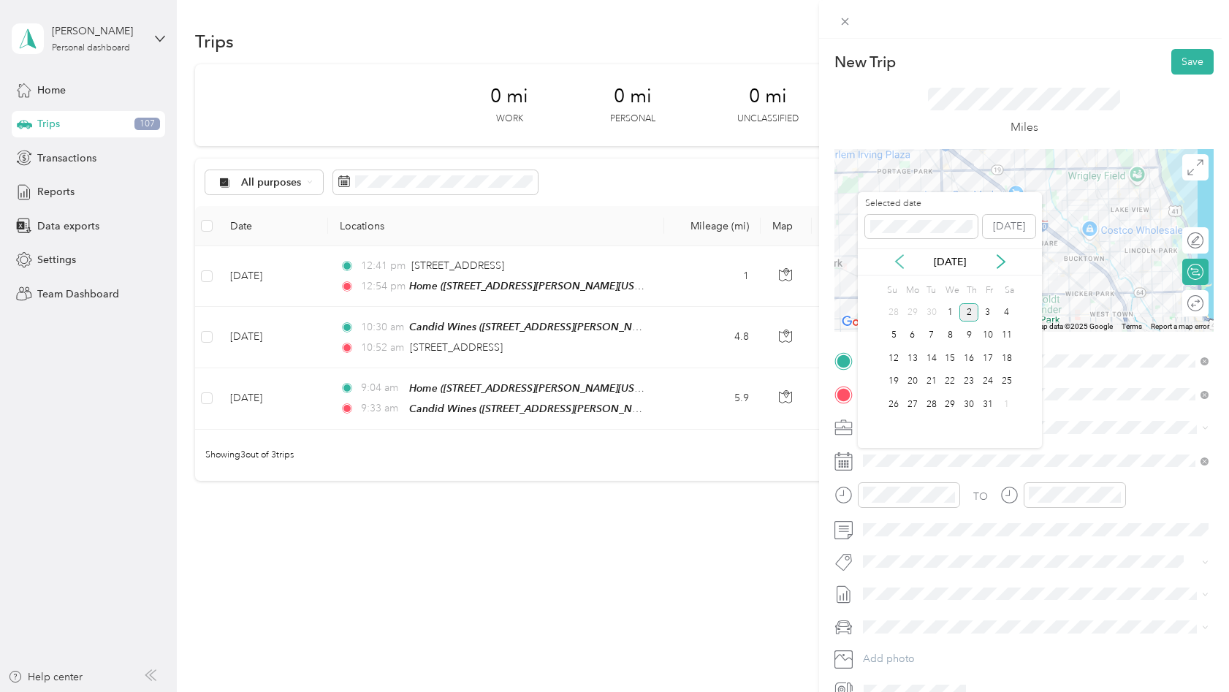
click at [901, 262] on icon at bounding box center [899, 261] width 15 height 15
click at [932, 313] on div "2" at bounding box center [931, 312] width 19 height 18
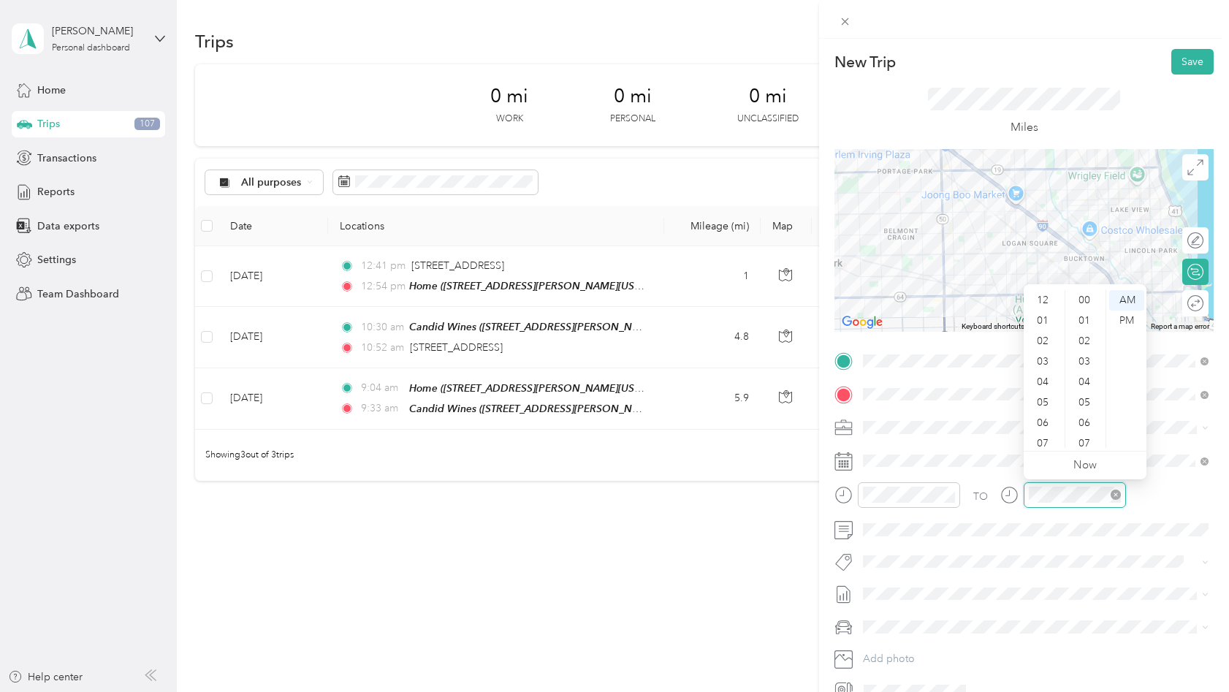
scroll to position [88, 0]
click at [1119, 316] on div "PM" at bounding box center [1126, 320] width 35 height 20
click at [1082, 370] on div "17" at bounding box center [1085, 372] width 35 height 20
click at [1042, 316] on div "05" at bounding box center [1043, 315] width 35 height 20
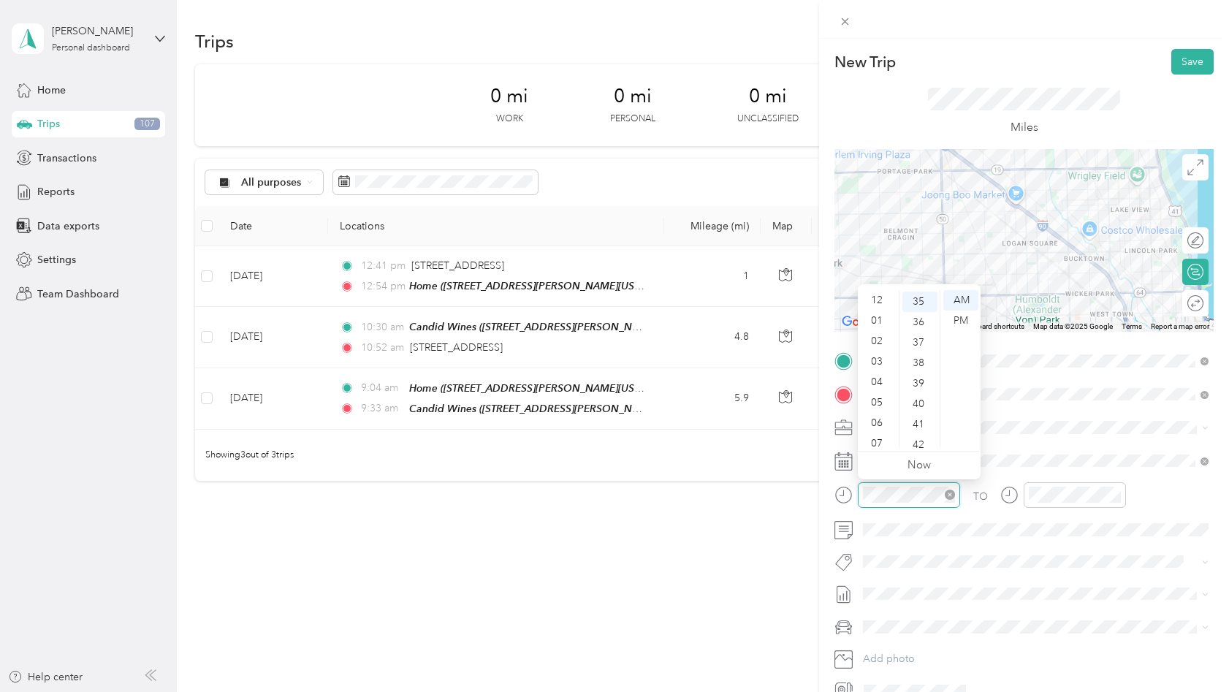
scroll to position [88, 0]
click at [964, 320] on div "PM" at bounding box center [960, 320] width 35 height 20
click at [918, 382] on div "04" at bounding box center [919, 382] width 35 height 20
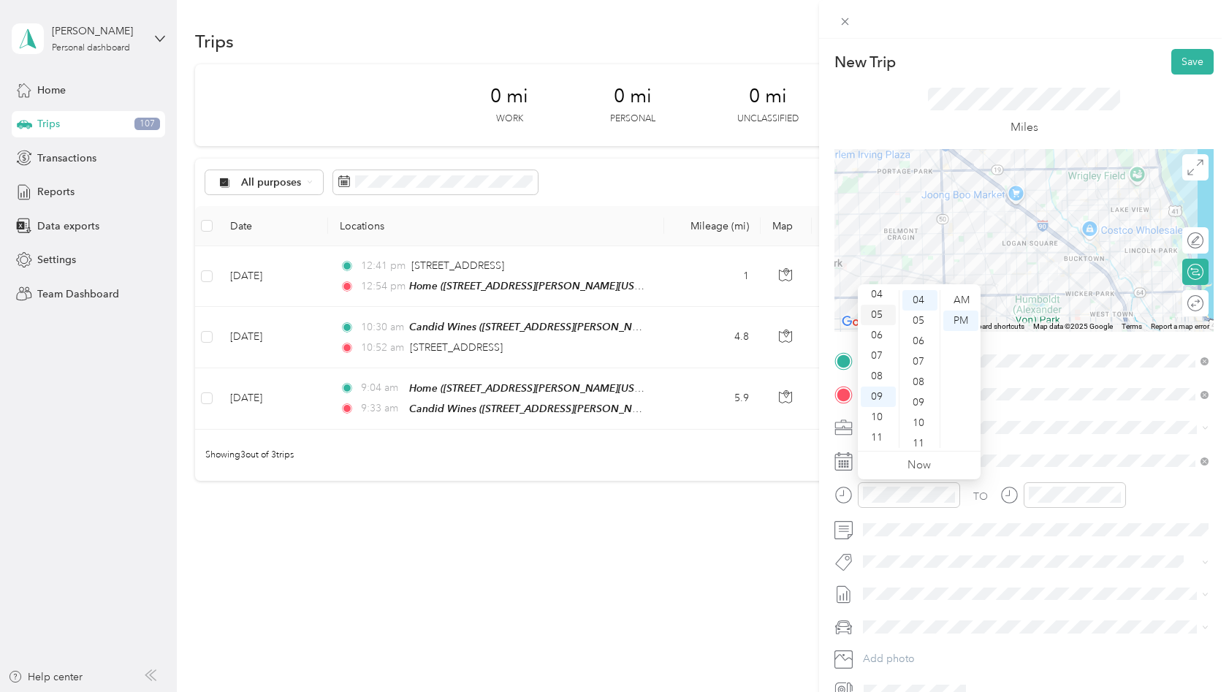
click at [882, 318] on div "05" at bounding box center [877, 315] width 35 height 20
click at [1161, 511] on div "TO" at bounding box center [1023, 500] width 379 height 36
click at [1191, 65] on button "Save" at bounding box center [1192, 62] width 42 height 26
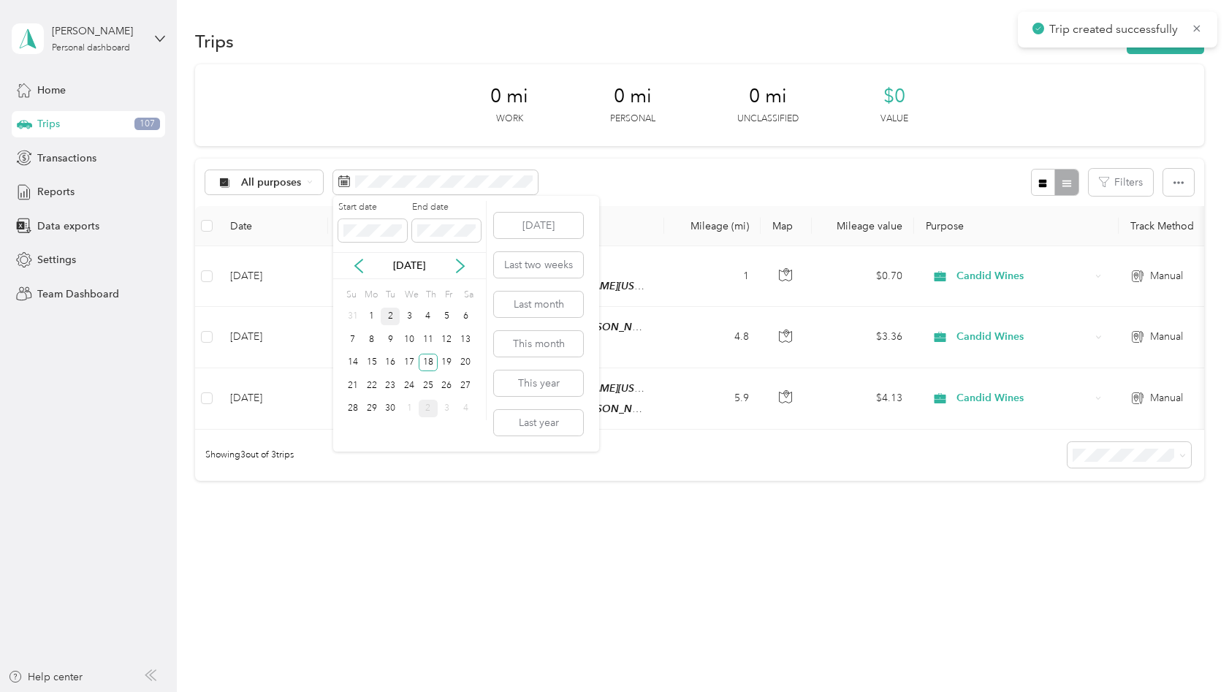
click at [388, 310] on div "2" at bounding box center [390, 317] width 19 height 18
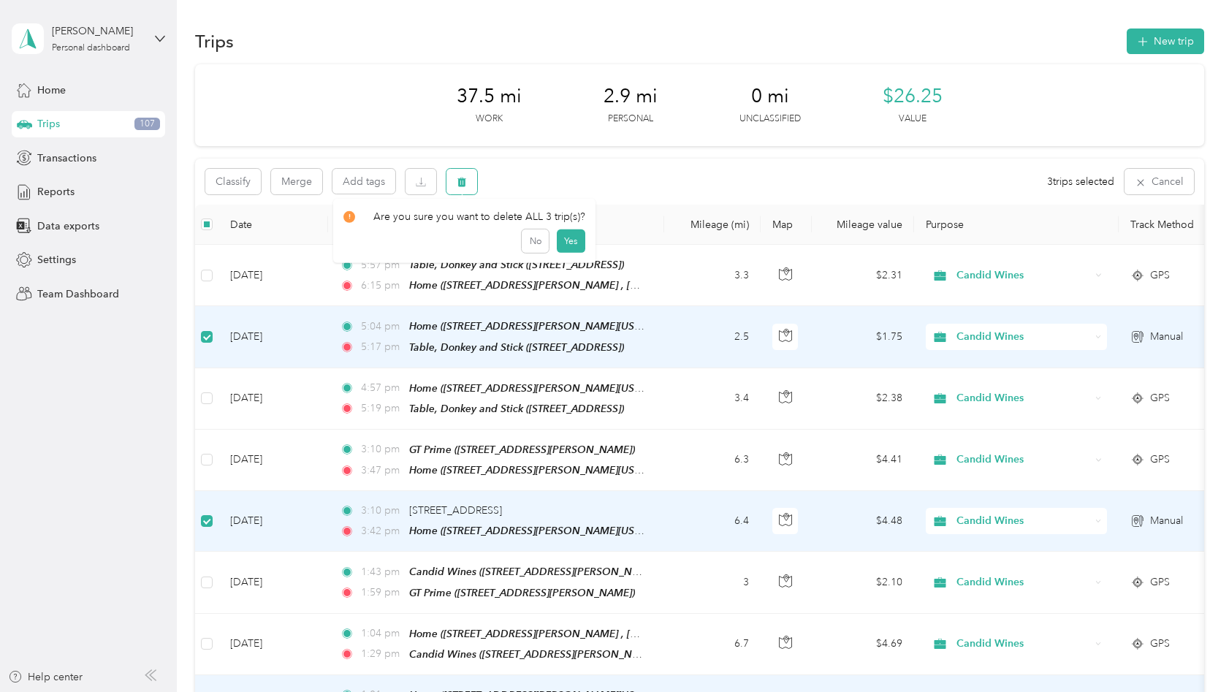
click at [460, 183] on icon "button" at bounding box center [462, 182] width 10 height 10
click at [570, 246] on button "Yes" at bounding box center [570, 242] width 28 height 23
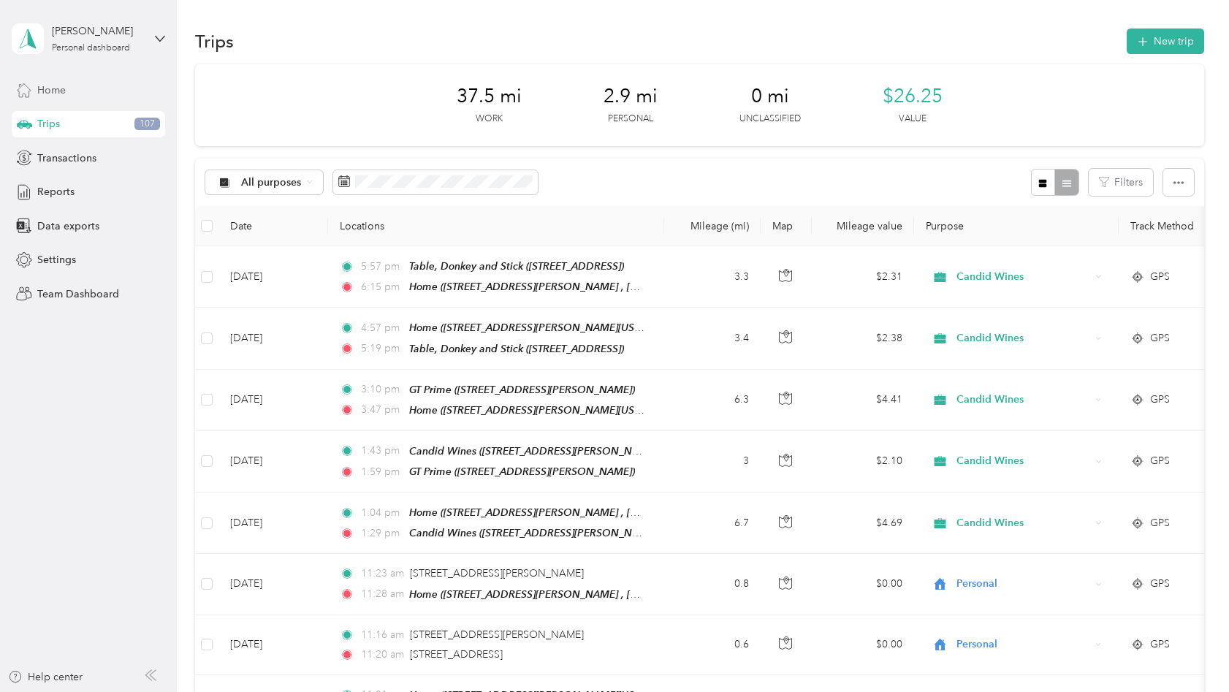
click at [72, 95] on div "Home" at bounding box center [88, 90] width 153 height 26
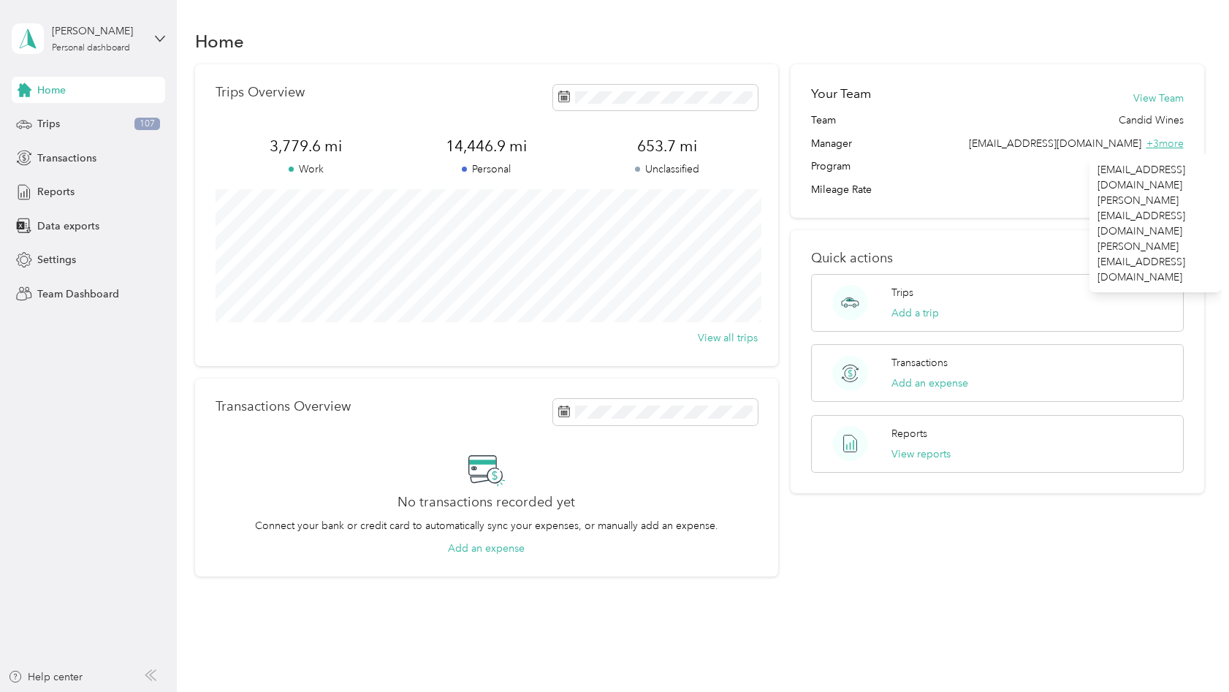
click at [1171, 143] on span "+ 3 more" at bounding box center [1164, 143] width 37 height 12
click at [1025, 243] on div "Quick actions Trips Add a trip Transactions Add an expense Reports View reports" at bounding box center [996, 361] width 413 height 263
click at [70, 189] on span "Reports" at bounding box center [55, 191] width 37 height 15
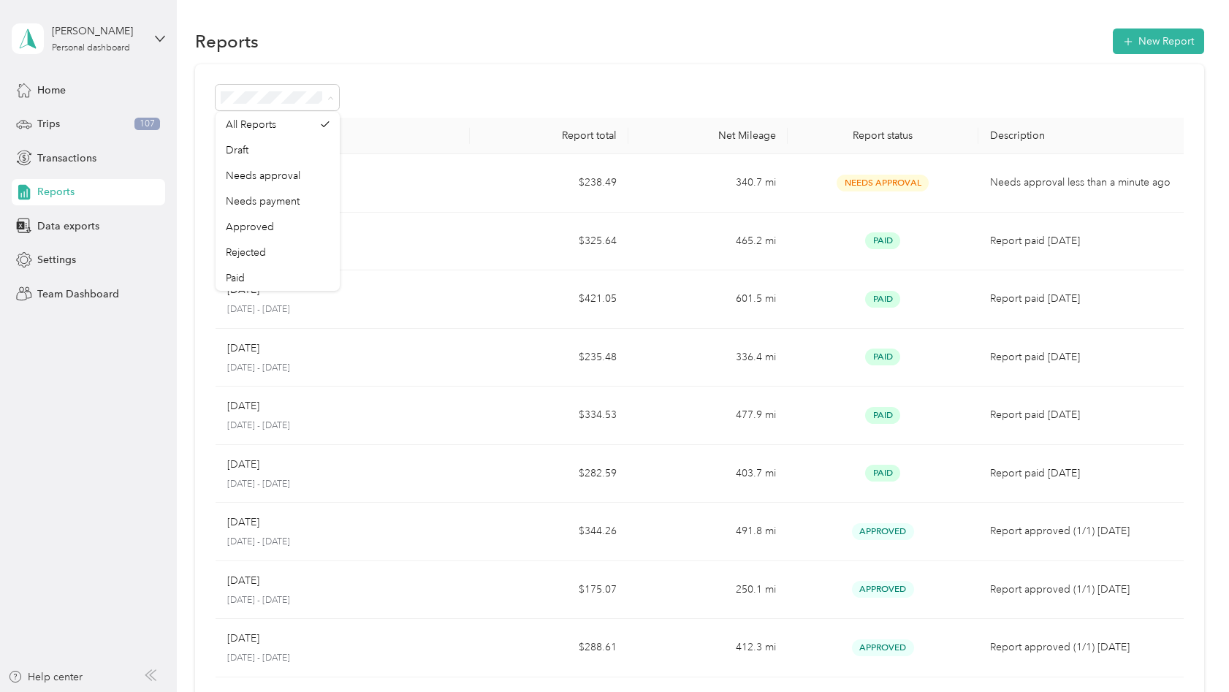
click at [409, 97] on div at bounding box center [699, 98] width 968 height 26
click at [68, 296] on span "Team Dashboard" at bounding box center [78, 293] width 82 height 15
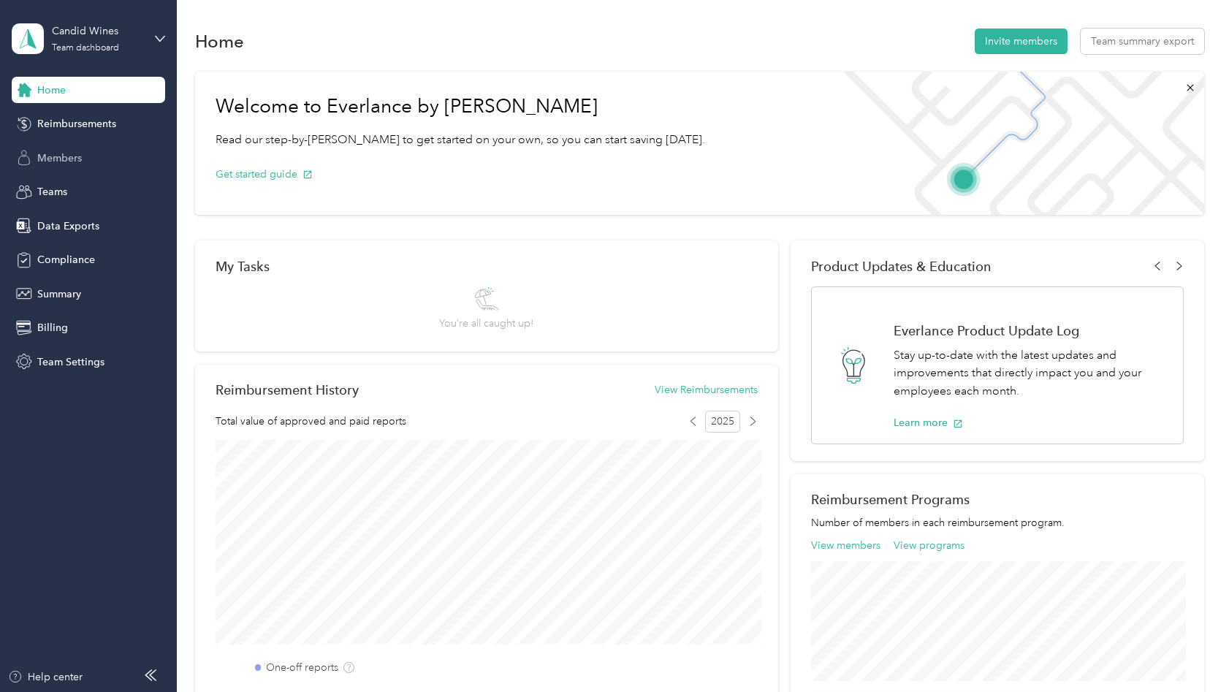
click at [77, 157] on span "Members" at bounding box center [59, 157] width 45 height 15
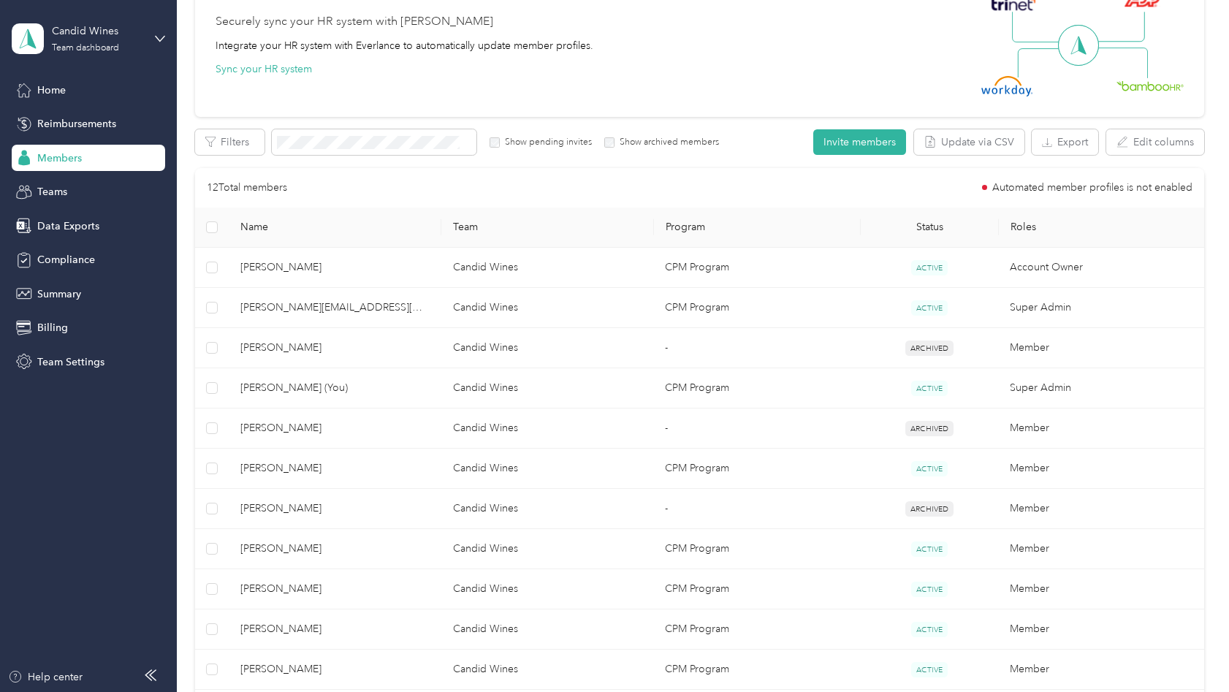
scroll to position [150, 0]
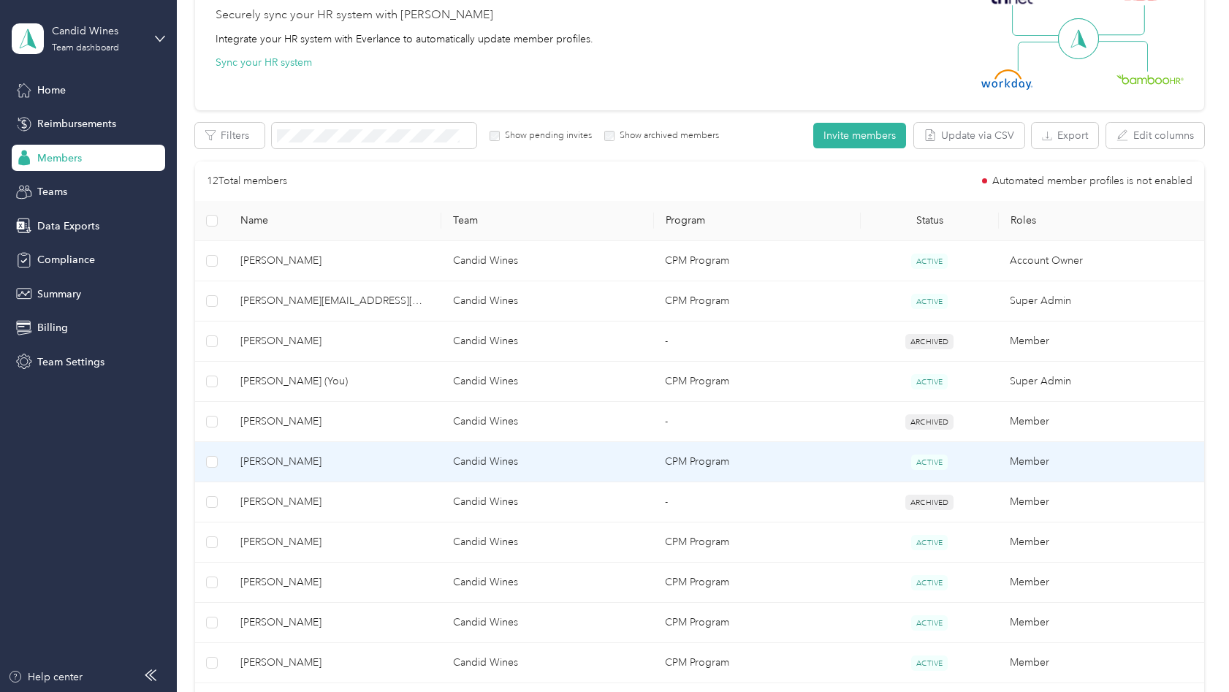
click at [302, 461] on span "[PERSON_NAME]" at bounding box center [334, 462] width 188 height 16
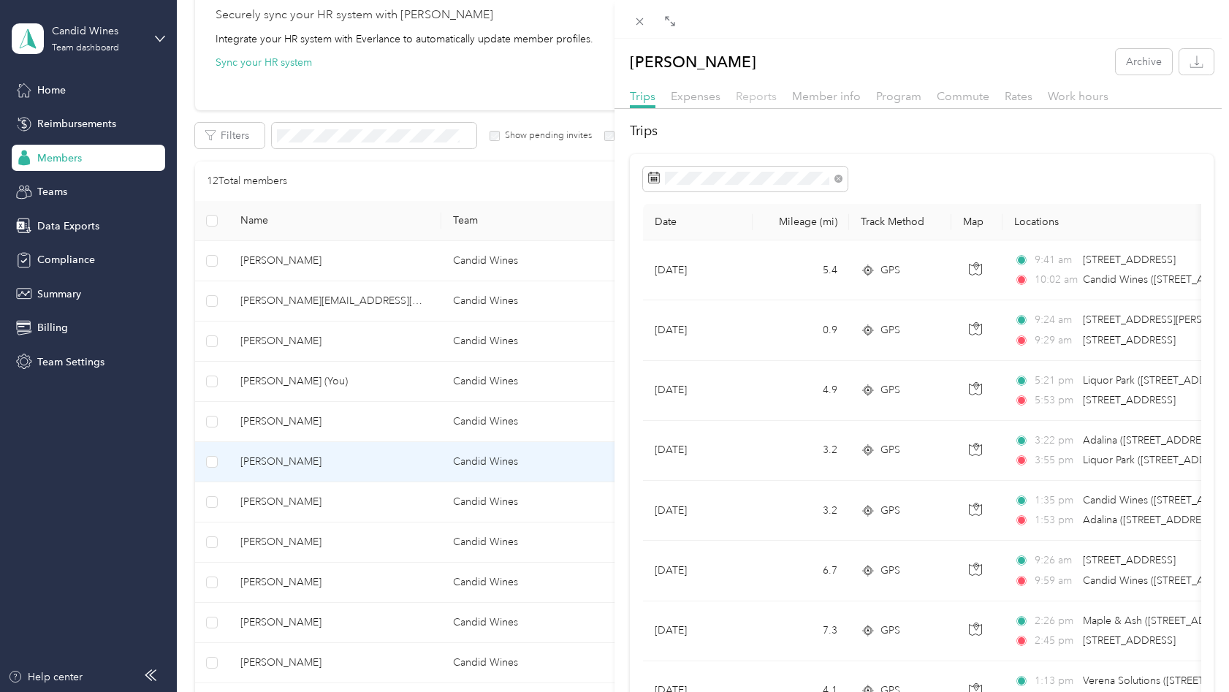
click at [761, 101] on span "Reports" at bounding box center [756, 96] width 41 height 14
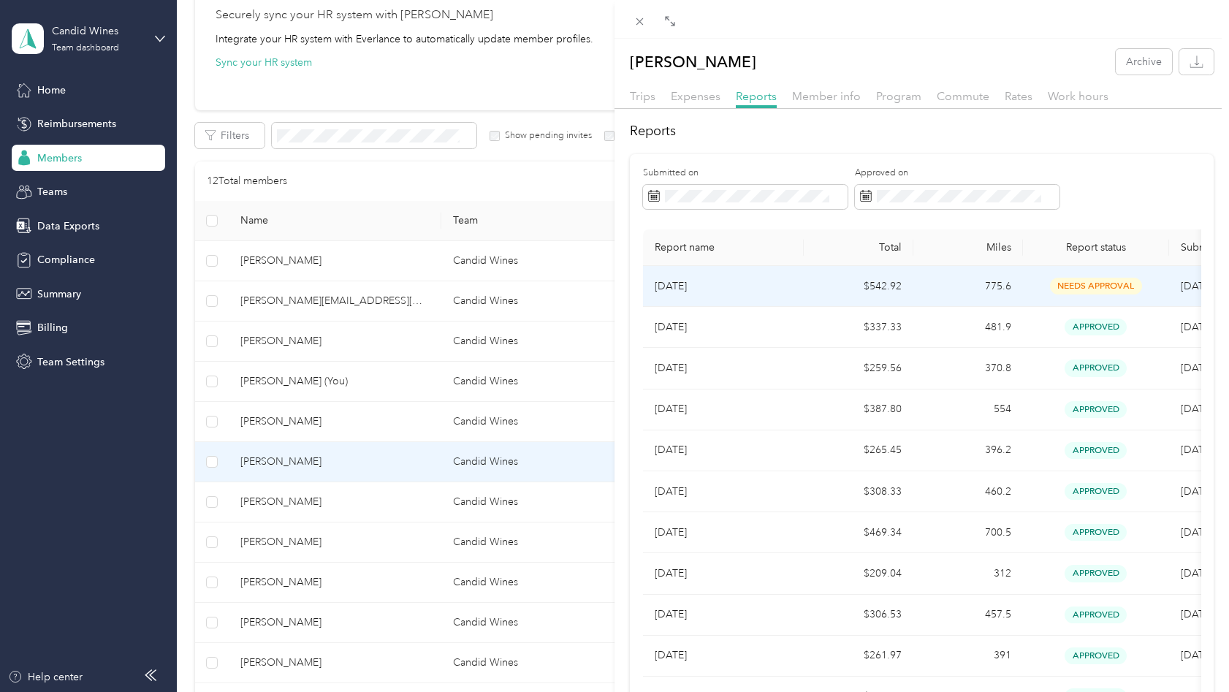
click at [745, 284] on p "[DATE]" at bounding box center [722, 286] width 137 height 16
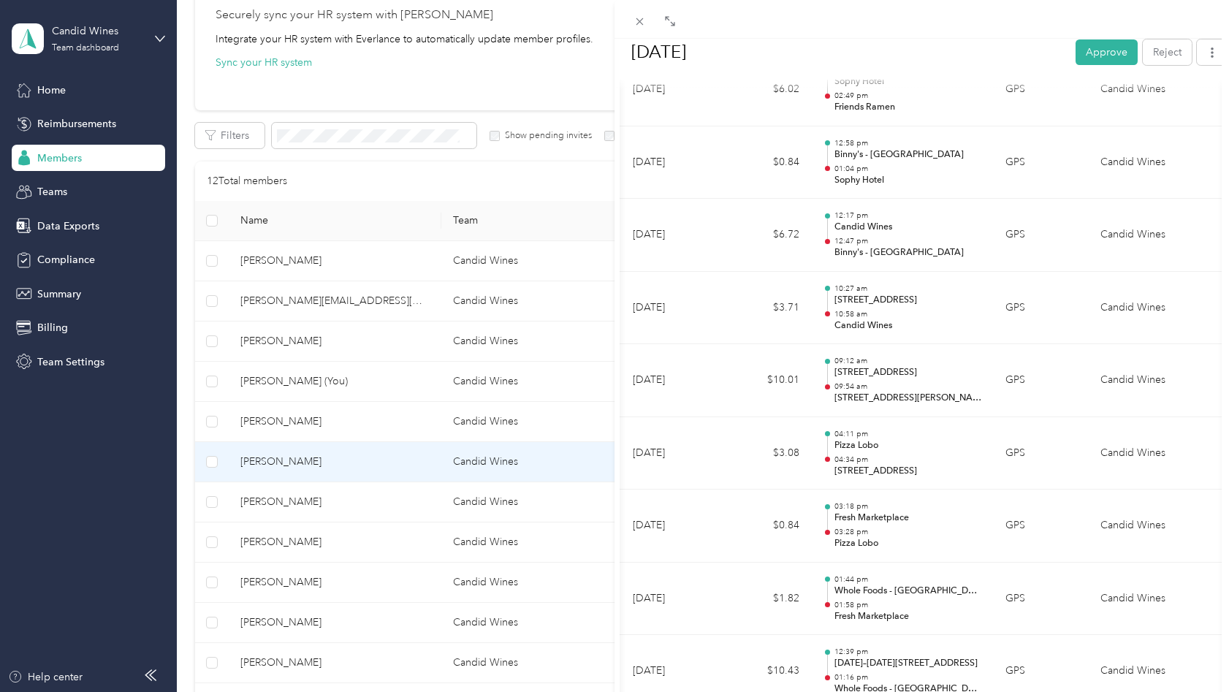
scroll to position [8037, 0]
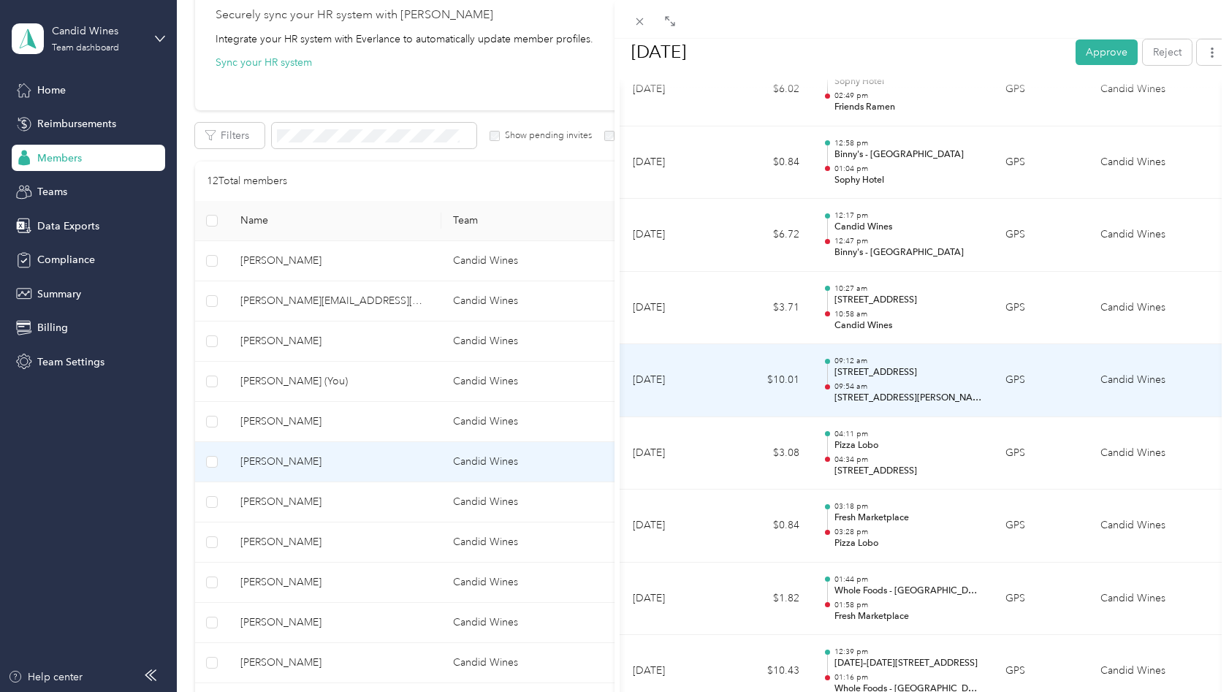
click at [790, 364] on td "$10.01" at bounding box center [767, 380] width 88 height 73
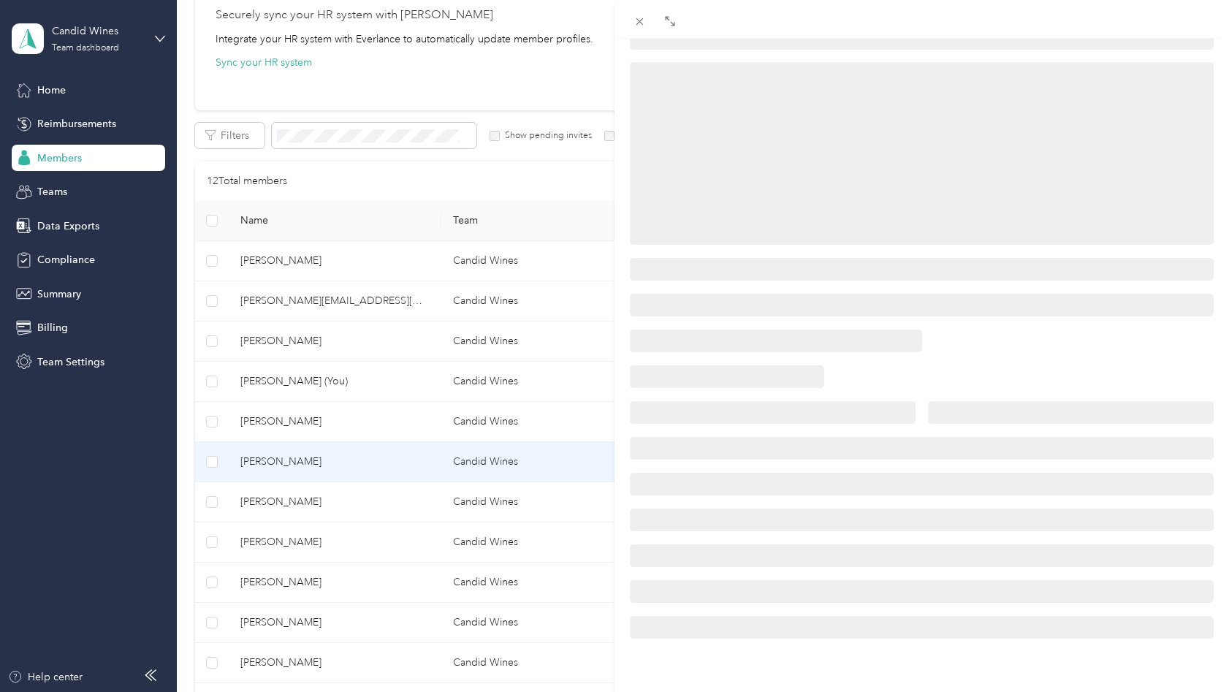
scroll to position [140, 0]
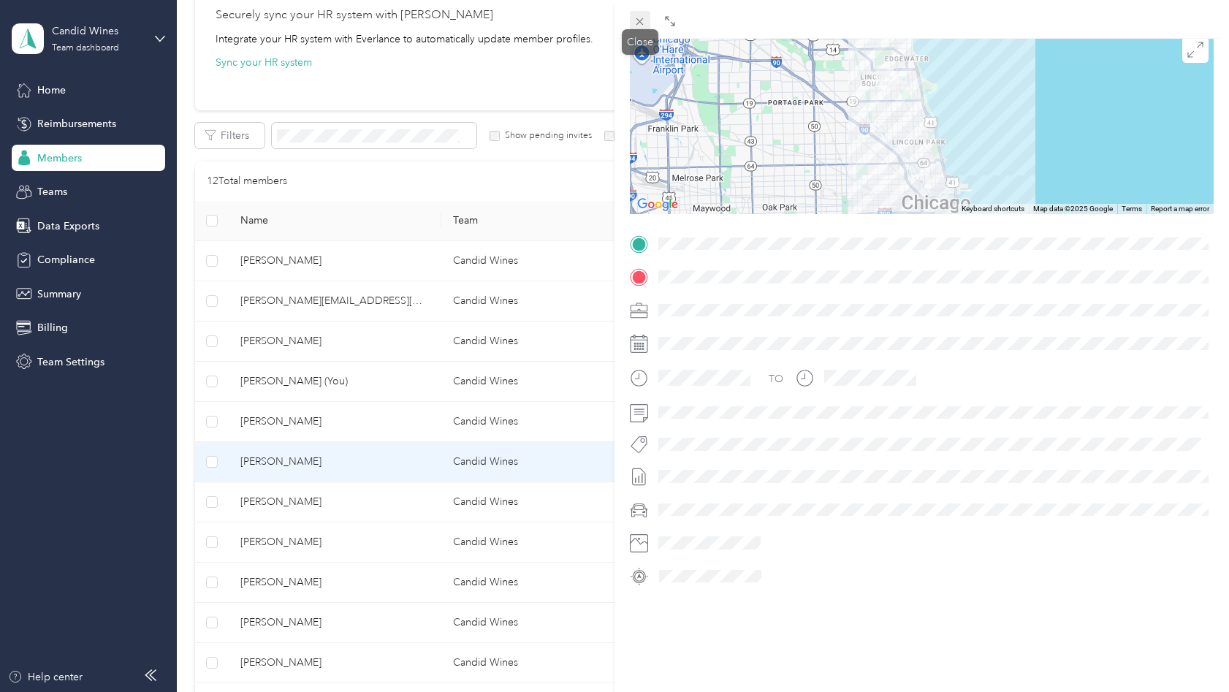
click at [645, 21] on icon at bounding box center [639, 21] width 12 height 12
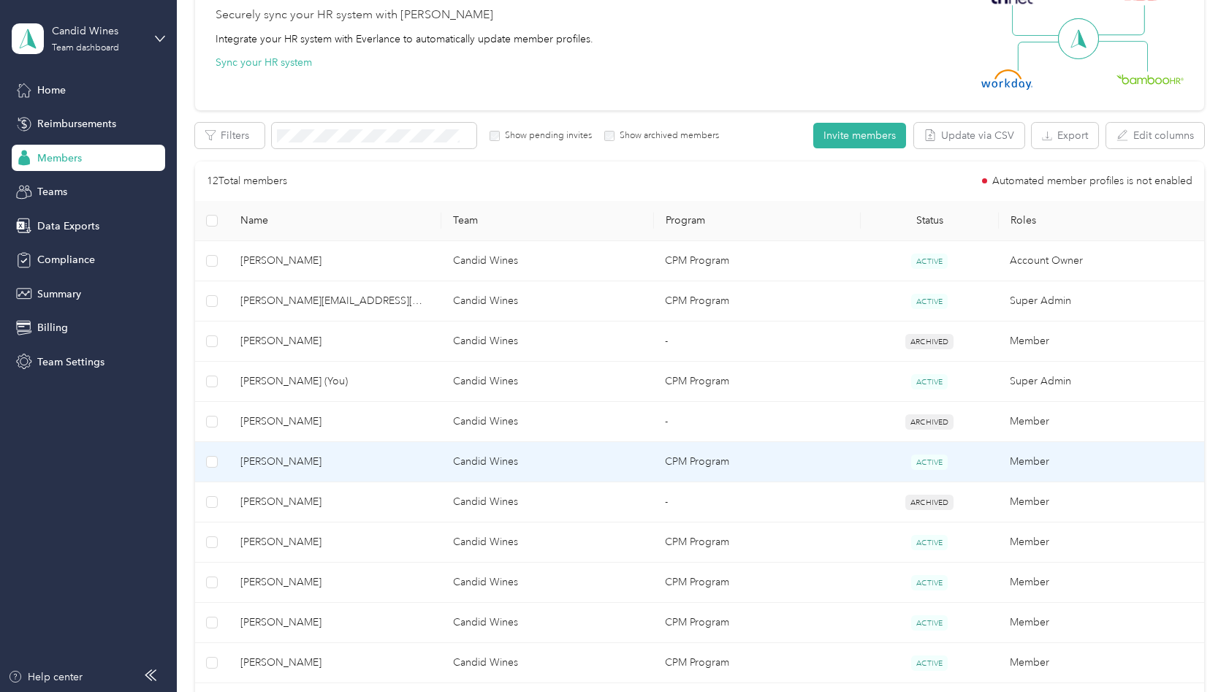
click at [359, 459] on span "[PERSON_NAME]" at bounding box center [334, 462] width 188 height 16
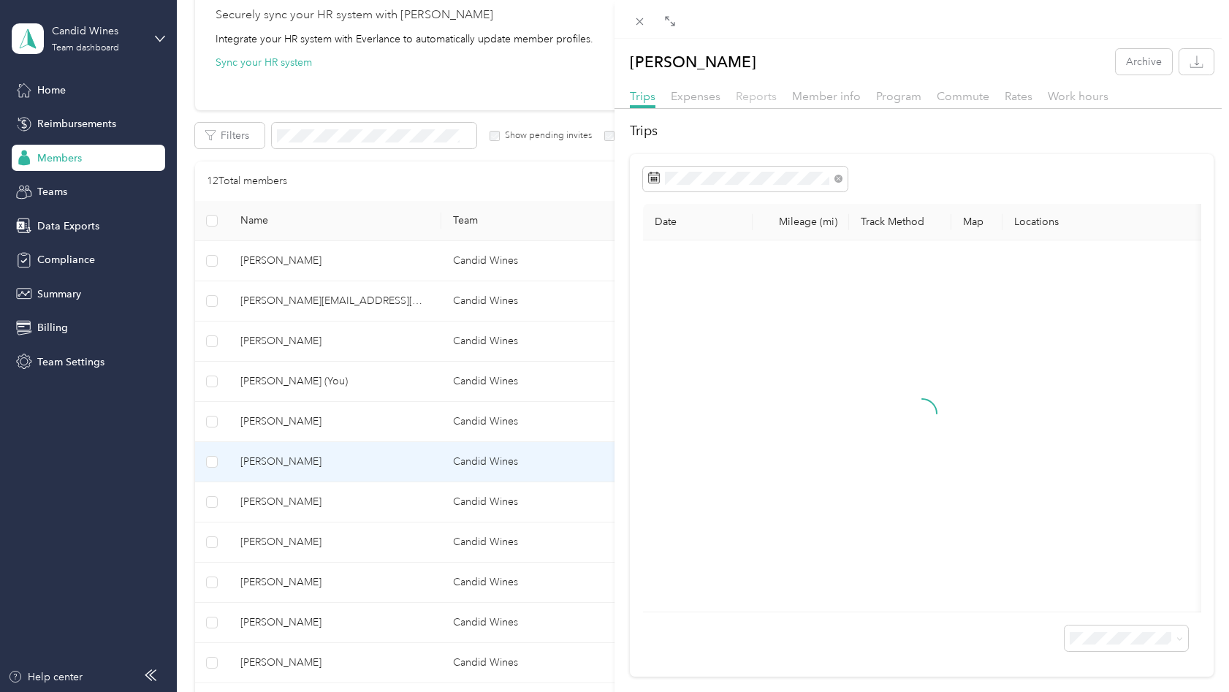
click at [763, 96] on span "Reports" at bounding box center [756, 96] width 41 height 14
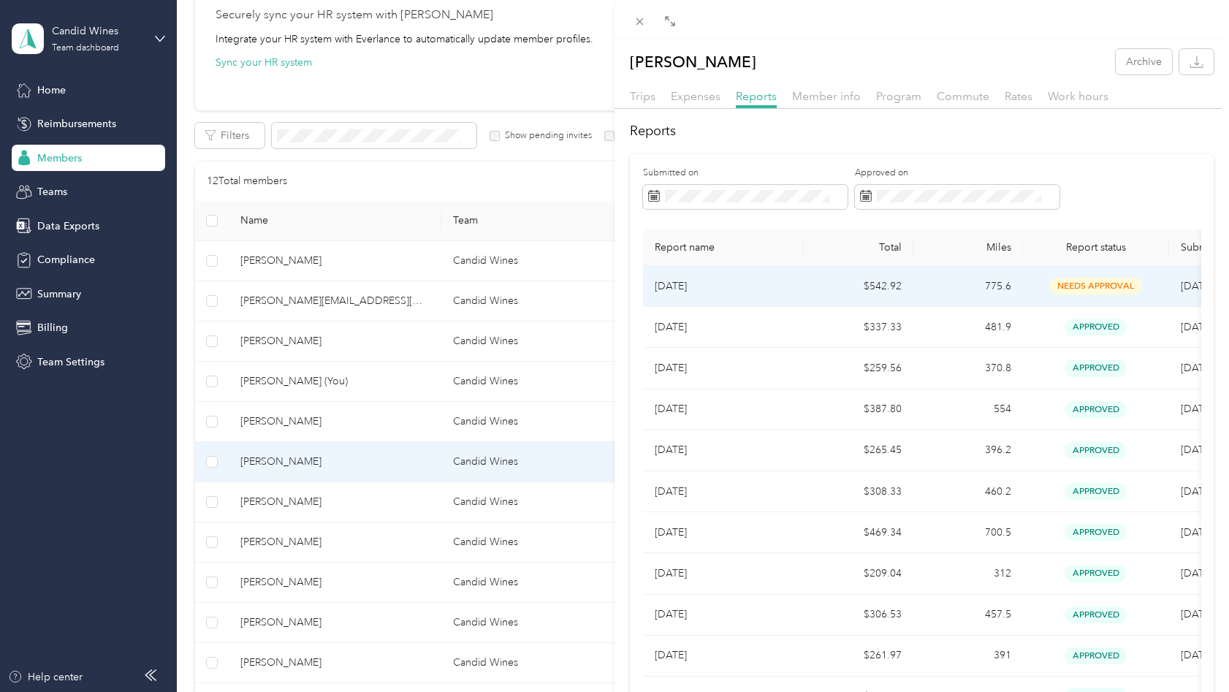
click at [820, 290] on td "$542.92" at bounding box center [858, 286] width 110 height 41
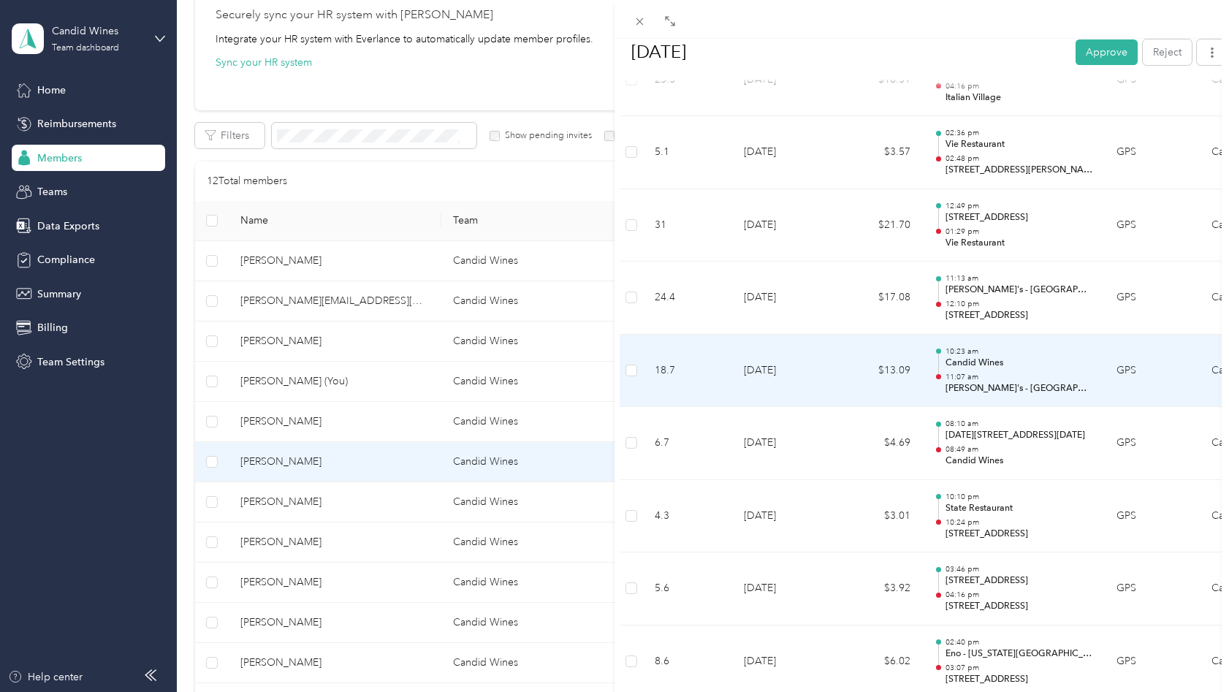
scroll to position [6230, 0]
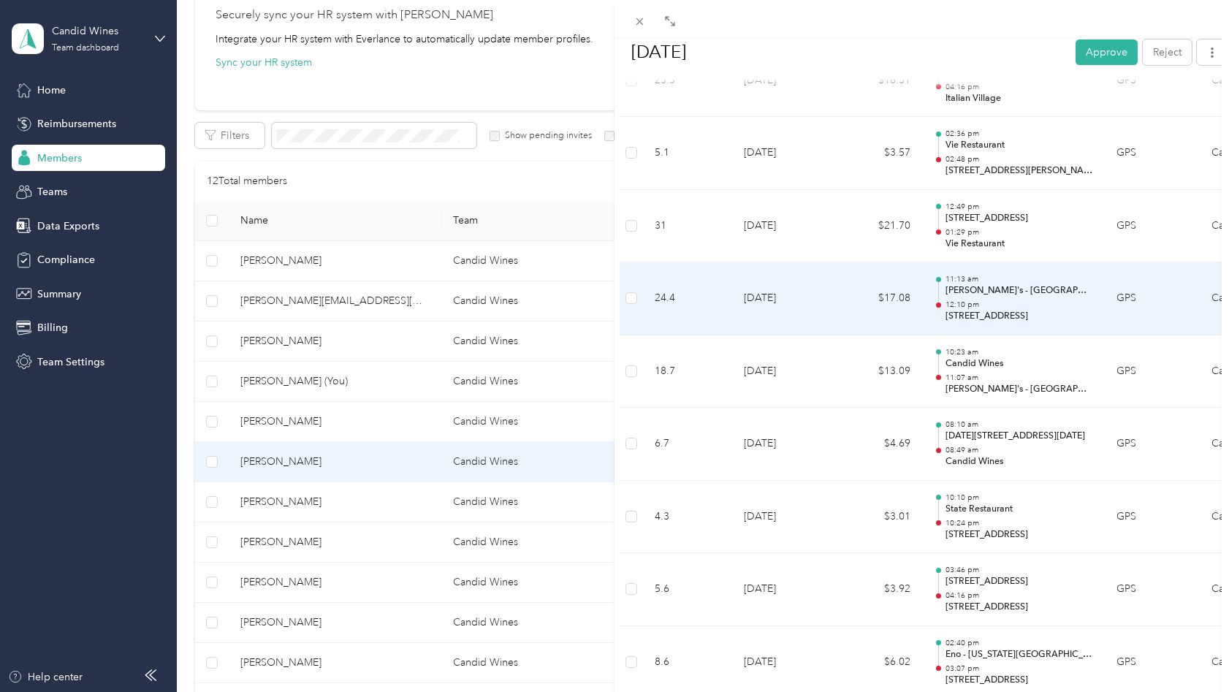
click at [898, 296] on td "$17.08" at bounding box center [878, 298] width 88 height 73
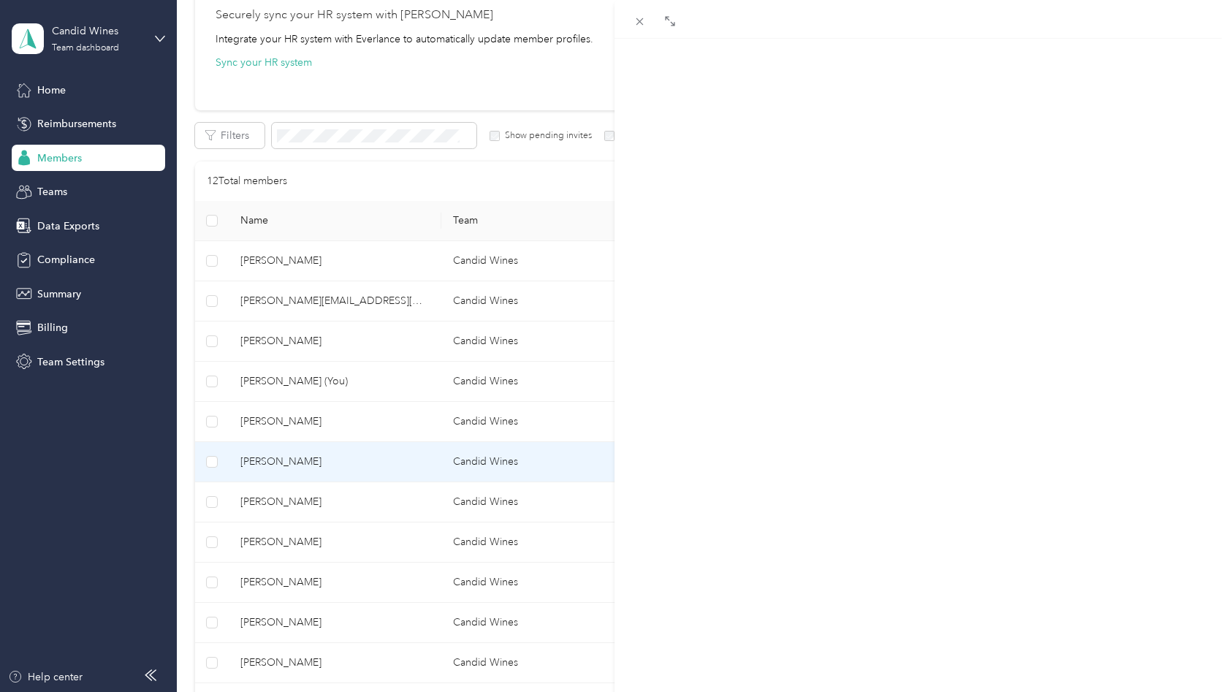
scroll to position [140, 0]
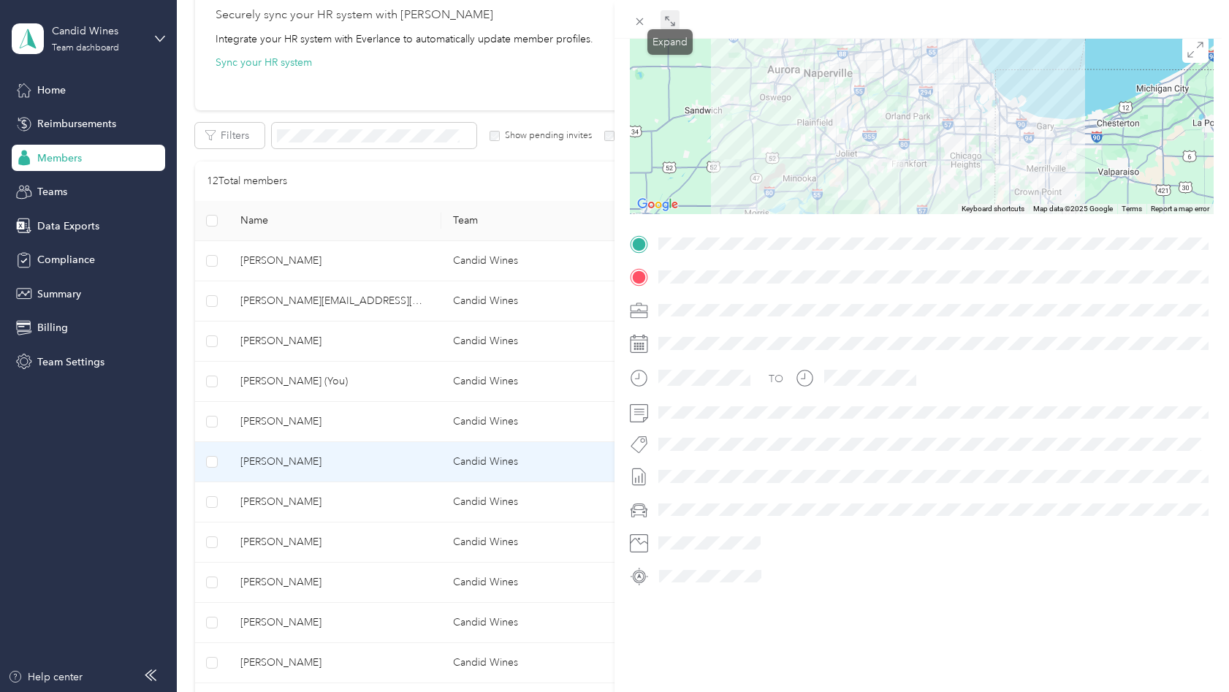
click at [672, 23] on icon at bounding box center [672, 23] width 4 height 4
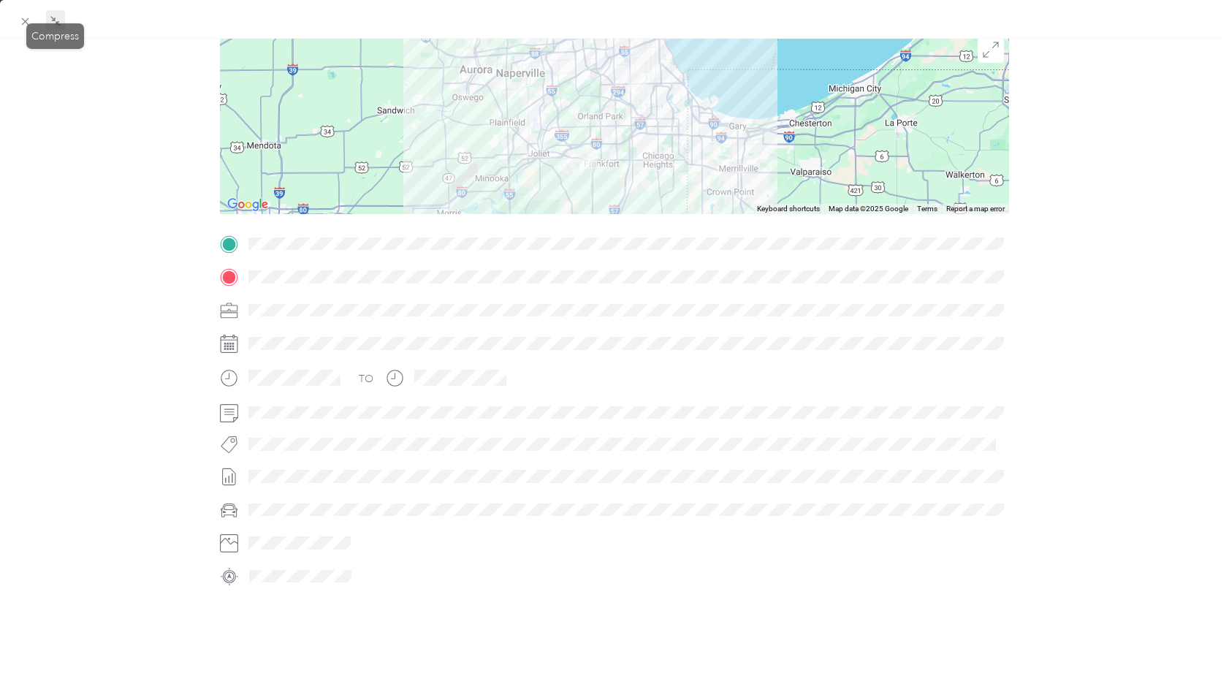
click at [59, 24] on icon at bounding box center [56, 21] width 12 height 12
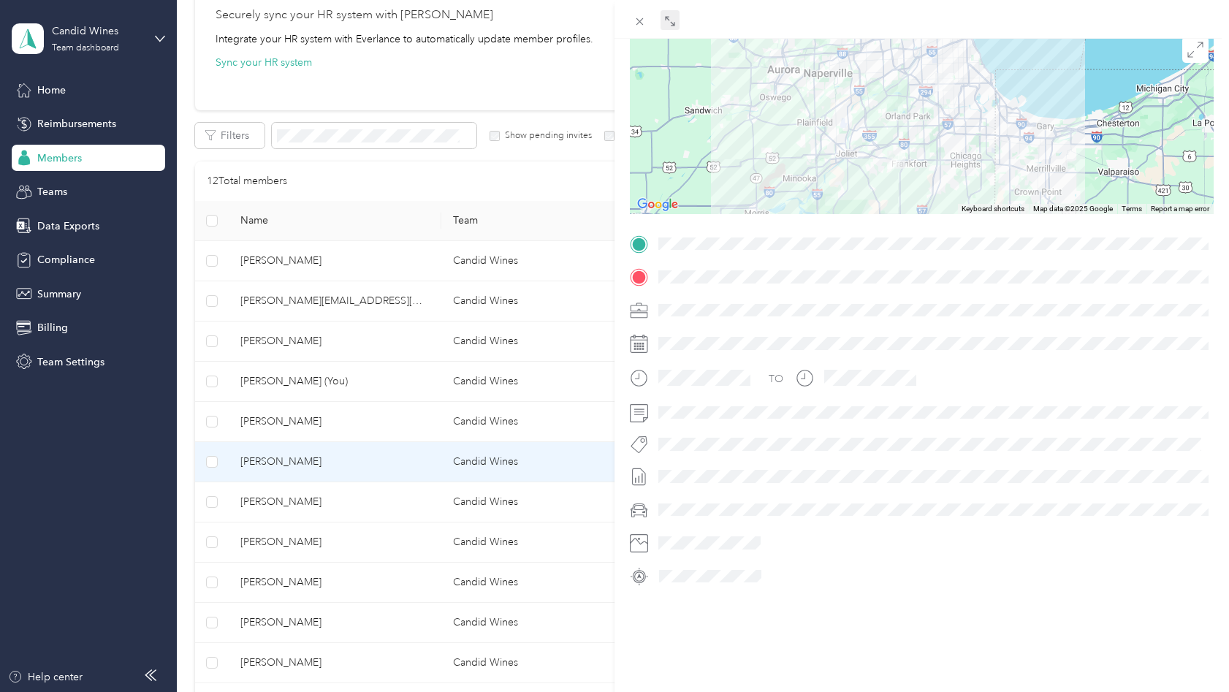
scroll to position [0, 0]
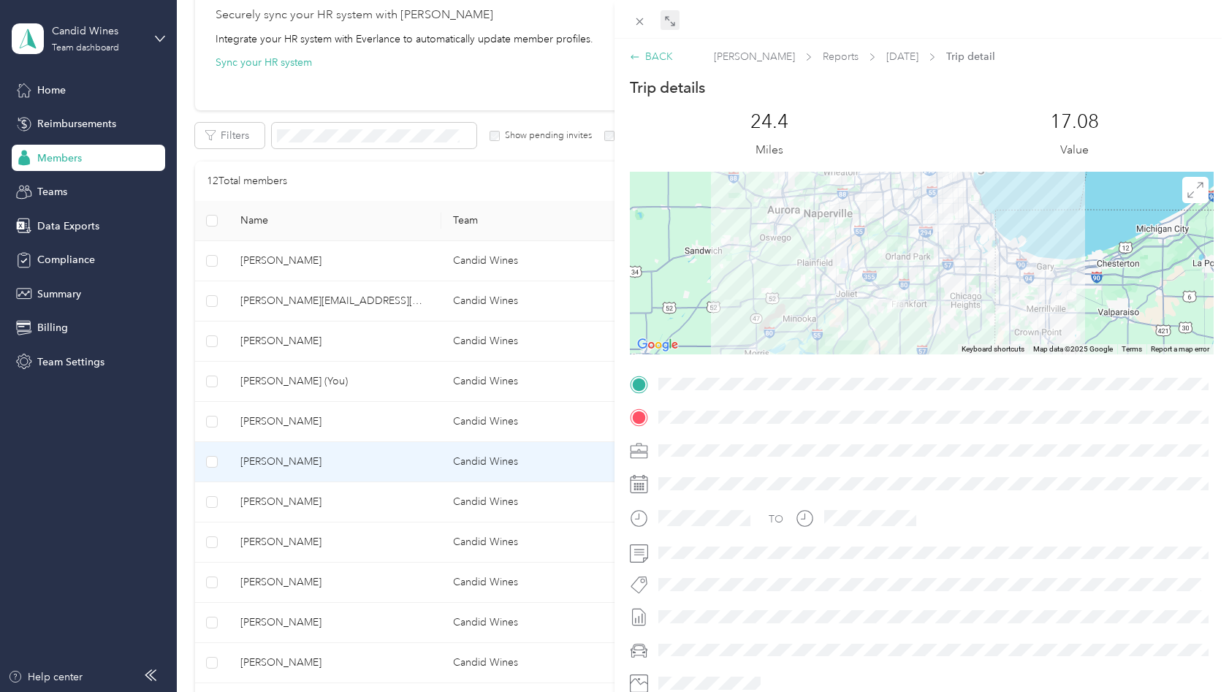
click at [651, 57] on div "BACK" at bounding box center [651, 56] width 43 height 15
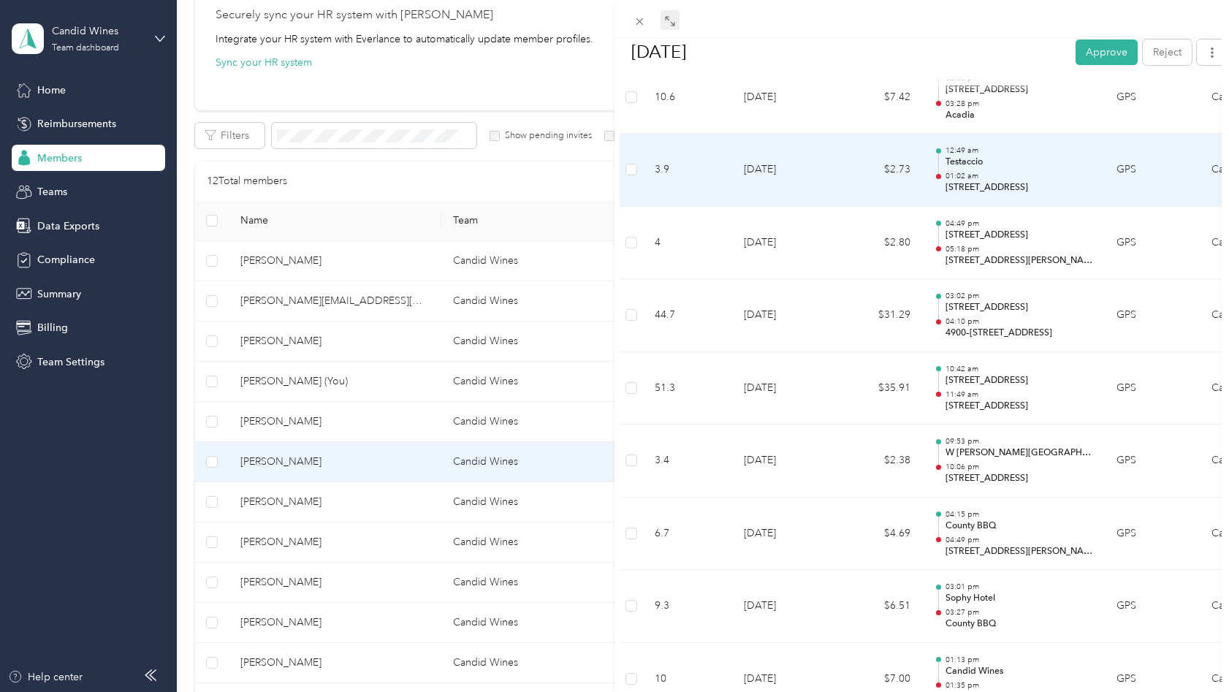
scroll to position [1137, 0]
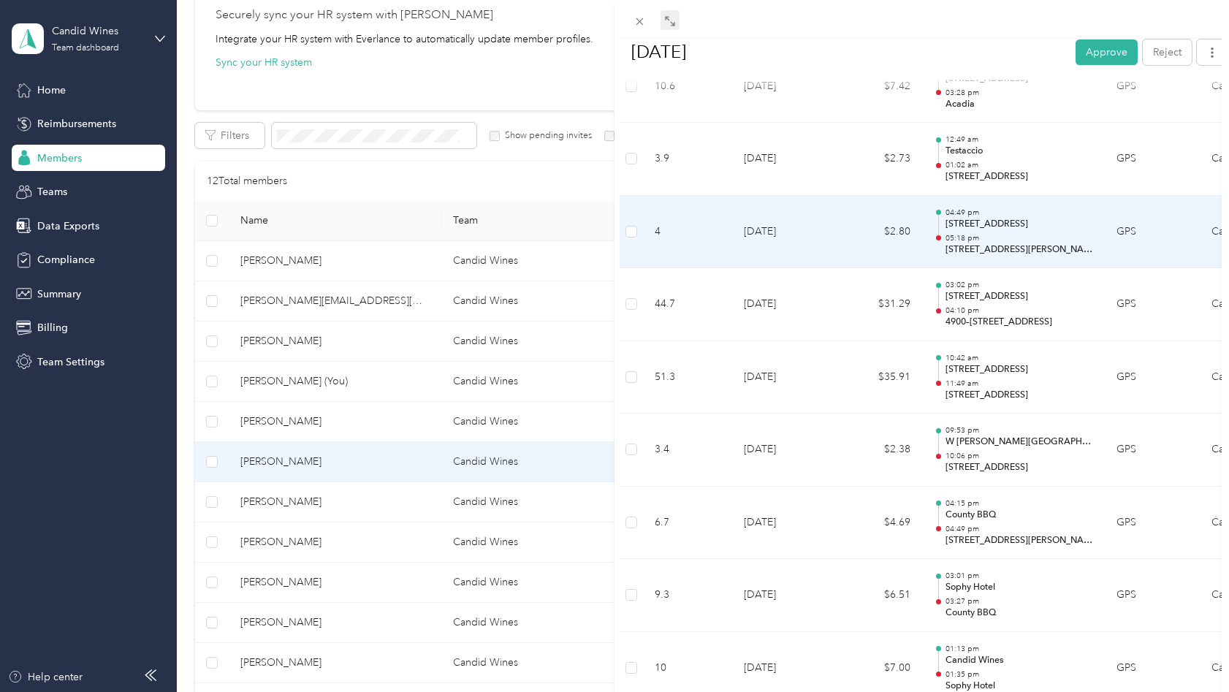
click at [901, 242] on td "$2.80" at bounding box center [878, 232] width 88 height 73
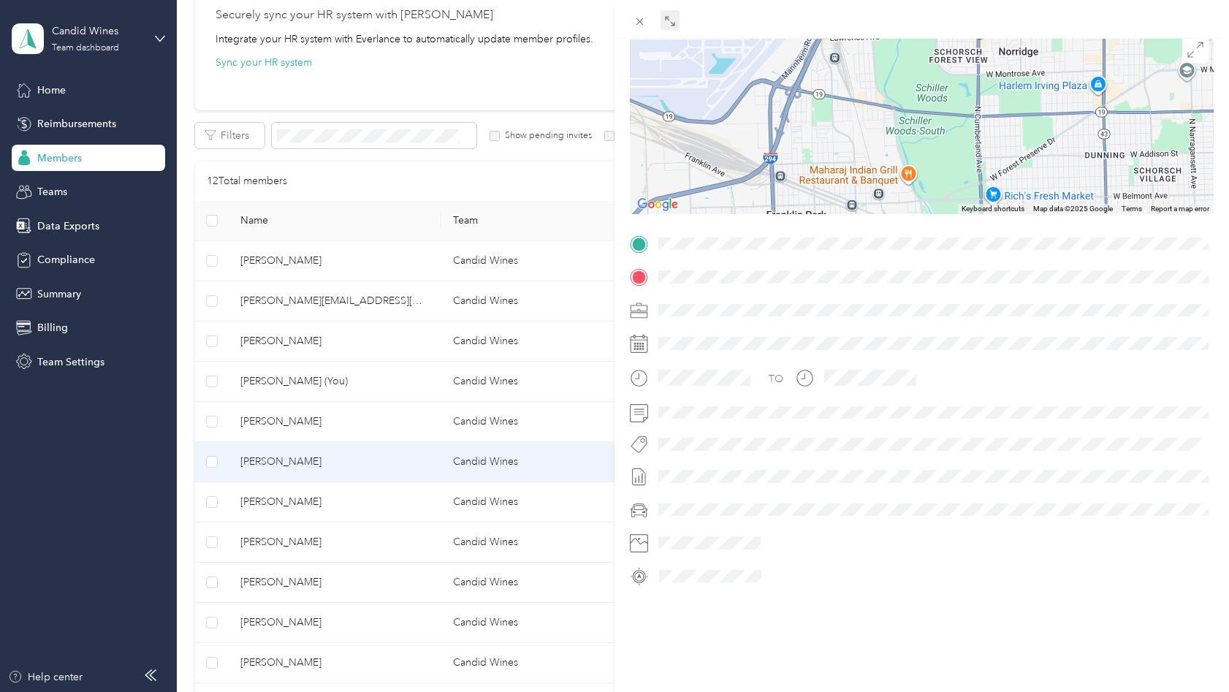
scroll to position [0, 0]
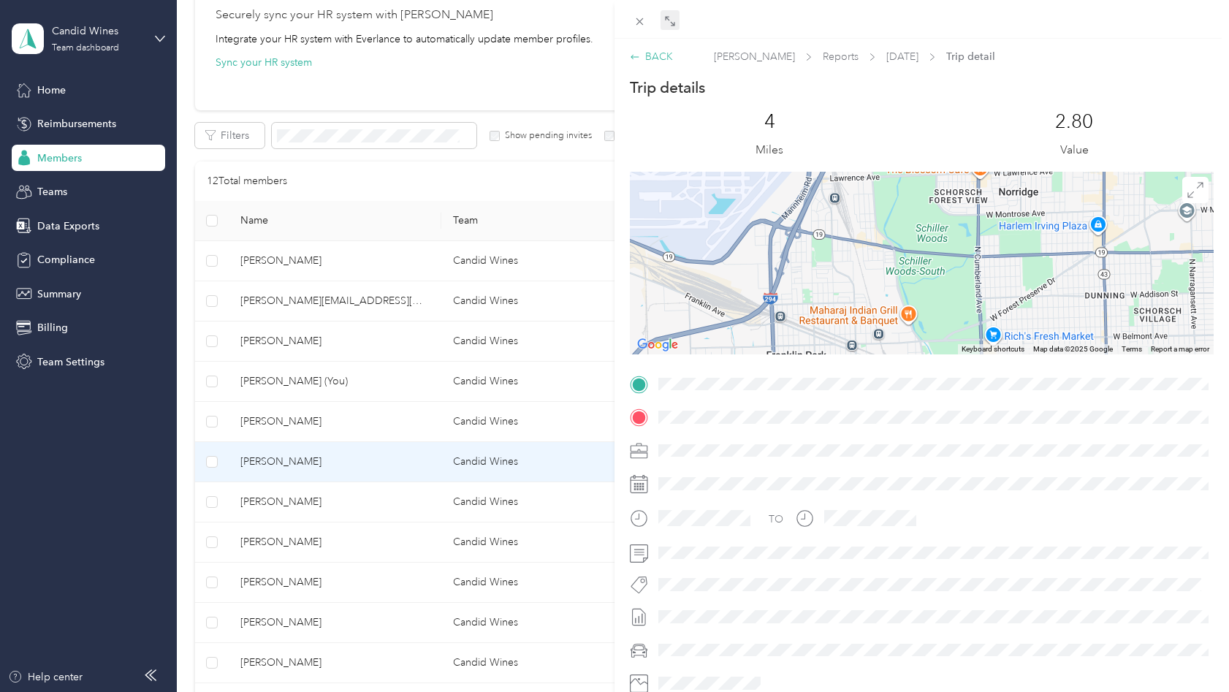
click at [658, 58] on div "BACK" at bounding box center [651, 56] width 43 height 15
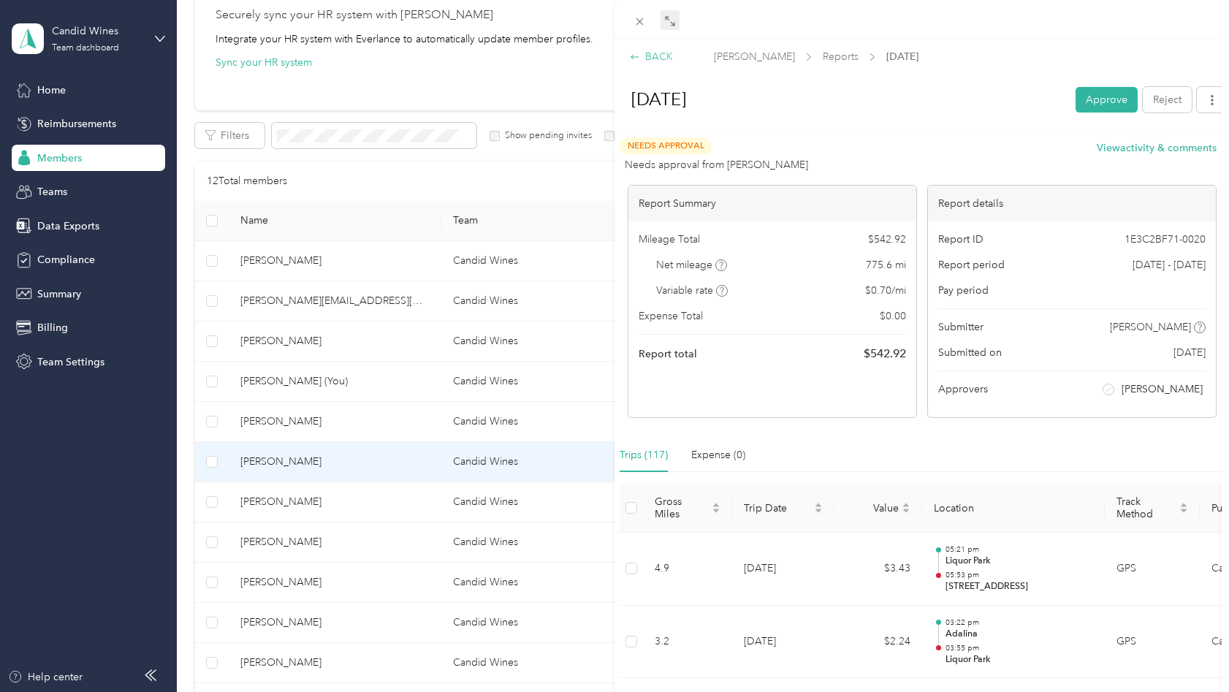
click at [657, 56] on div "BACK" at bounding box center [651, 56] width 43 height 15
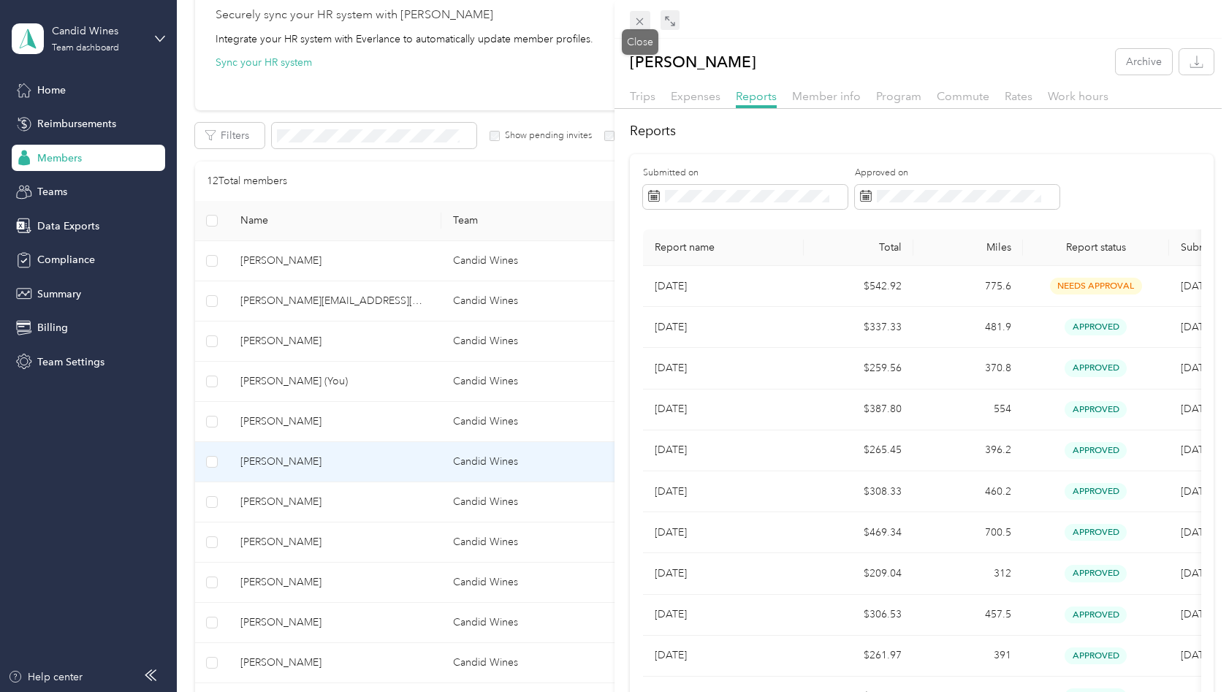
click at [643, 23] on icon at bounding box center [639, 21] width 12 height 12
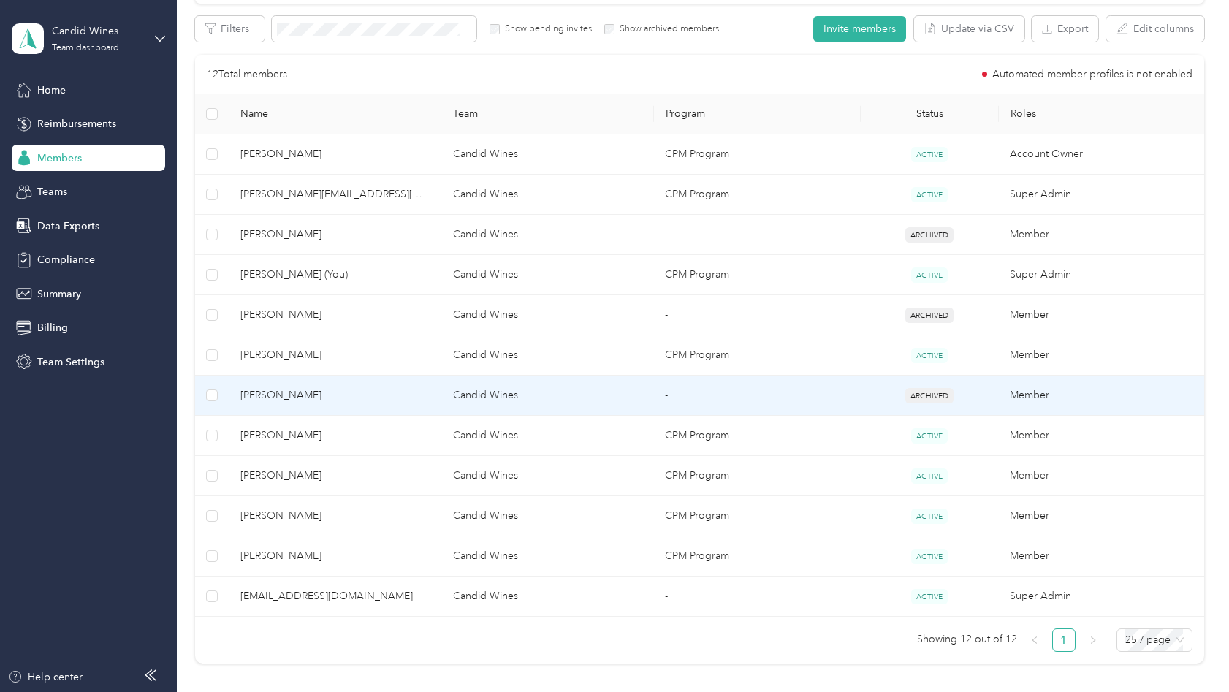
scroll to position [274, 0]
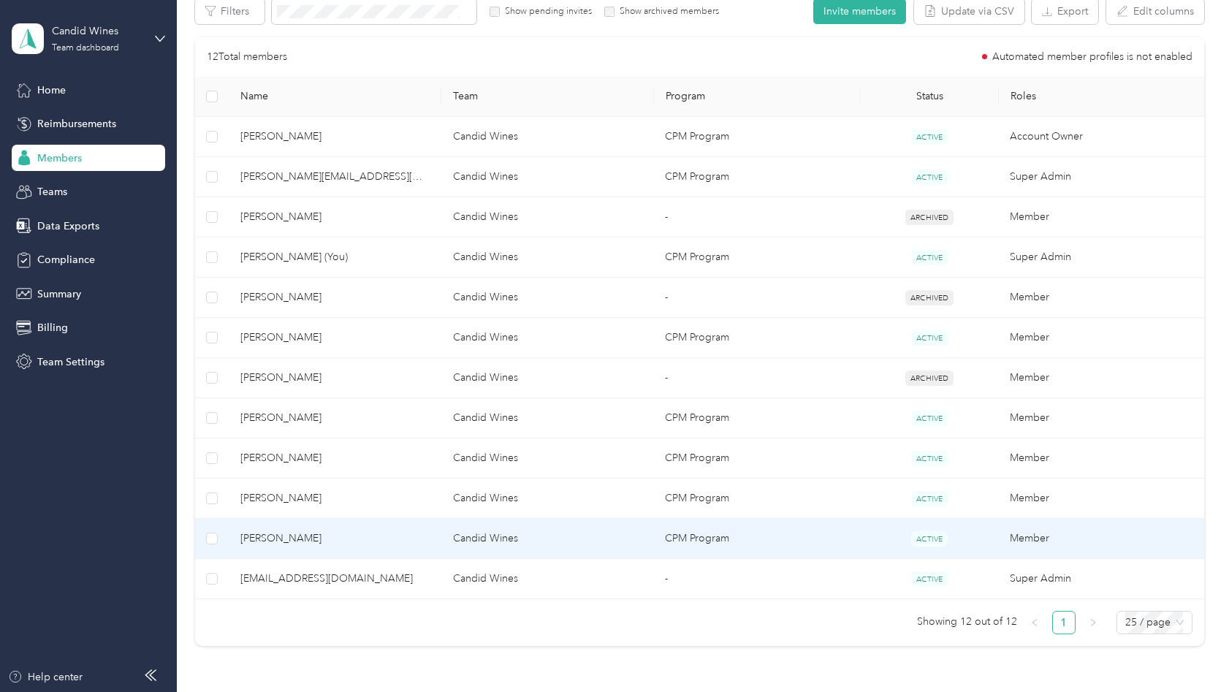
click at [325, 532] on span "[PERSON_NAME]" at bounding box center [334, 538] width 188 height 16
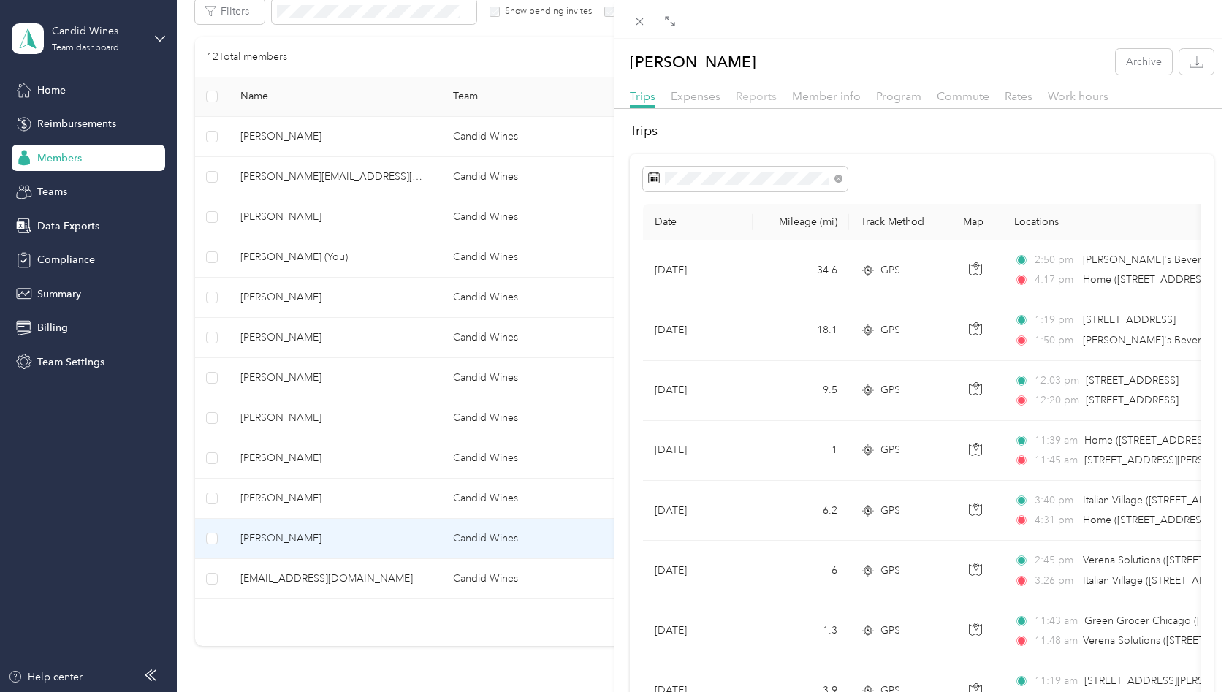
click at [749, 94] on span "Reports" at bounding box center [756, 96] width 41 height 14
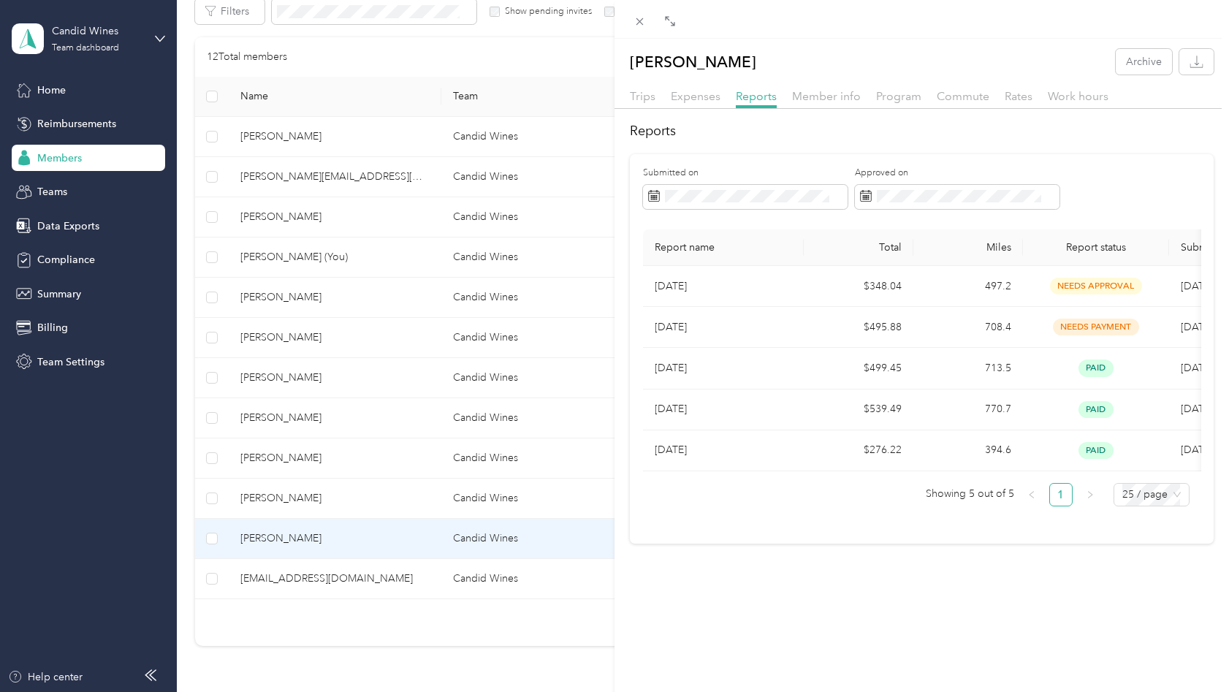
click at [332, 498] on div "Avi [PERSON_NAME] Archive Trips Expenses Reports Member info Program Commute Ra…" at bounding box center [614, 346] width 1229 height 692
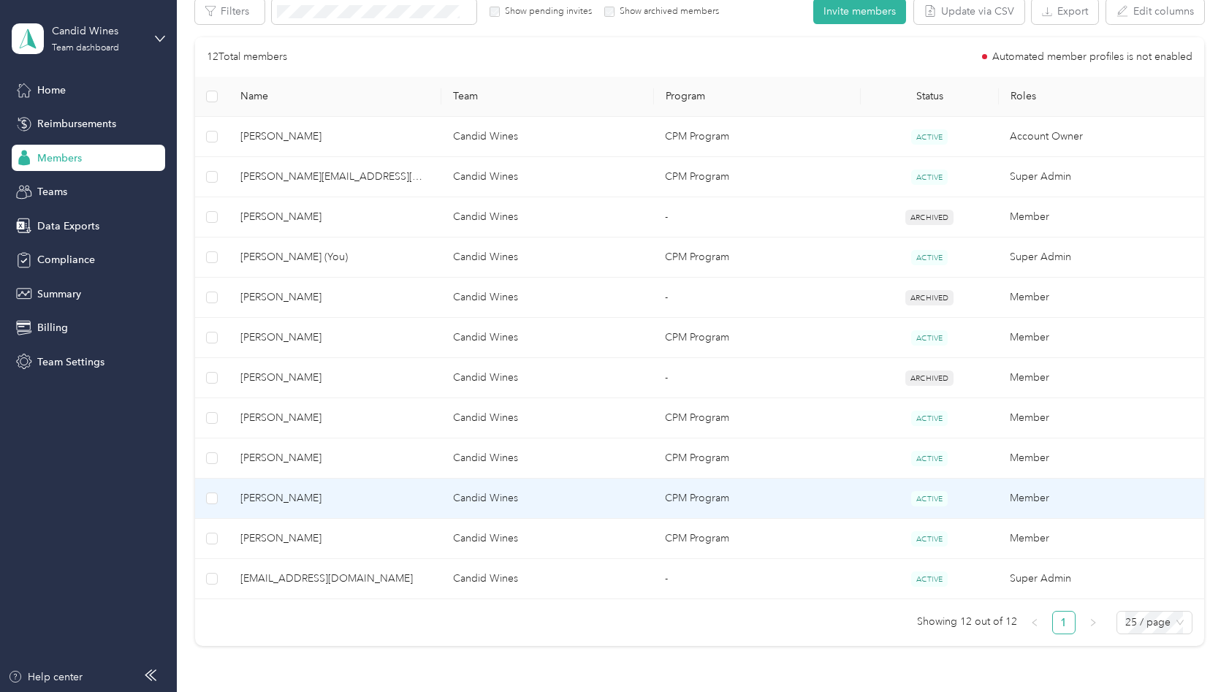
click at [340, 500] on span "[PERSON_NAME]" at bounding box center [334, 498] width 188 height 16
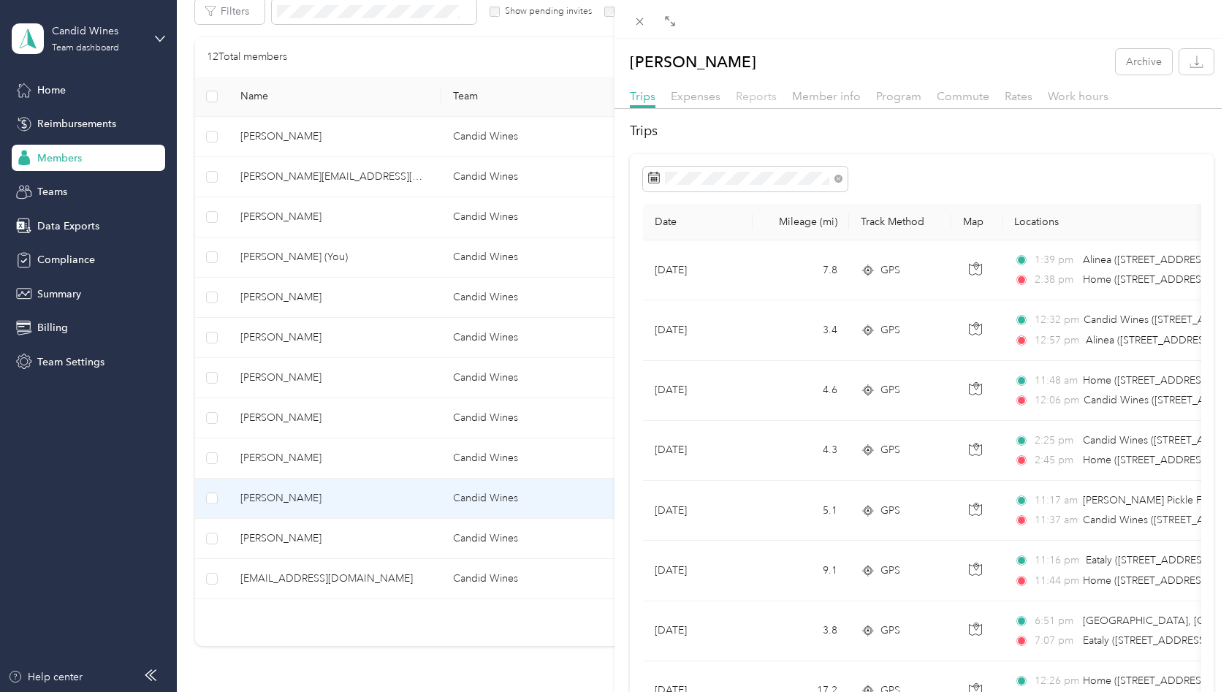
click at [749, 99] on span "Reports" at bounding box center [756, 96] width 41 height 14
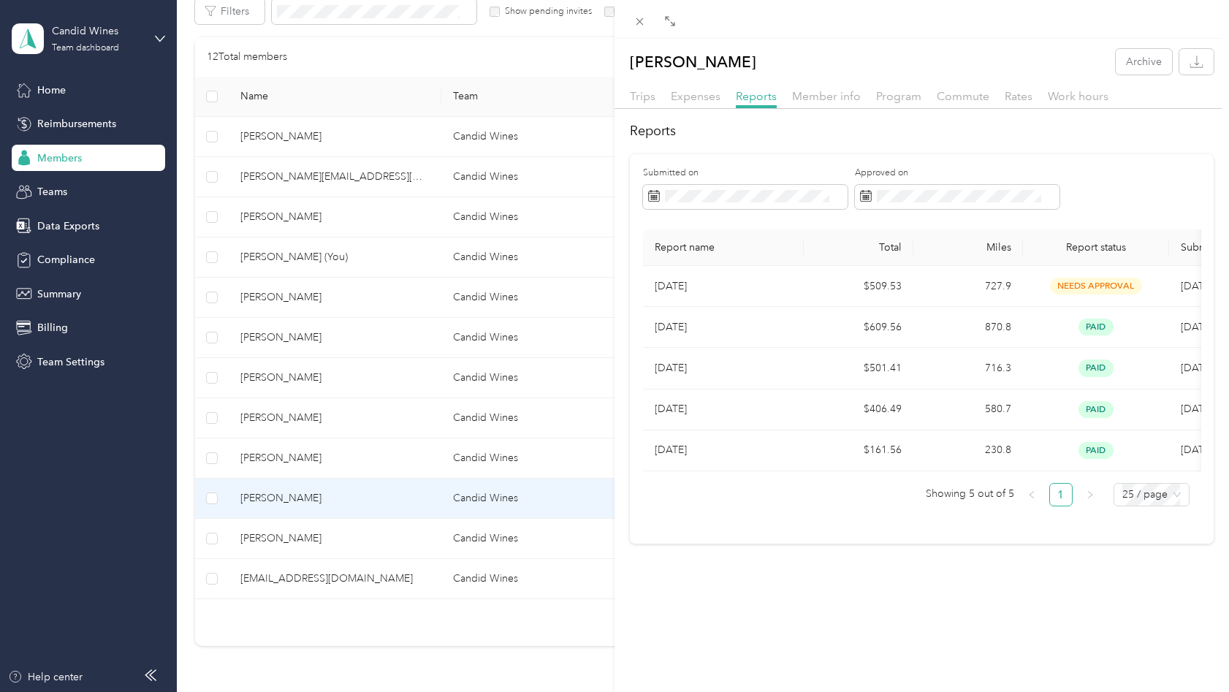
click at [342, 340] on div "[PERSON_NAME] Archive Trips Expenses Reports Member info Program Commute Rates …" at bounding box center [614, 346] width 1229 height 692
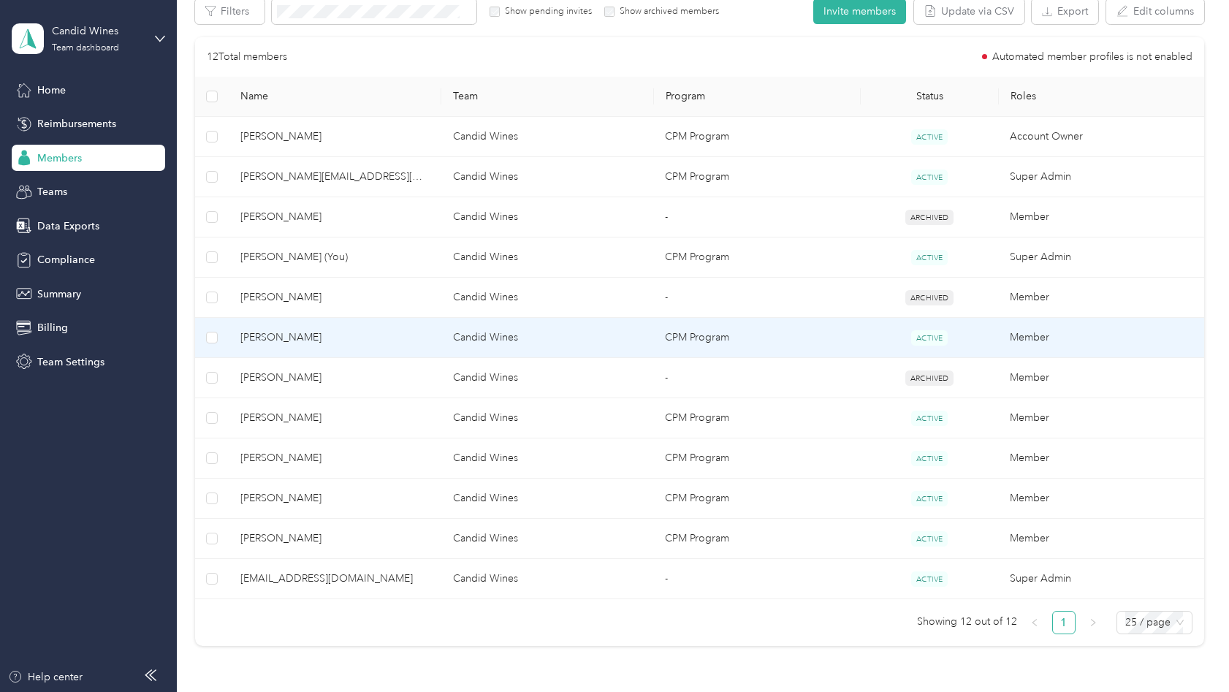
click at [354, 335] on span "[PERSON_NAME]" at bounding box center [334, 337] width 188 height 16
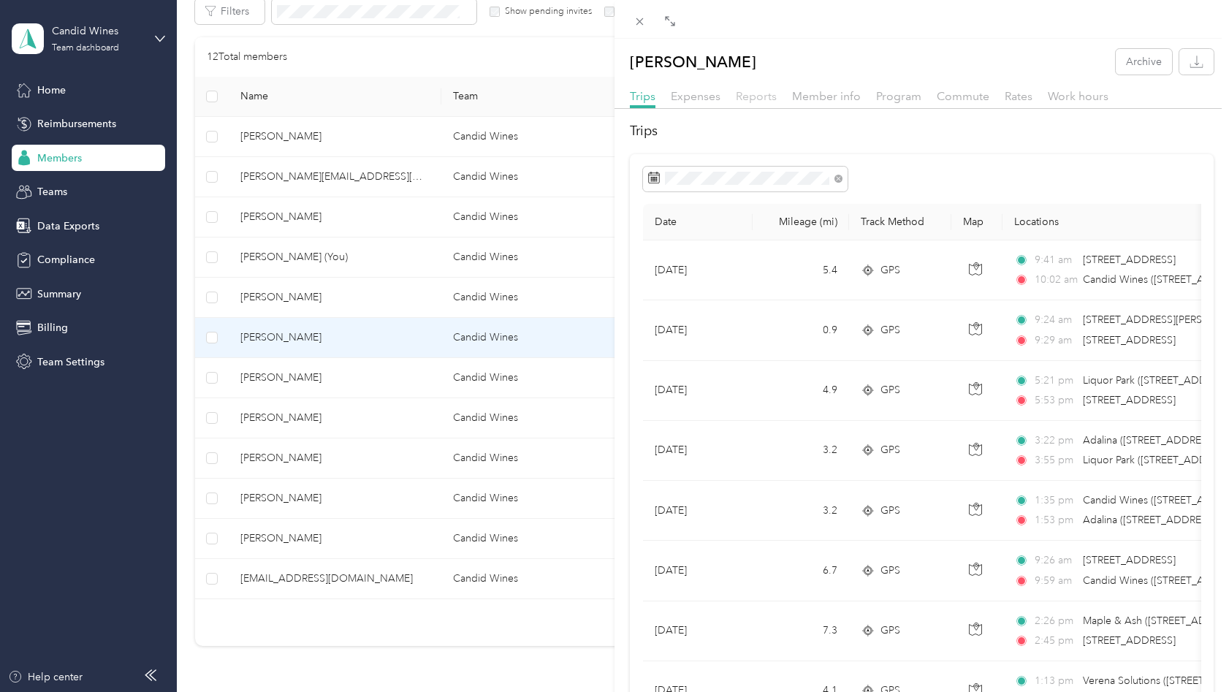
click at [759, 96] on span "Reports" at bounding box center [756, 96] width 41 height 14
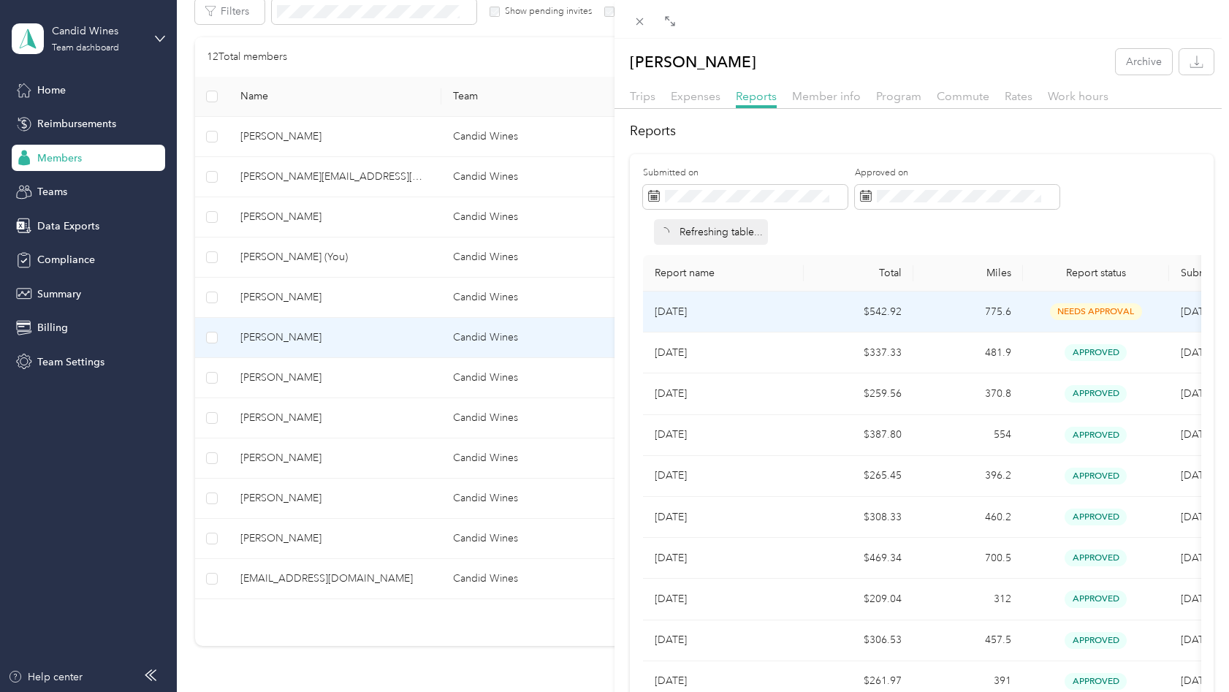
click at [830, 308] on td "$542.92" at bounding box center [858, 311] width 110 height 41
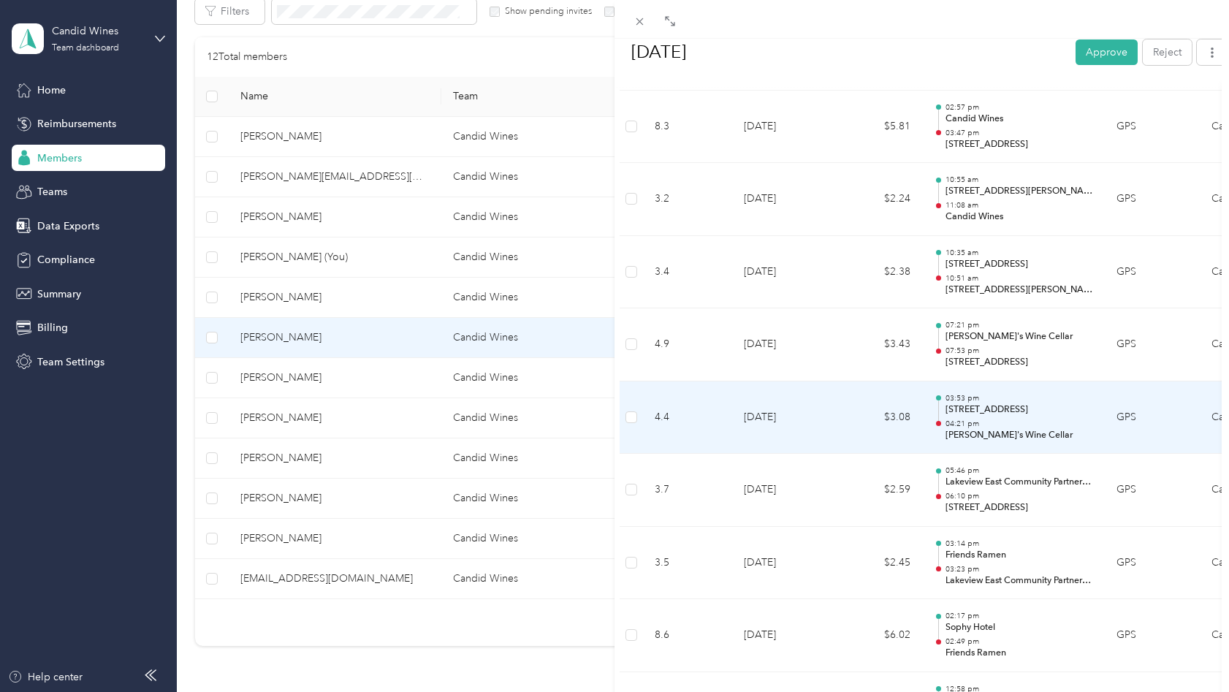
scroll to position [7469, 0]
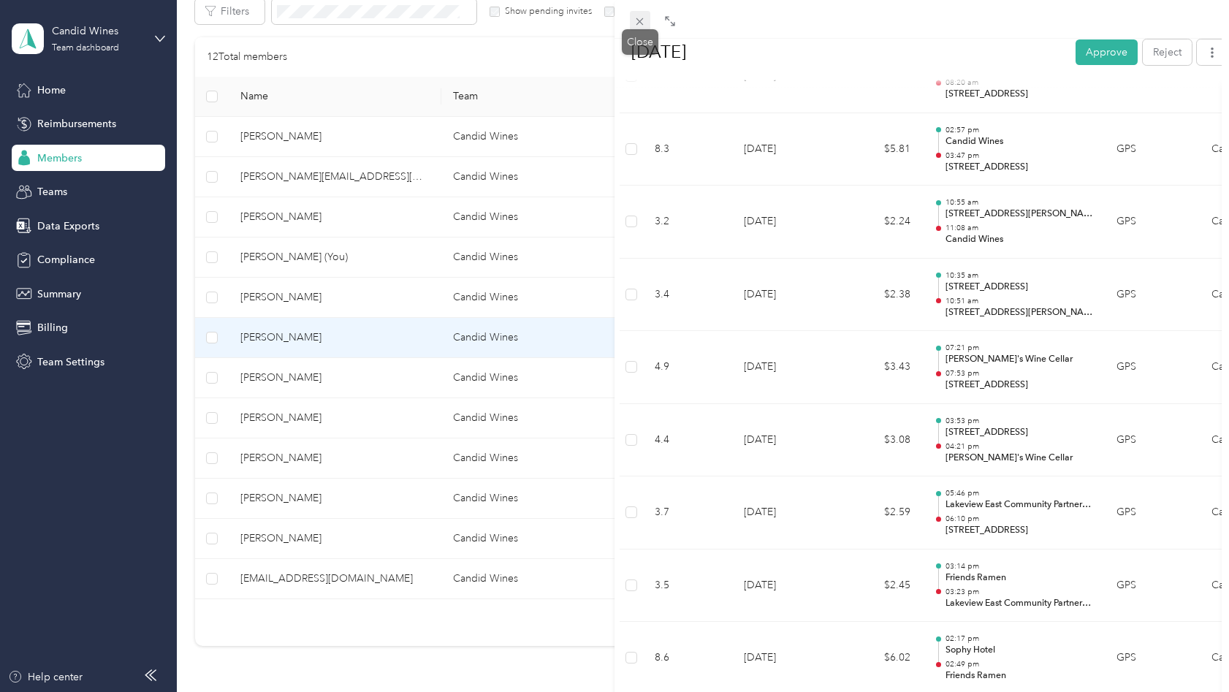
click at [638, 20] on icon at bounding box center [639, 21] width 7 height 7
